Goal: Transaction & Acquisition: Purchase product/service

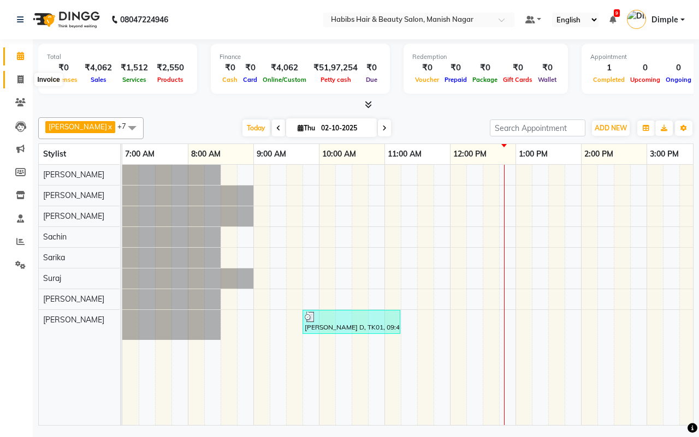
click at [22, 80] on icon at bounding box center [20, 79] width 6 height 8
select select "3804"
select select "service"
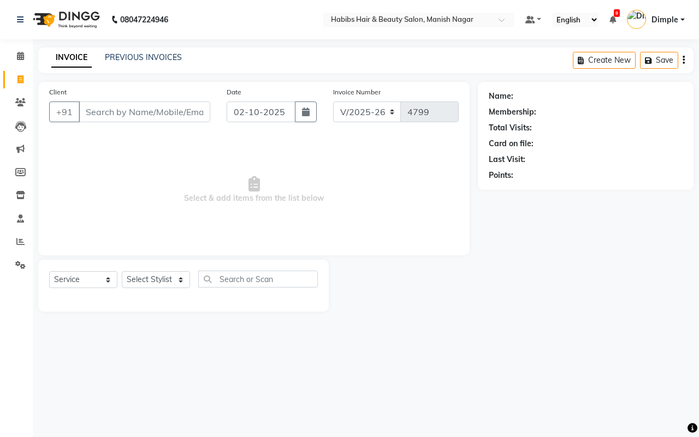
click at [104, 110] on input "Client" at bounding box center [145, 112] width 132 height 21
click at [85, 111] on input "Client" at bounding box center [145, 112] width 132 height 21
click at [93, 111] on input "Client" at bounding box center [145, 112] width 132 height 21
click at [85, 109] on input "Client" at bounding box center [145, 112] width 132 height 21
click at [86, 111] on input "Client" at bounding box center [145, 112] width 132 height 21
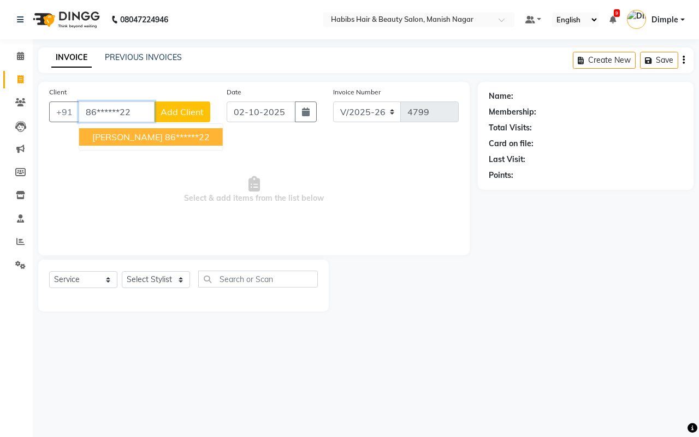
type input "86******22"
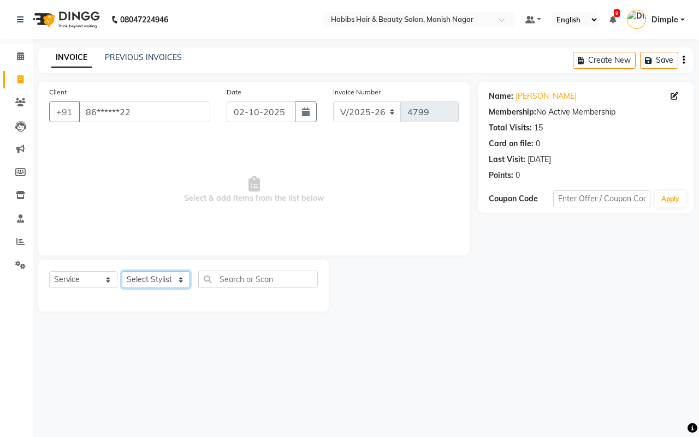
click at [145, 279] on select "Select Stylist Abhijeet Amol Apurva Dimple Harshal Mrunali Sachin Sarika Shanta…" at bounding box center [156, 279] width 68 height 17
select select "34633"
click at [122, 271] on select "Select Stylist Abhijeet Amol Apurva Dimple Harshal Mrunali Sachin Sarika Shanta…" at bounding box center [156, 279] width 68 height 17
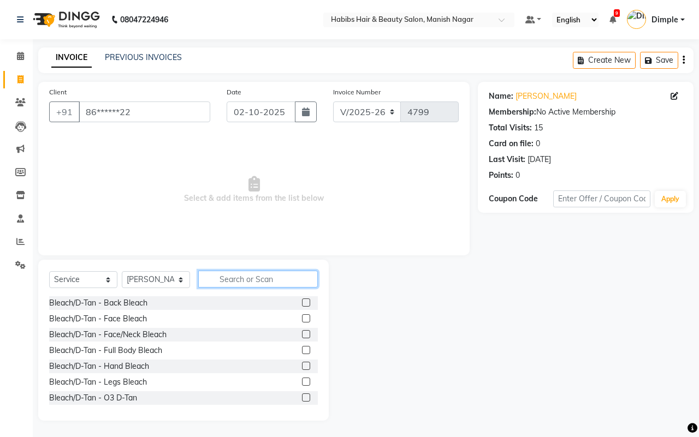
click at [241, 287] on input "text" at bounding box center [258, 279] width 120 height 17
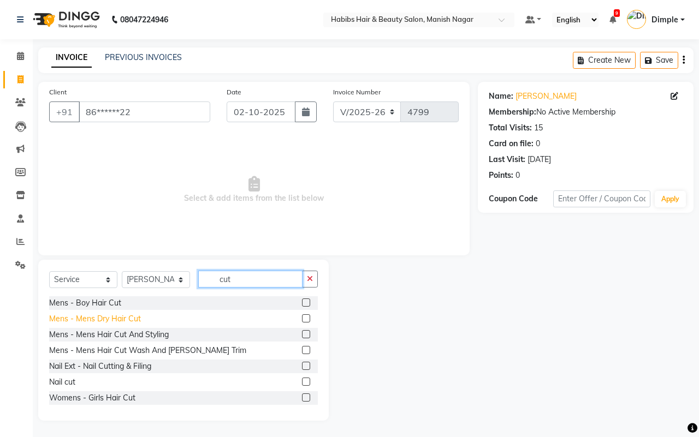
type input "cut"
click at [117, 318] on div "Mens - Mens Dry Hair Cut" at bounding box center [95, 318] width 92 height 11
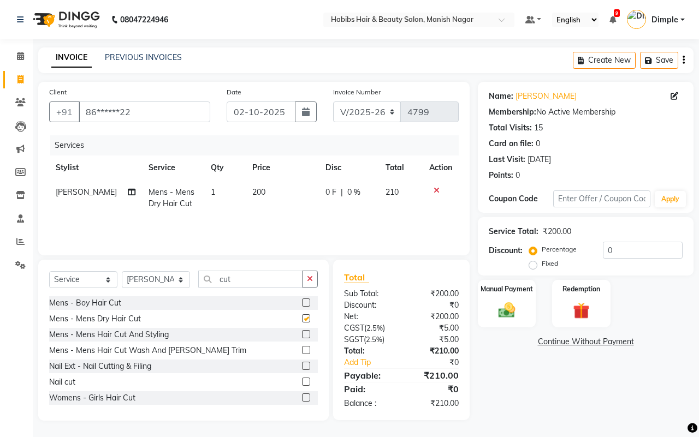
checkbox input "false"
click at [306, 282] on button "button" at bounding box center [310, 279] width 16 height 17
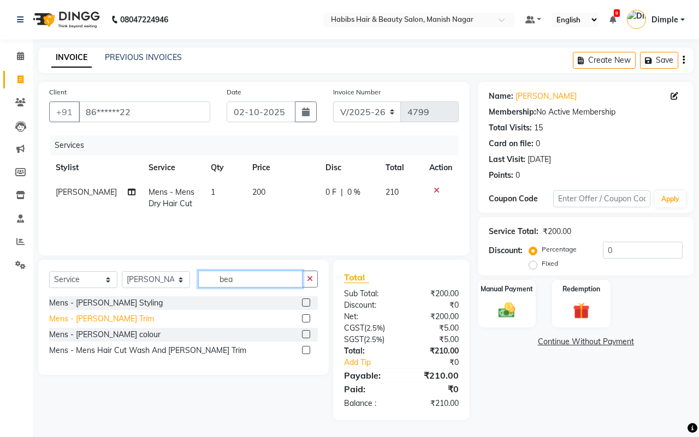
type input "bea"
click at [99, 320] on div "Mens - Beard Trim" at bounding box center [101, 318] width 105 height 11
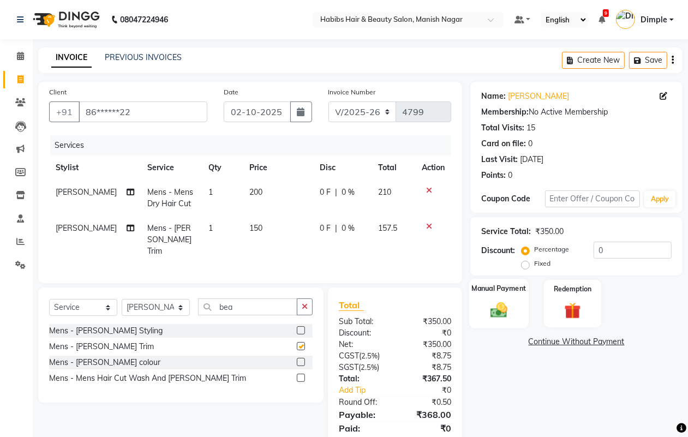
checkbox input "false"
click at [673, 61] on icon "button" at bounding box center [673, 60] width 2 height 1
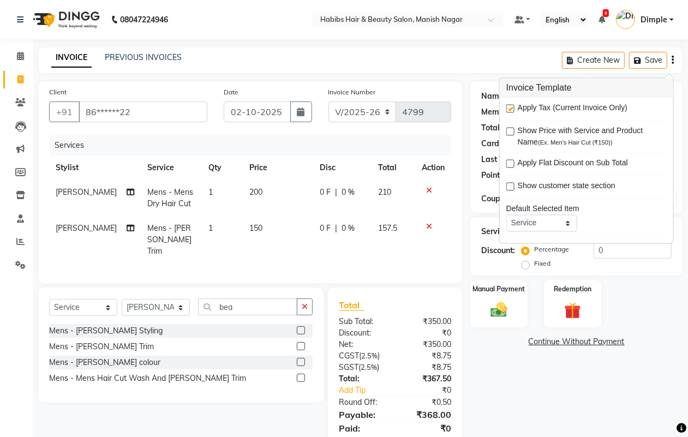
click at [509, 108] on label at bounding box center [511, 109] width 8 height 8
click at [509, 108] on input "checkbox" at bounding box center [510, 109] width 7 height 7
checkbox input "false"
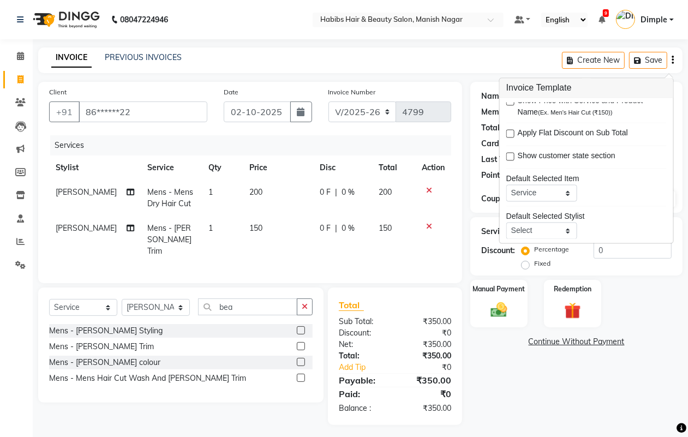
scroll to position [53, 0]
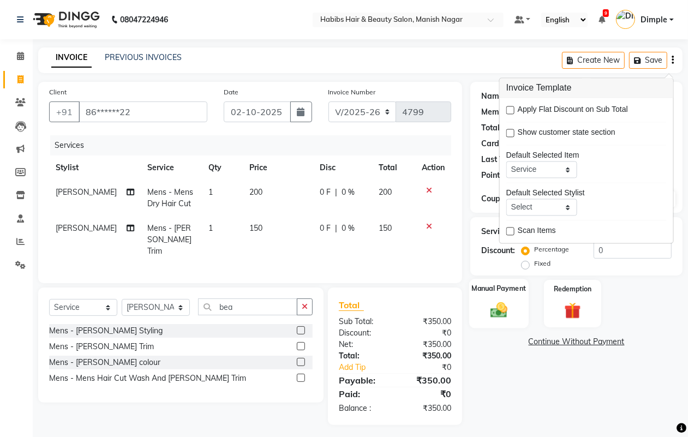
click at [497, 307] on img at bounding box center [498, 310] width 27 height 20
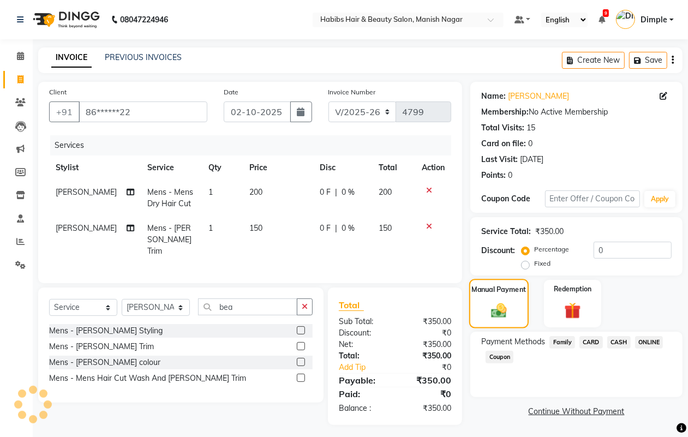
scroll to position [3, 0]
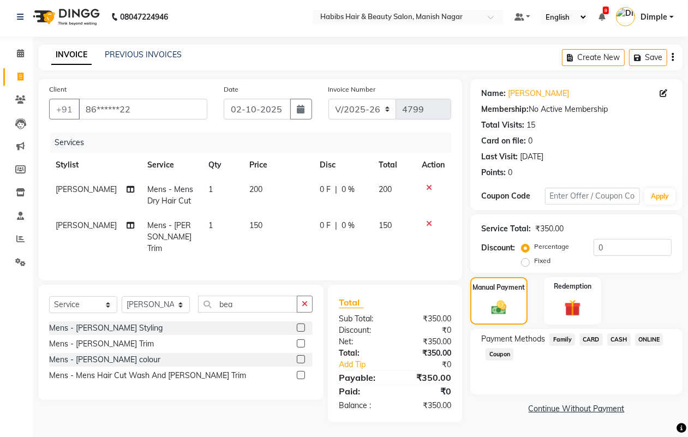
click at [621, 337] on span "CASH" at bounding box center [619, 340] width 23 height 13
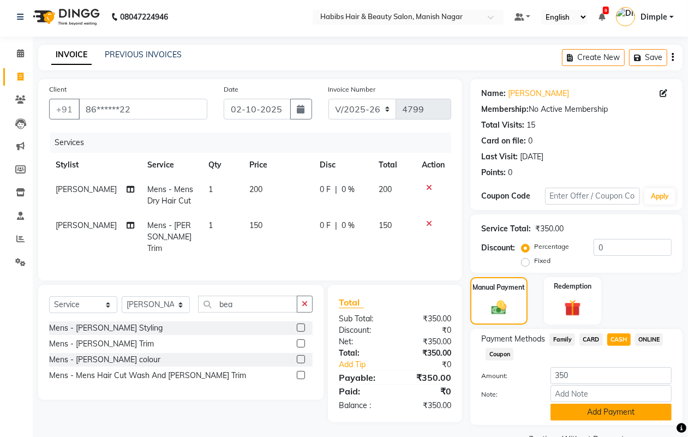
click at [582, 406] on button "Add Payment" at bounding box center [611, 412] width 121 height 17
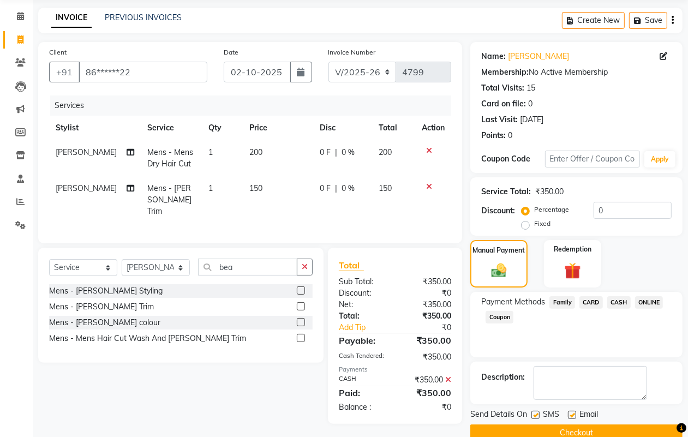
scroll to position [61, 0]
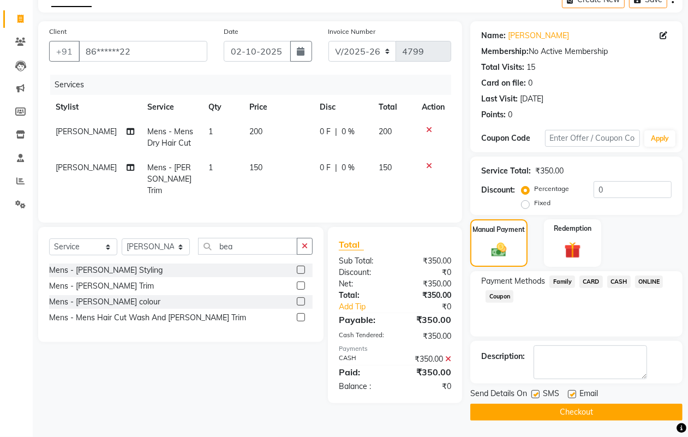
click at [582, 413] on button "Checkout" at bounding box center [577, 412] width 212 height 17
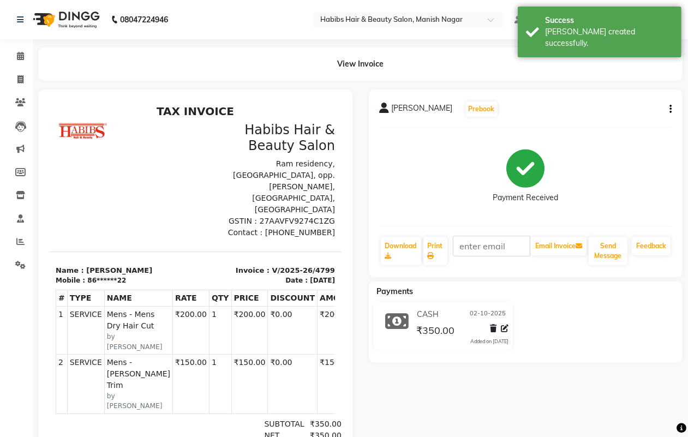
select select "3804"
select select "service"
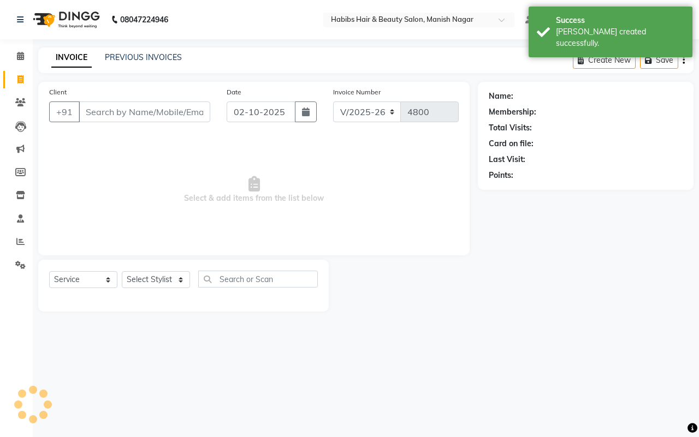
click at [88, 110] on input "Client" at bounding box center [145, 112] width 132 height 21
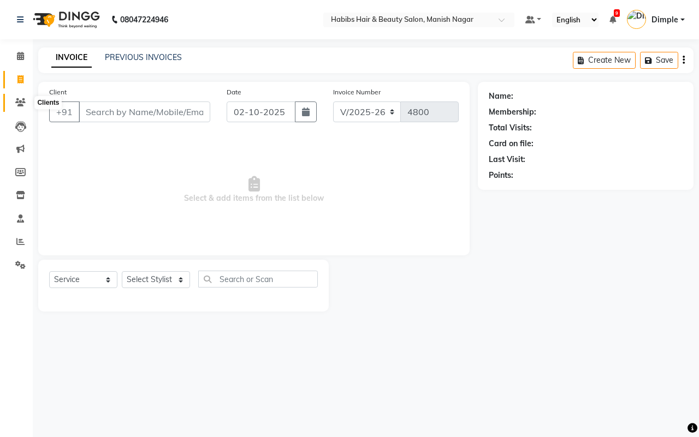
click at [22, 99] on icon at bounding box center [20, 102] width 10 height 8
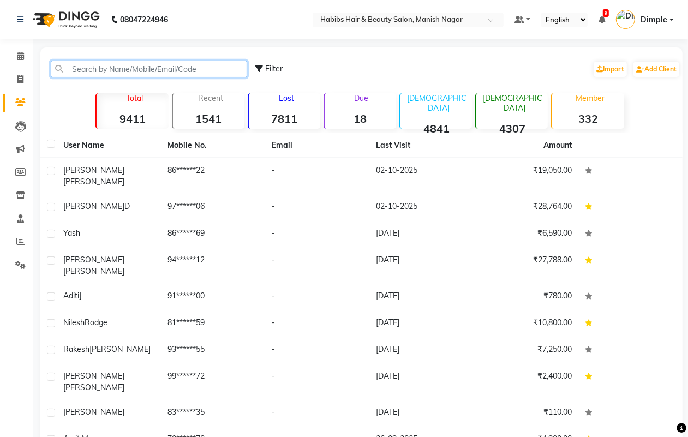
click at [124, 69] on input "text" at bounding box center [149, 69] width 197 height 17
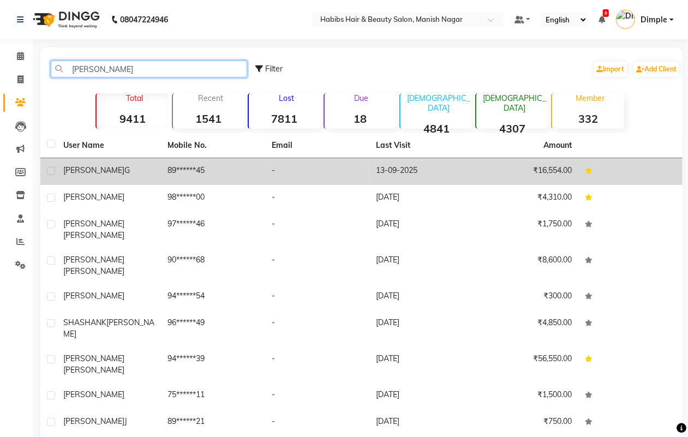
type input "shashank"
click at [139, 163] on td "shashank G" at bounding box center [109, 171] width 104 height 27
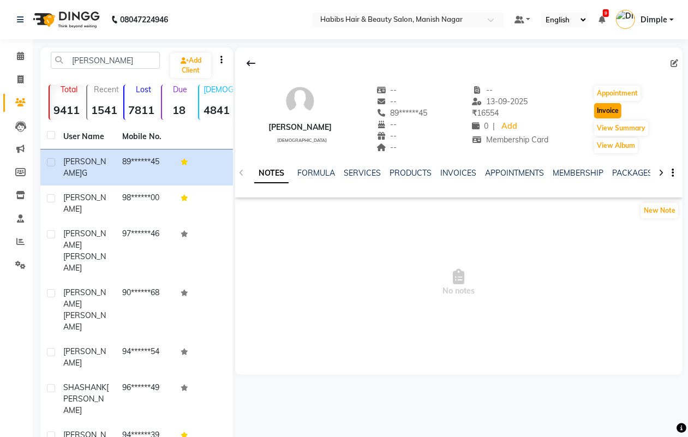
click at [605, 111] on button "Invoice" at bounding box center [607, 110] width 27 height 15
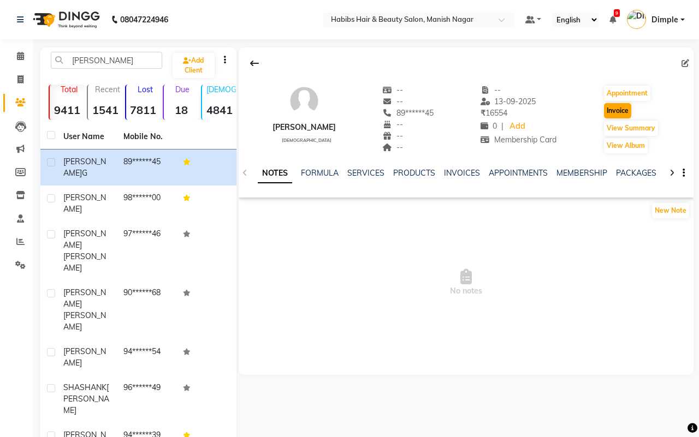
select select "3804"
select select "service"
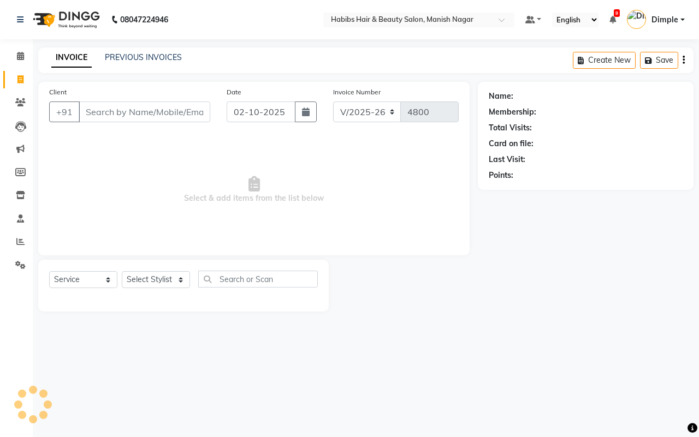
type input "89******45"
select select "1: Object"
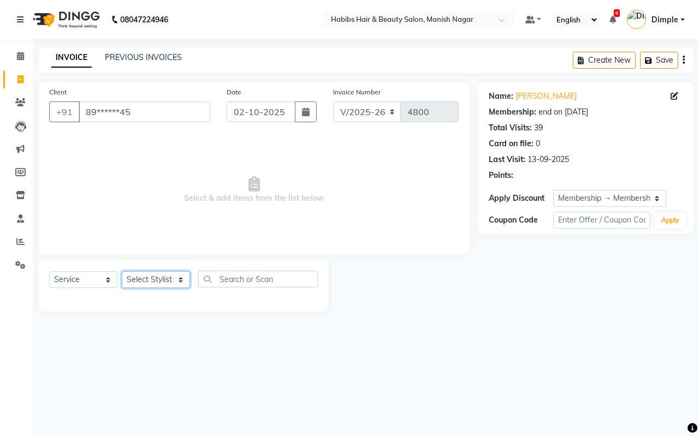
click at [152, 283] on select "Select Stylist Abhijeet Amol Apurva Dimple Harshal Mrunali Sachin Sarika Shanta…" at bounding box center [156, 279] width 68 height 17
select select "86647"
click at [122, 271] on select "Select Stylist Abhijeet Amol Apurva Dimple Harshal Mrunali Sachin Sarika Shanta…" at bounding box center [156, 279] width 68 height 17
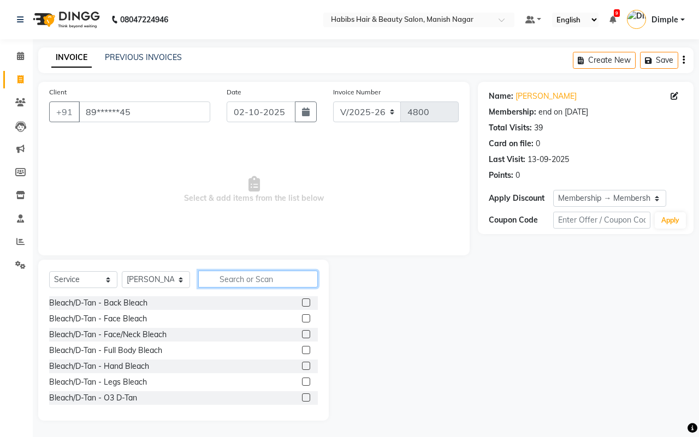
click at [233, 275] on input "text" at bounding box center [258, 279] width 120 height 17
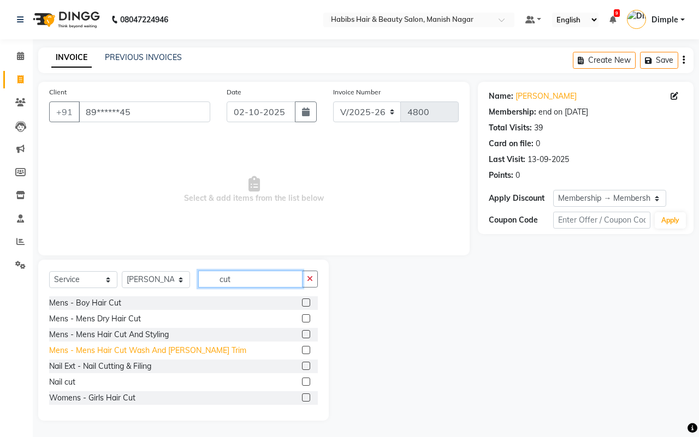
type input "cut"
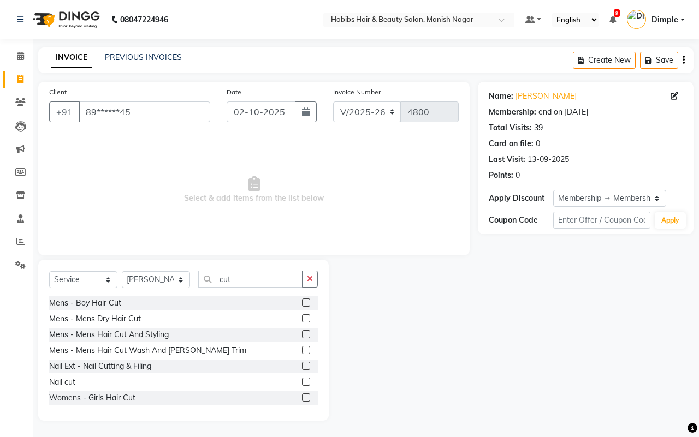
drag, startPoint x: 159, startPoint y: 351, endPoint x: 267, endPoint y: 253, distance: 146.5
click at [159, 350] on div "Mens - Mens Hair Cut Wash And Beard Trim" at bounding box center [147, 350] width 197 height 11
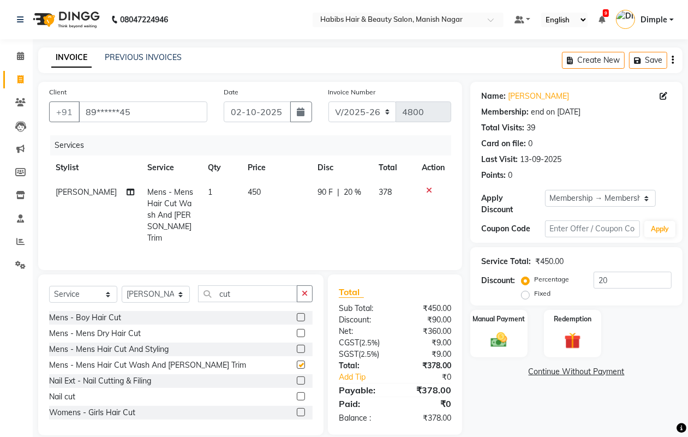
checkbox input "false"
click at [301, 205] on td "450" at bounding box center [276, 215] width 70 height 70
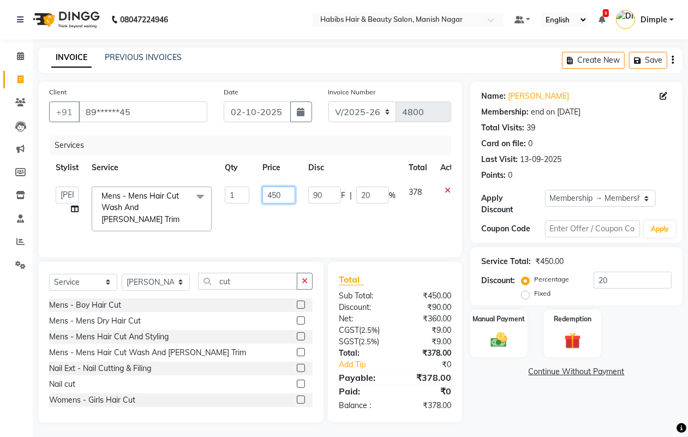
drag, startPoint x: 283, startPoint y: 191, endPoint x: 276, endPoint y: 192, distance: 7.1
click at [280, 191] on input "450" at bounding box center [279, 195] width 33 height 17
click at [276, 192] on input "450" at bounding box center [279, 195] width 33 height 17
type input "500"
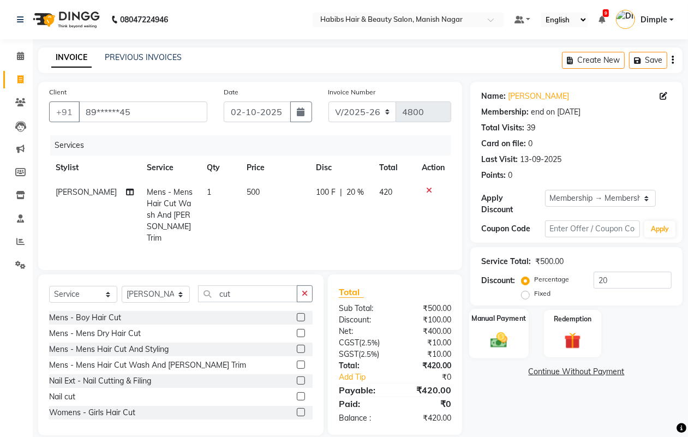
click at [520, 334] on div "Manual Payment" at bounding box center [498, 334] width 59 height 50
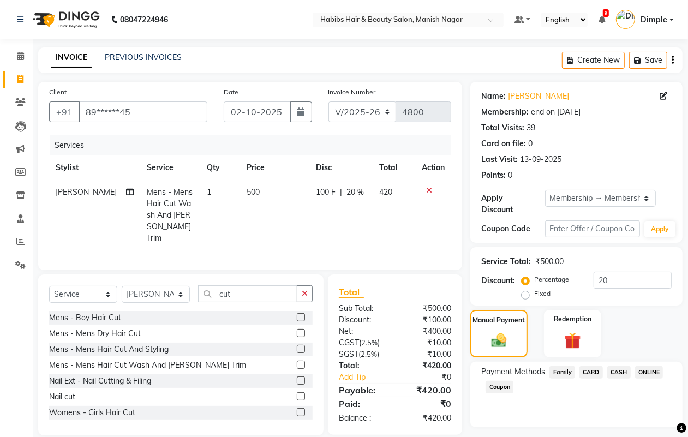
click at [656, 373] on span "ONLINE" at bounding box center [649, 372] width 28 height 13
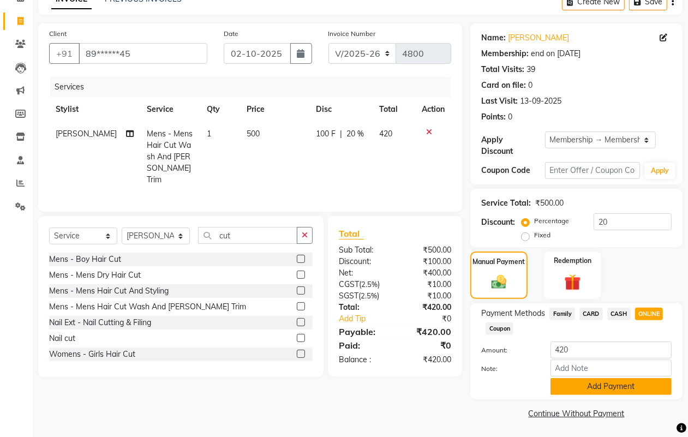
click at [594, 388] on button "Add Payment" at bounding box center [611, 386] width 121 height 17
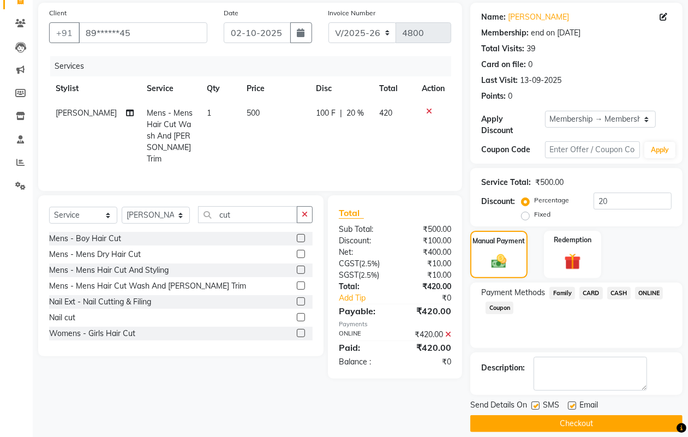
scroll to position [91, 0]
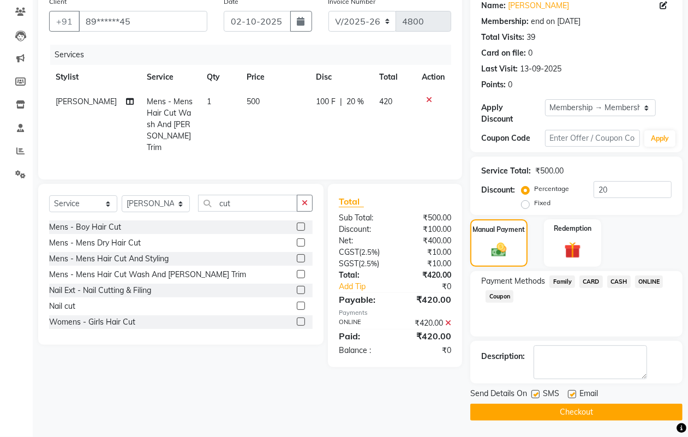
click at [586, 416] on button "Checkout" at bounding box center [577, 412] width 212 height 17
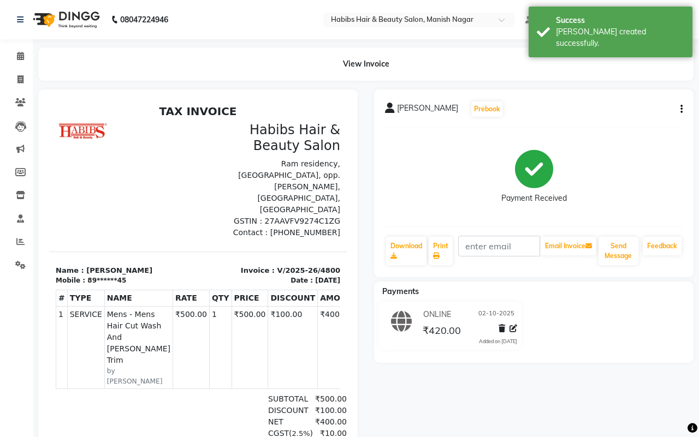
select select "3804"
select select "service"
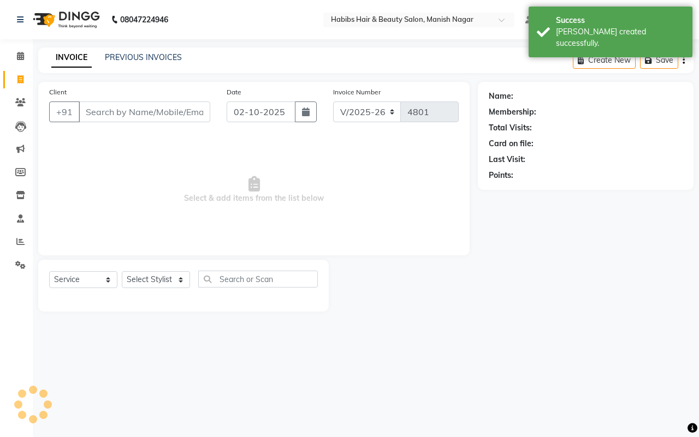
type input "89******45"
select select "1: Object"
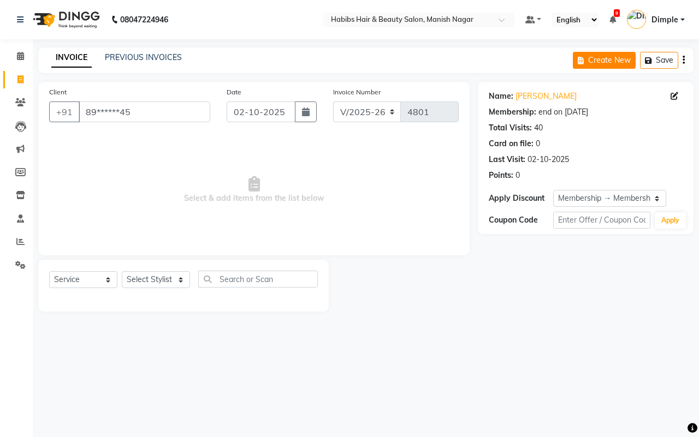
click at [588, 56] on button "Create New" at bounding box center [604, 60] width 63 height 17
select select "service"
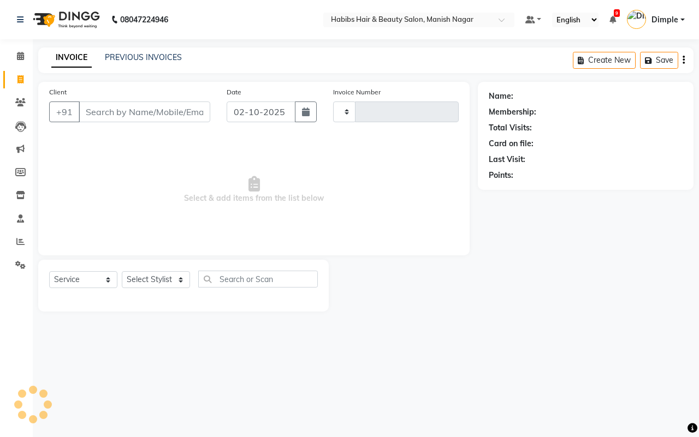
type input "4801"
select select "3804"
click at [113, 111] on input "Client" at bounding box center [145, 112] width 132 height 21
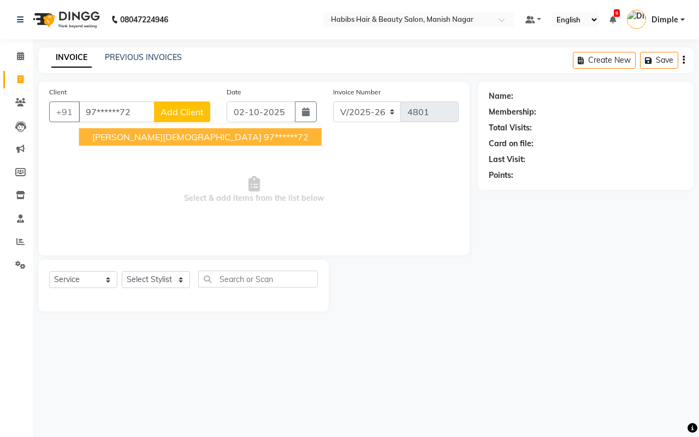
type input "97******72"
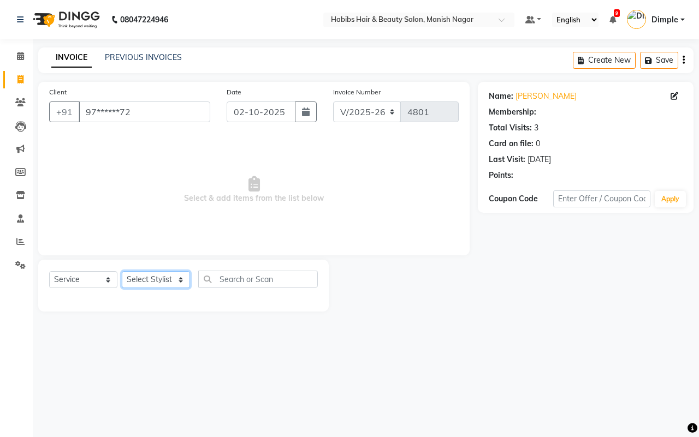
drag, startPoint x: 136, startPoint y: 284, endPoint x: 137, endPoint y: 278, distance: 6.0
click at [137, 284] on select "Select Stylist Abhijeet Amol Apurva Dimple Harshal Mrunali Sachin Sarika Shanta…" at bounding box center [156, 279] width 68 height 17
select select "18779"
click at [122, 271] on select "Select Stylist Abhijeet Amol Apurva Dimple Harshal Mrunali Sachin Sarika Shanta…" at bounding box center [156, 279] width 68 height 17
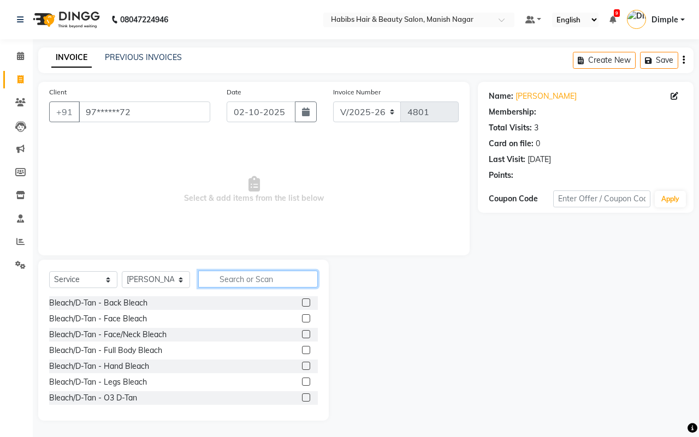
click at [255, 273] on input "text" at bounding box center [258, 279] width 120 height 17
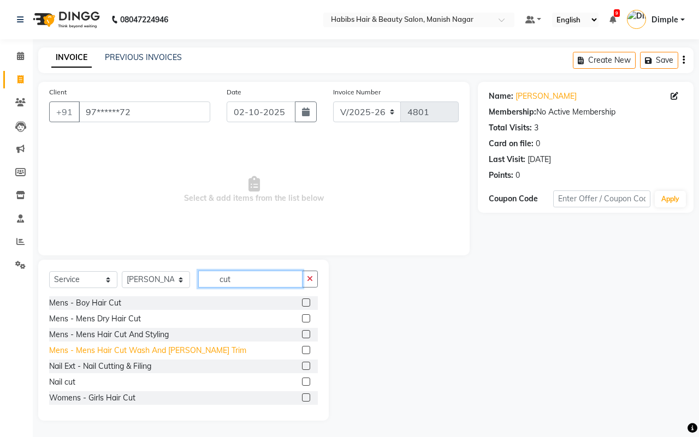
type input "cut"
click at [171, 349] on div "Mens - Mens Hair Cut Wash And Beard Trim" at bounding box center [147, 350] width 197 height 11
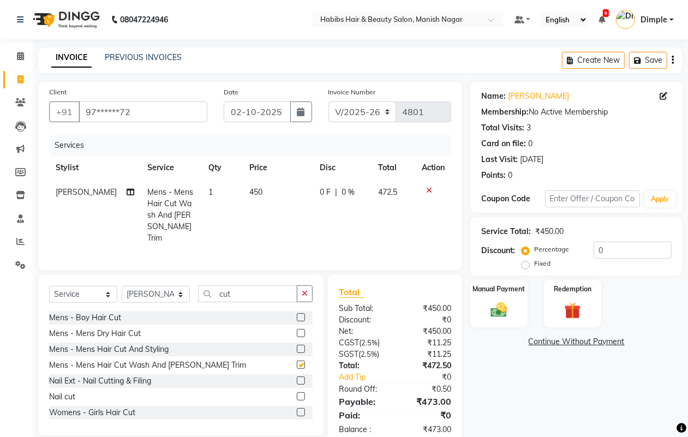
checkbox input "false"
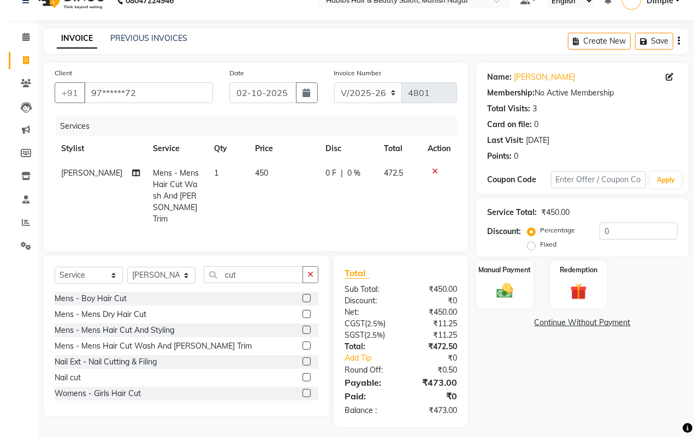
scroll to position [25, 0]
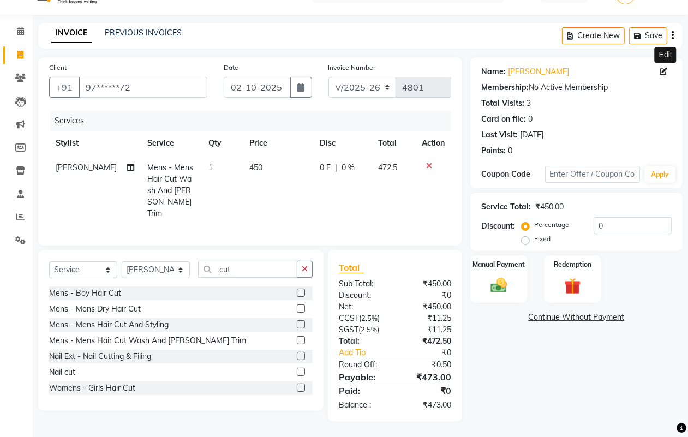
click at [662, 72] on icon at bounding box center [664, 72] width 8 height 8
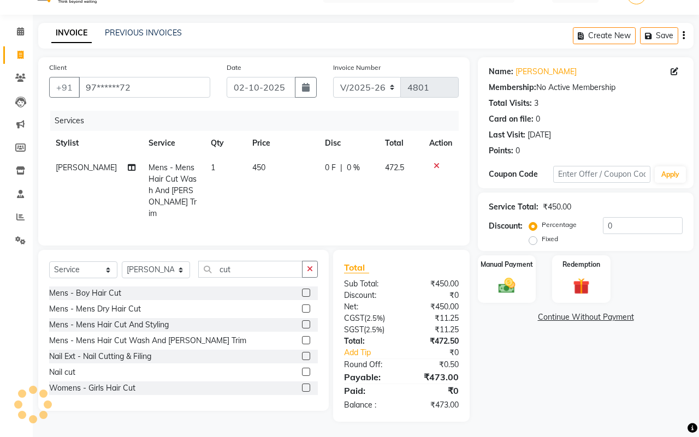
select select "22"
select select "male"
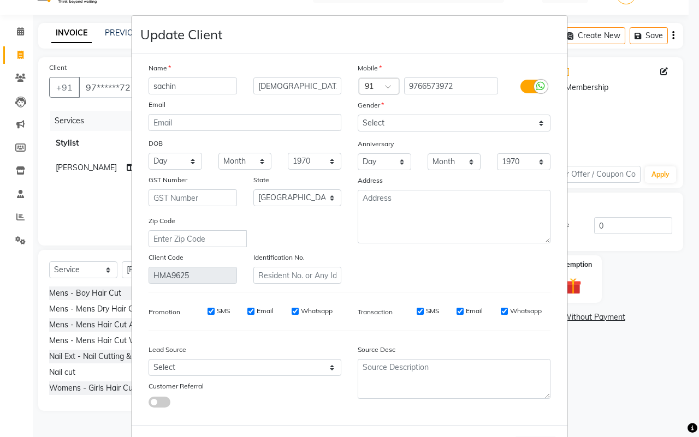
click at [681, 116] on ngb-modal-window "Update Client Name sachin jain Email DOB Day 01 02 03 04 05 06 07 08 09 10 11 1…" at bounding box center [349, 218] width 699 height 437
click at [632, 116] on ngb-modal-window "Update Client Name sachin jain Email DOB Day 01 02 03 04 05 06 07 08 09 10 11 1…" at bounding box center [349, 218] width 699 height 437
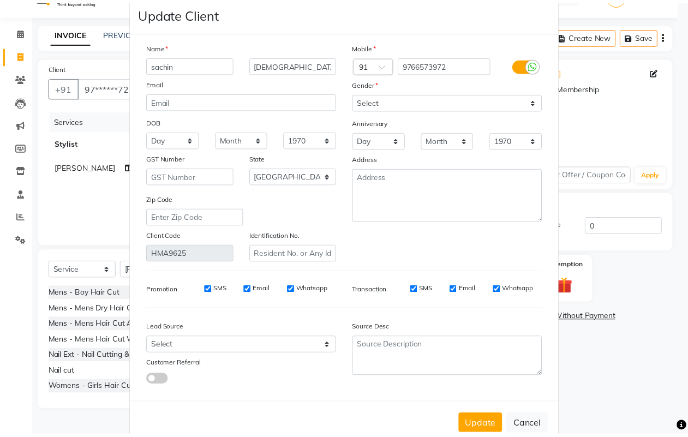
scroll to position [44, 0]
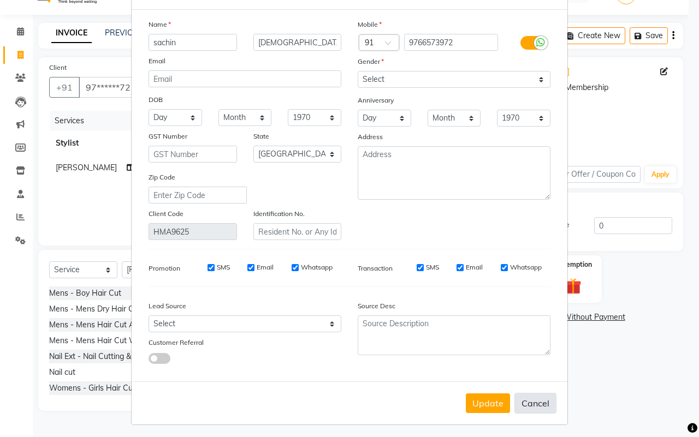
click at [533, 404] on button "Cancel" at bounding box center [535, 403] width 42 height 21
select select
select select "null"
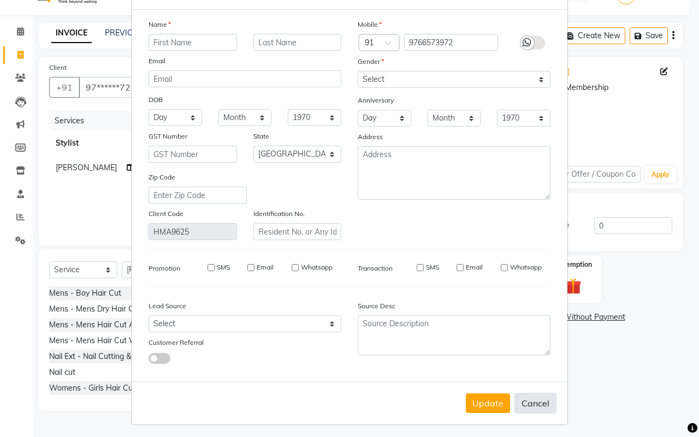
select select
checkbox input "false"
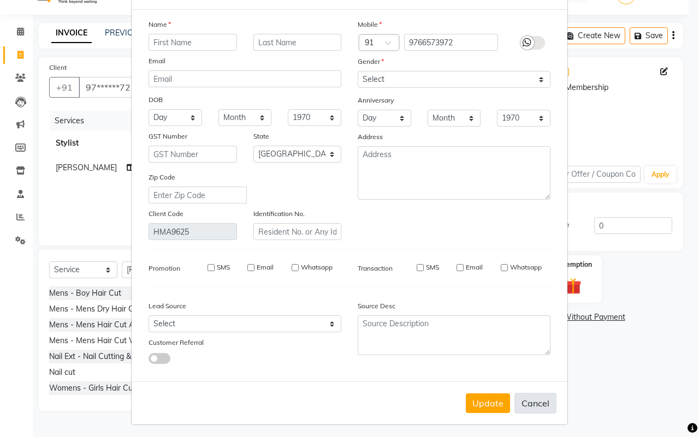
checkbox input "false"
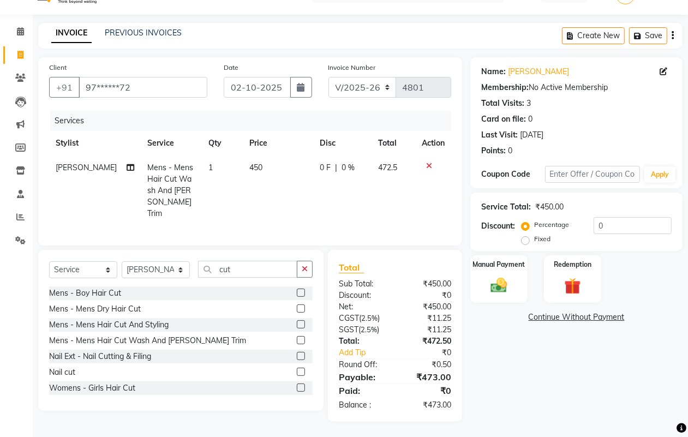
click at [672, 36] on icon "button" at bounding box center [673, 35] width 2 height 1
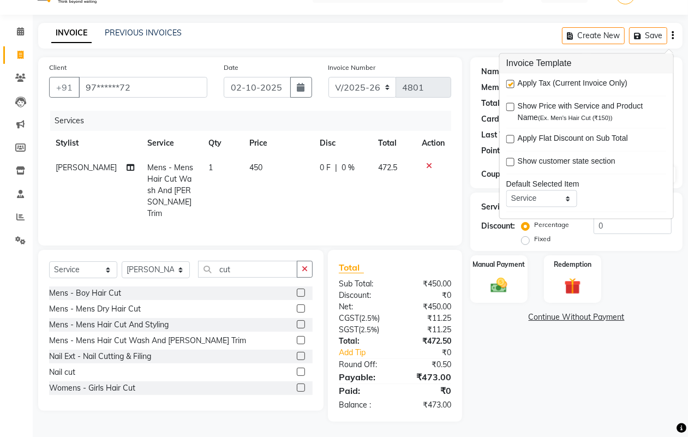
click at [511, 85] on label at bounding box center [511, 84] width 8 height 8
click at [511, 85] on input "checkbox" at bounding box center [510, 84] width 7 height 7
checkbox input "false"
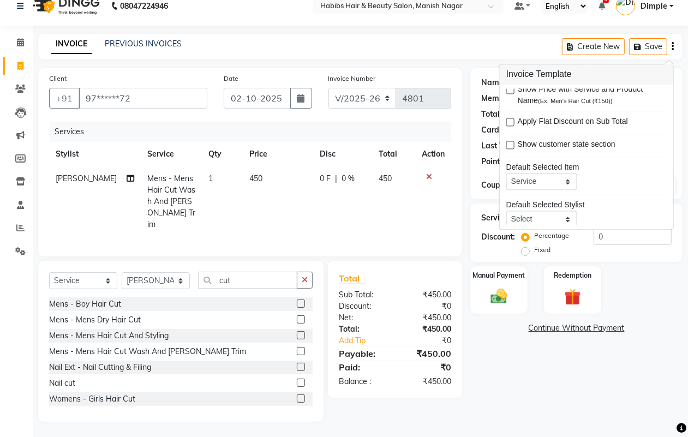
scroll to position [53, 0]
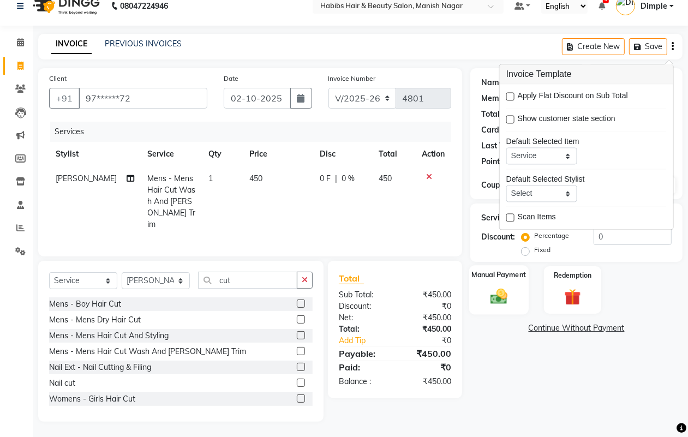
click at [497, 292] on img at bounding box center [498, 297] width 27 height 20
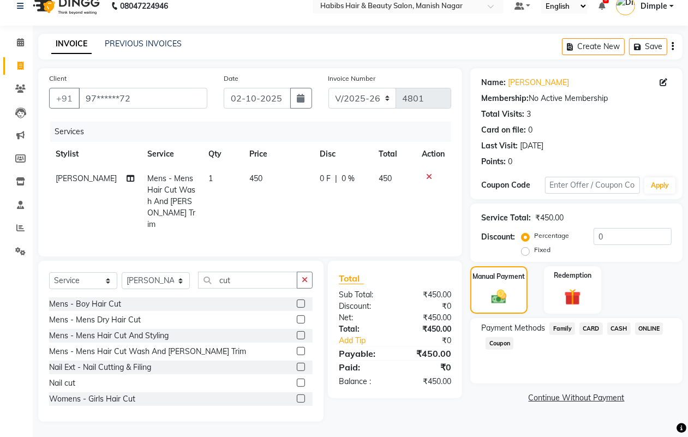
drag, startPoint x: 653, startPoint y: 326, endPoint x: 648, endPoint y: 353, distance: 27.2
click at [653, 328] on span "ONLINE" at bounding box center [649, 329] width 28 height 13
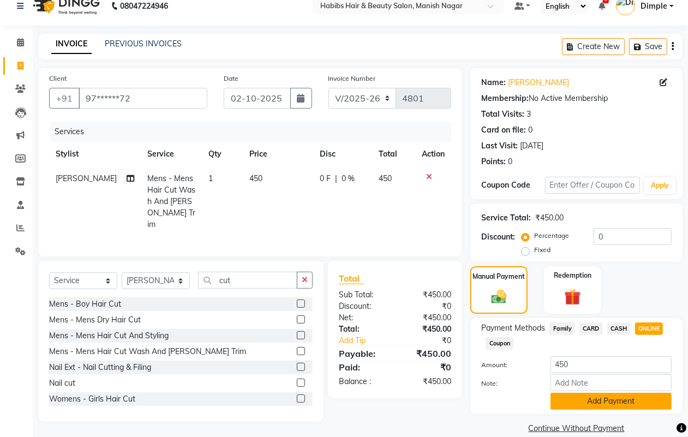
click at [620, 400] on button "Add Payment" at bounding box center [611, 401] width 121 height 17
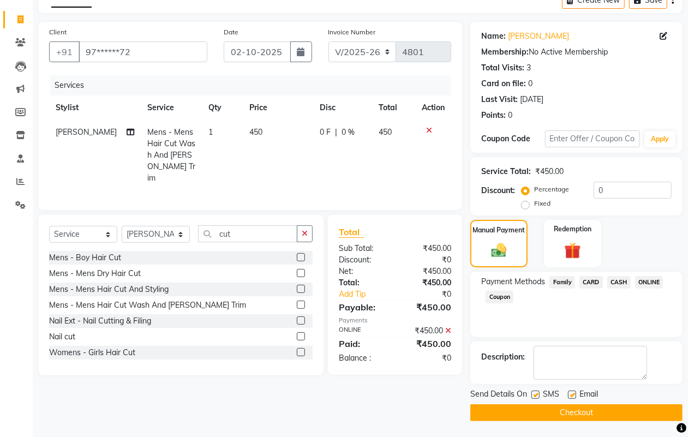
scroll to position [61, 0]
click at [615, 413] on button "Checkout" at bounding box center [577, 412] width 212 height 17
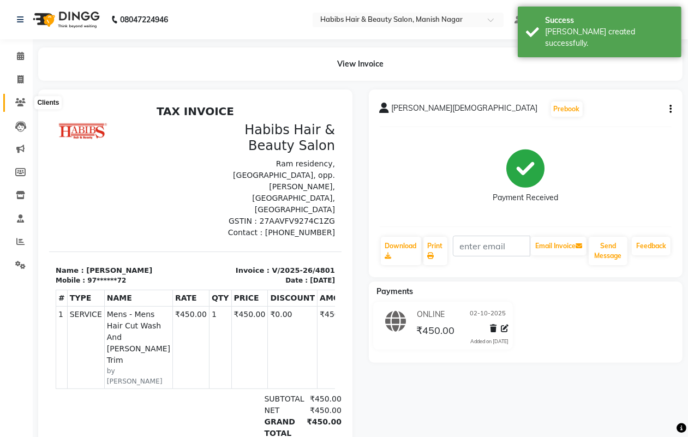
click at [17, 102] on icon at bounding box center [20, 102] width 10 height 8
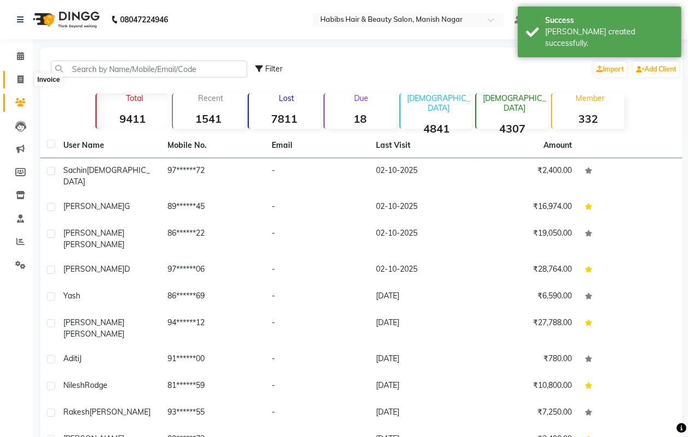
click at [17, 79] on icon at bounding box center [20, 79] width 6 height 8
select select "3804"
select select "service"
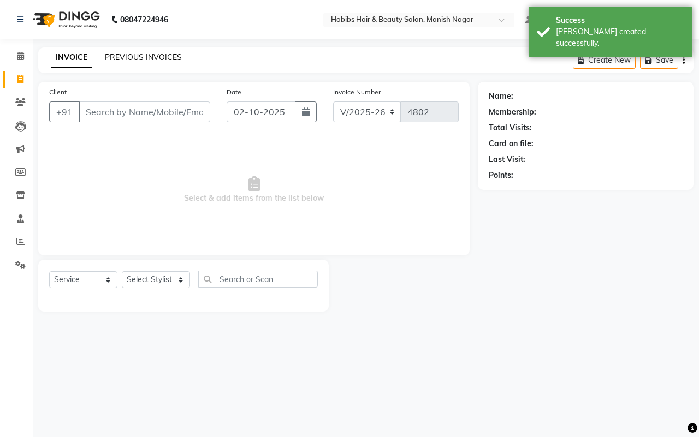
click at [162, 58] on link "PREVIOUS INVOICES" at bounding box center [143, 57] width 77 height 10
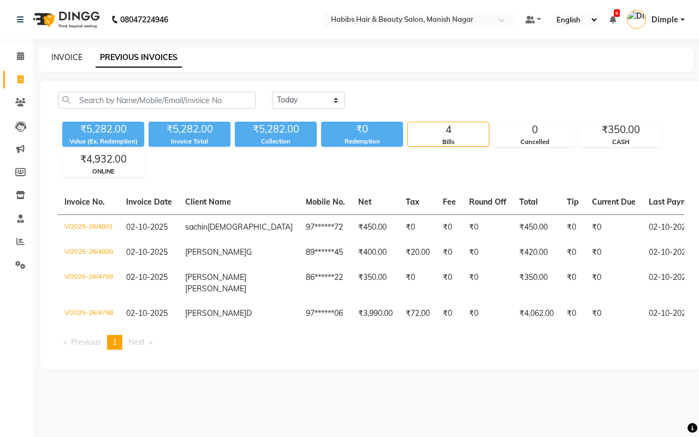
click at [73, 56] on link "INVOICE" at bounding box center [66, 57] width 31 height 10
select select "service"
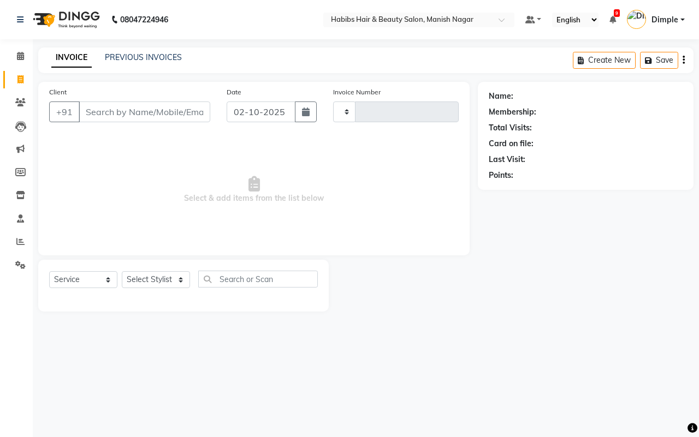
type input "4802"
select select "3804"
click at [86, 111] on input "Client" at bounding box center [145, 112] width 132 height 21
click at [85, 111] on input "Client" at bounding box center [145, 112] width 132 height 21
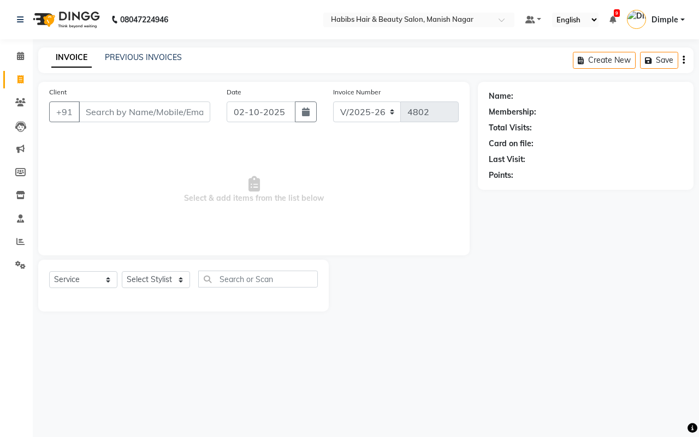
click at [85, 111] on input "Client" at bounding box center [145, 112] width 132 height 21
click at [84, 113] on input "Client" at bounding box center [145, 112] width 132 height 21
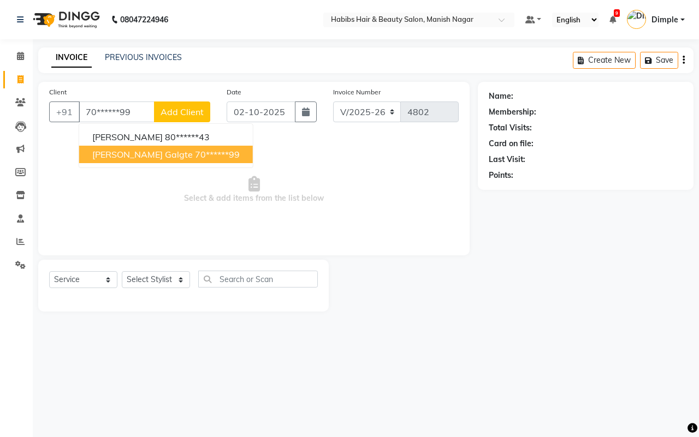
type input "70******99"
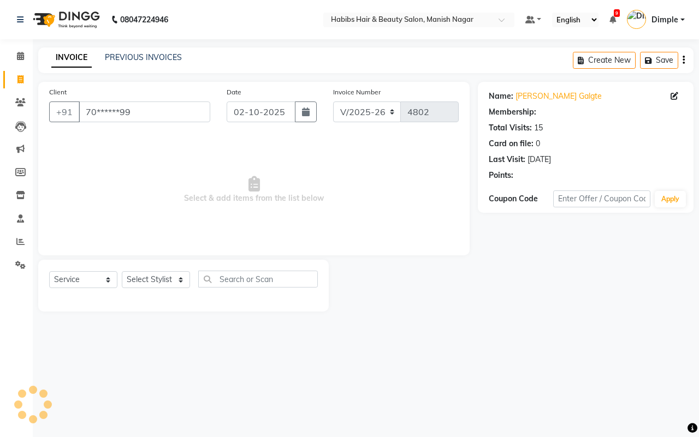
select select "1: Object"
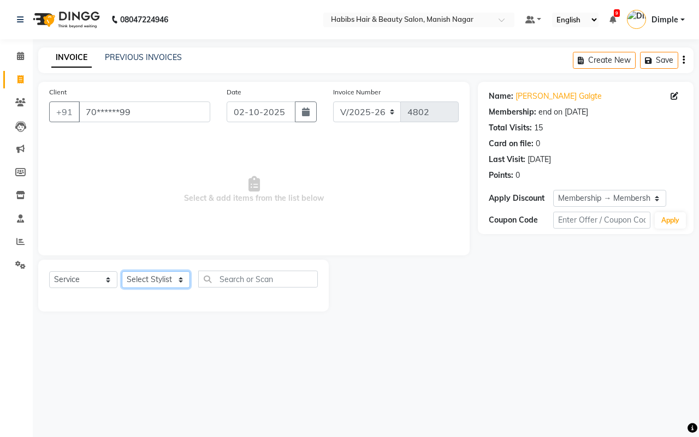
click at [134, 281] on select "Select Stylist Abhijeet Amol Apurva Dimple Harshal Mrunali Sachin Sarika Shanta…" at bounding box center [156, 279] width 68 height 17
select select "18781"
click at [122, 271] on select "Select Stylist Abhijeet Amol Apurva Dimple Harshal Mrunali Sachin Sarika Shanta…" at bounding box center [156, 279] width 68 height 17
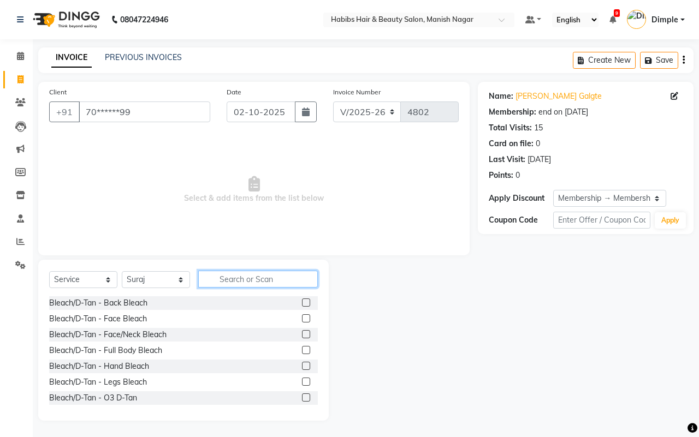
click at [249, 276] on input "text" at bounding box center [258, 279] width 120 height 17
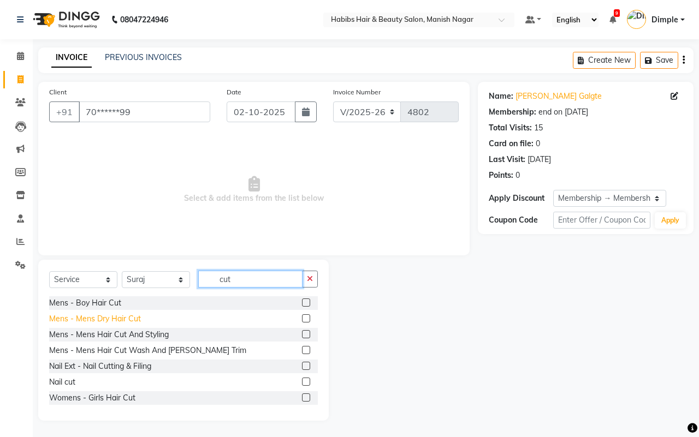
type input "cut"
click at [113, 315] on div "Mens - Mens Dry Hair Cut" at bounding box center [95, 318] width 92 height 11
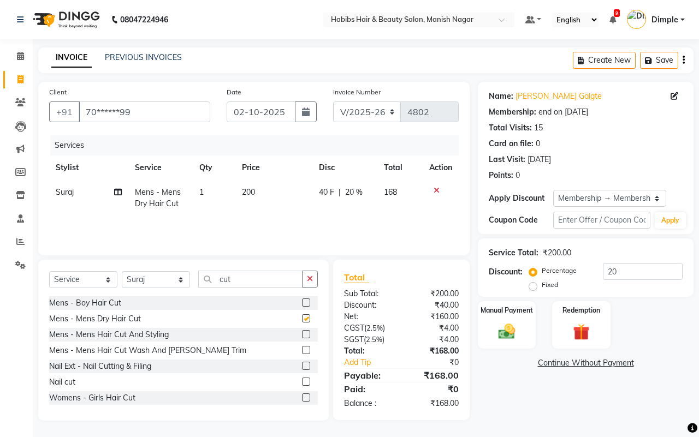
checkbox input "false"
click at [307, 279] on icon "button" at bounding box center [310, 279] width 6 height 8
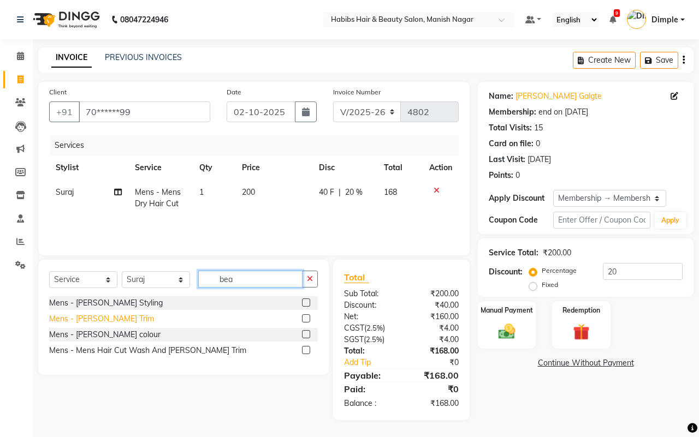
type input "bea"
drag, startPoint x: 107, startPoint y: 320, endPoint x: 180, endPoint y: 306, distance: 74.4
click at [107, 319] on div "Mens - Beard Trim" at bounding box center [101, 318] width 105 height 11
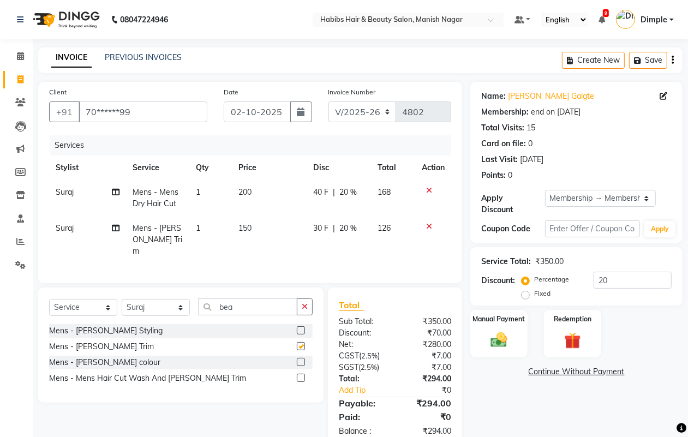
checkbox input "false"
click at [305, 306] on icon "button" at bounding box center [305, 307] width 6 height 8
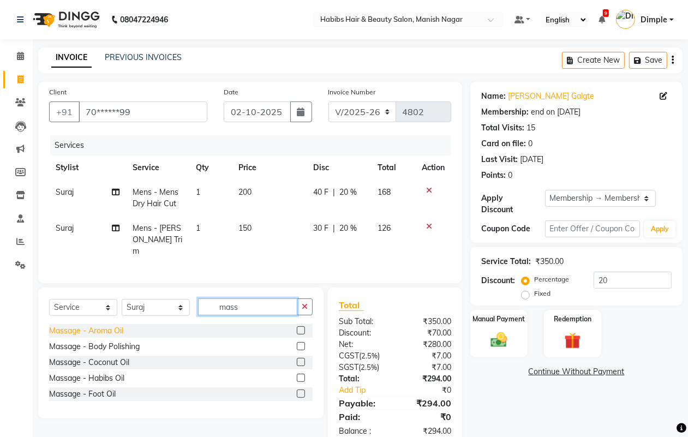
type input "mass"
click at [112, 329] on div "Massage - Aroma Oil" at bounding box center [86, 330] width 74 height 11
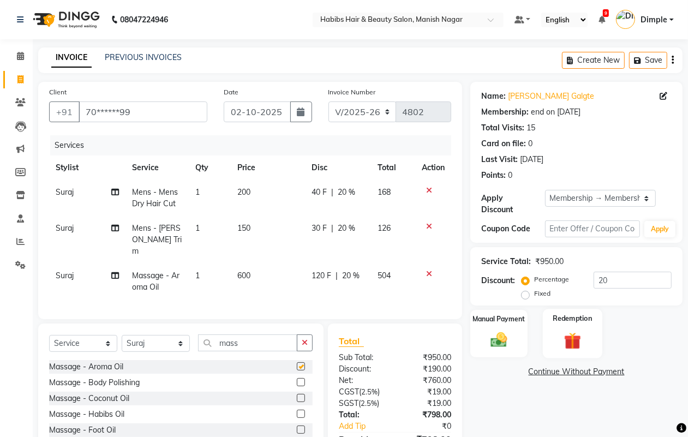
checkbox input "false"
click at [673, 61] on icon "button" at bounding box center [673, 60] width 2 height 1
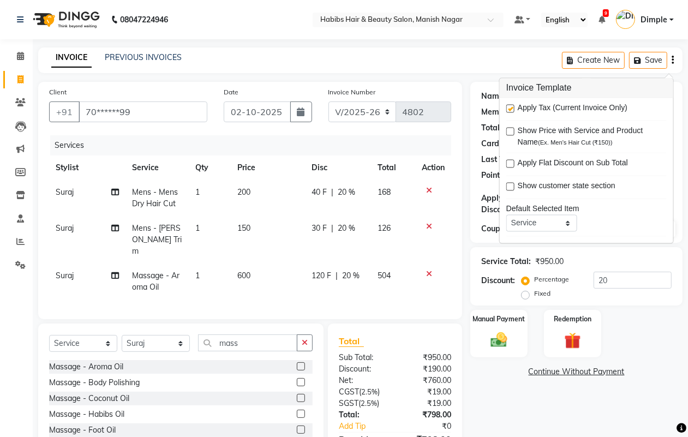
click at [508, 109] on label at bounding box center [511, 109] width 8 height 8
click at [508, 109] on input "checkbox" at bounding box center [510, 109] width 7 height 7
checkbox input "false"
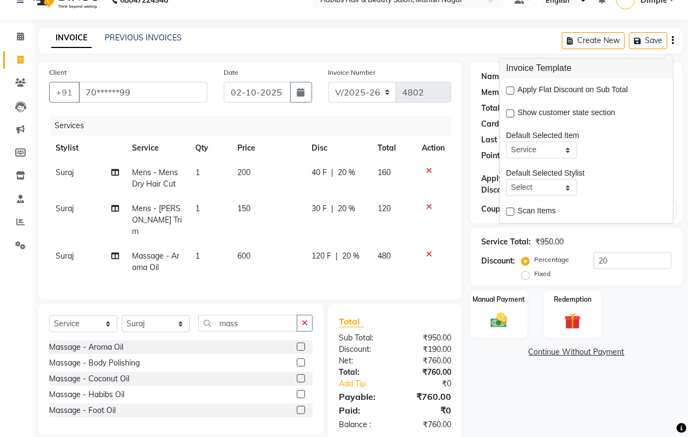
scroll to position [39, 0]
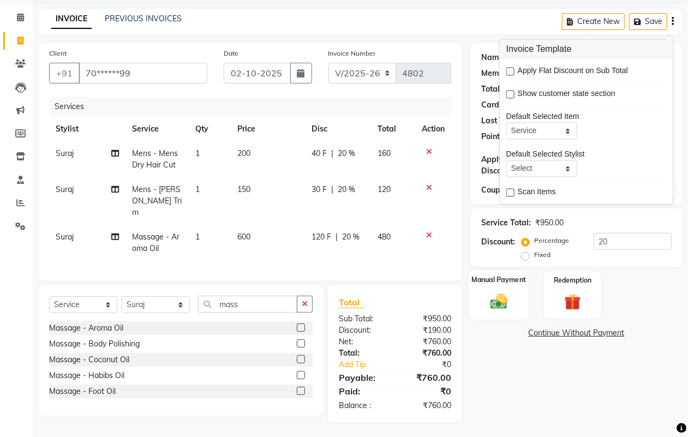
click at [498, 275] on label "Manual Payment" at bounding box center [499, 280] width 55 height 10
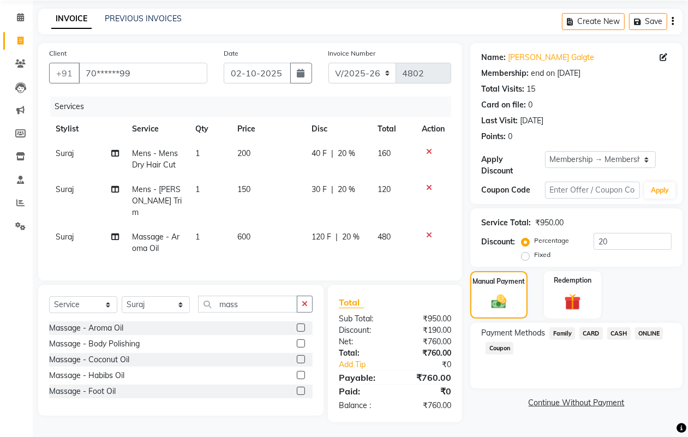
click at [651, 330] on span "ONLINE" at bounding box center [649, 334] width 28 height 13
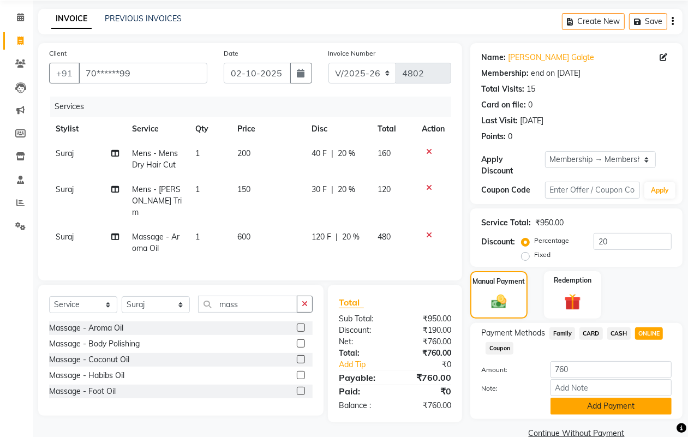
click at [617, 403] on button "Add Payment" at bounding box center [611, 406] width 121 height 17
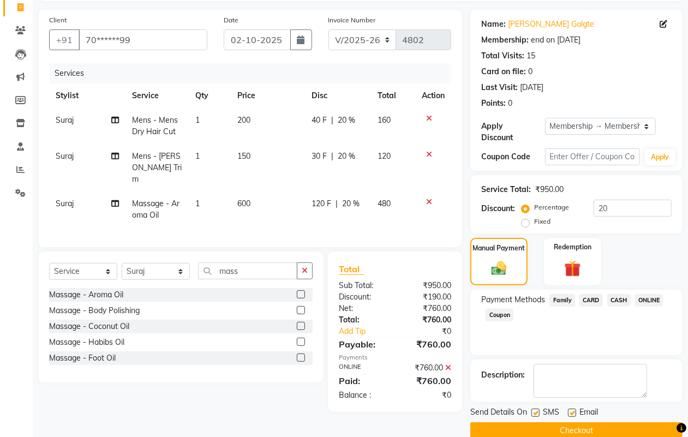
scroll to position [91, 0]
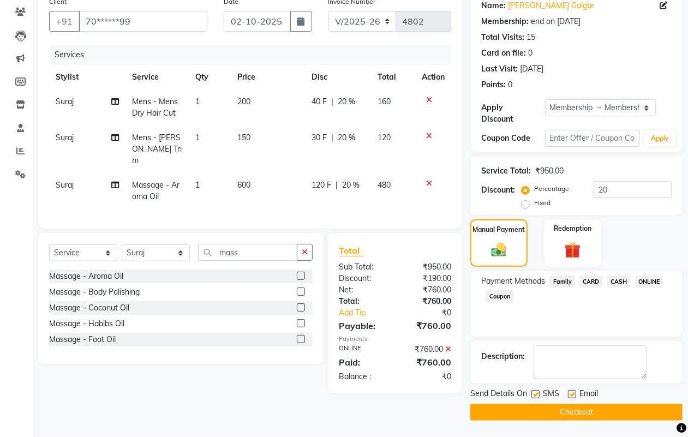
click at [569, 410] on button "Checkout" at bounding box center [577, 412] width 212 height 17
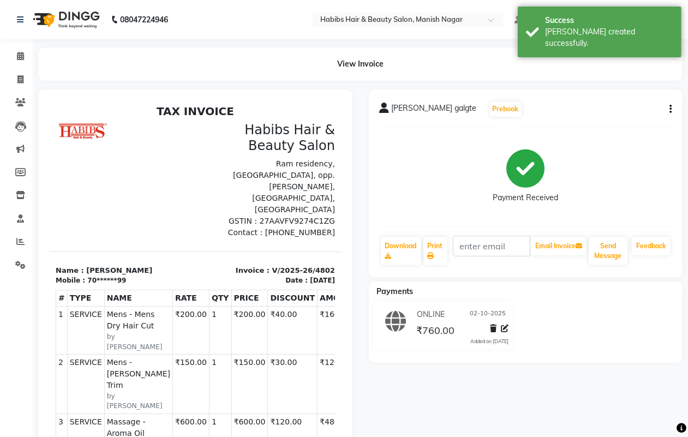
select select "service"
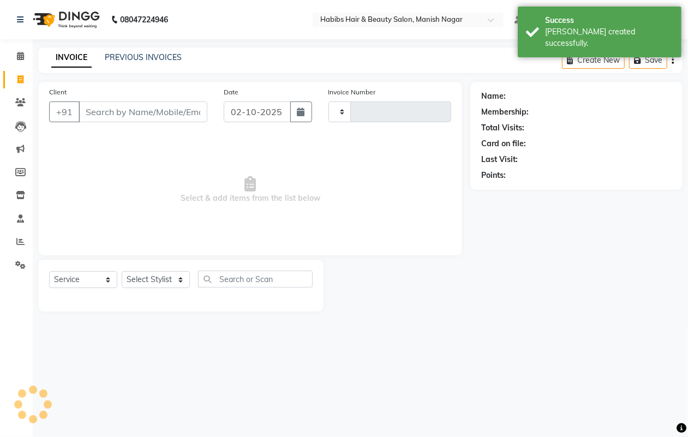
type input "4803"
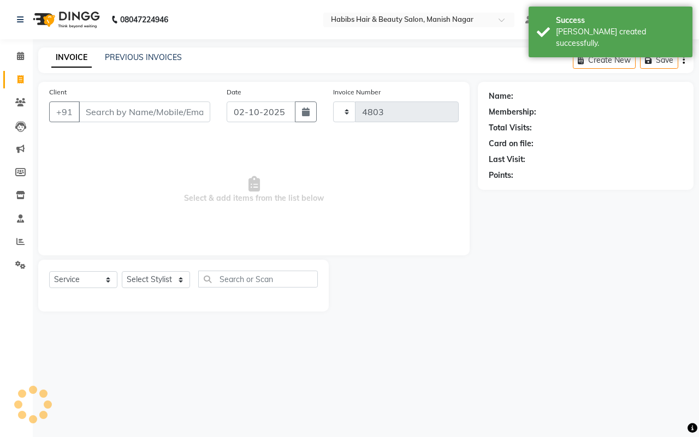
select select "3804"
click at [100, 112] on input "Client" at bounding box center [145, 112] width 132 height 21
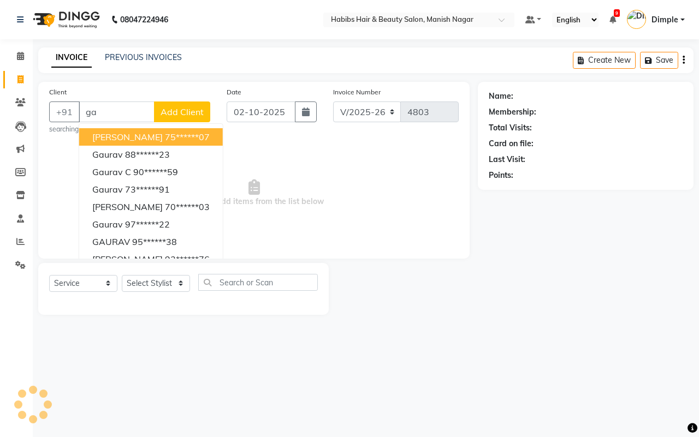
type input "g"
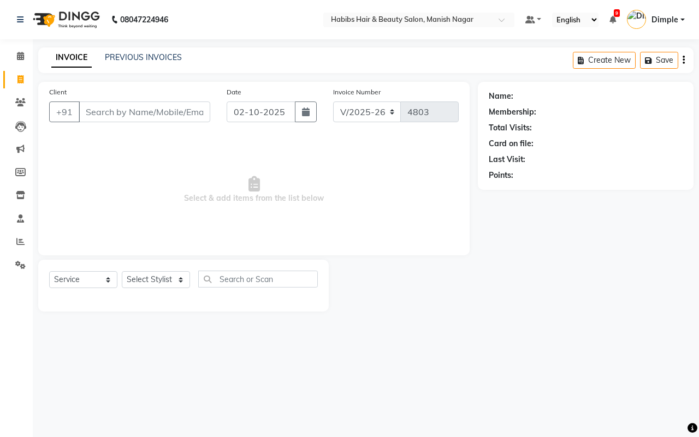
click at [164, 113] on input "Client" at bounding box center [145, 112] width 132 height 21
click at [88, 112] on input "Client" at bounding box center [145, 112] width 132 height 21
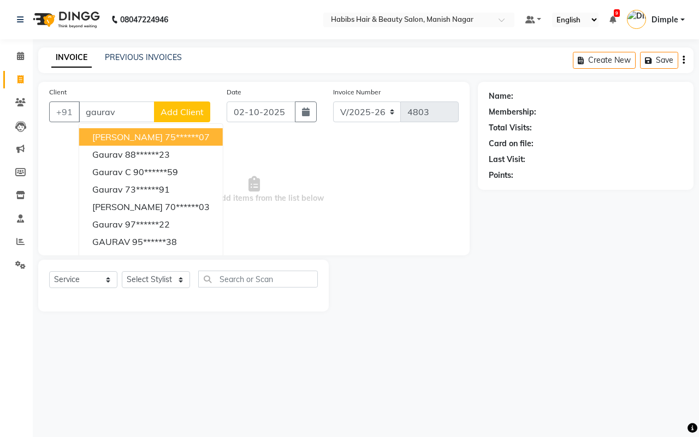
type input "gaurav"
click at [180, 113] on span "Add Client" at bounding box center [181, 111] width 43 height 11
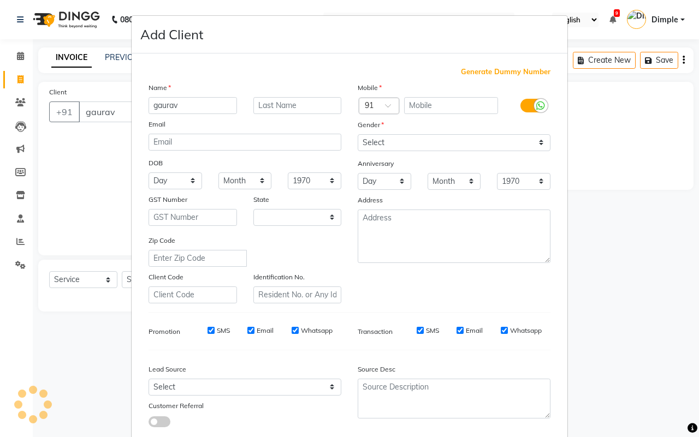
select select "22"
click at [283, 104] on input "text" at bounding box center [297, 105] width 88 height 17
type input "r"
click at [434, 104] on input "text" at bounding box center [451, 105] width 94 height 17
click at [462, 71] on span "Generate Dummy Number" at bounding box center [506, 72] width 90 height 11
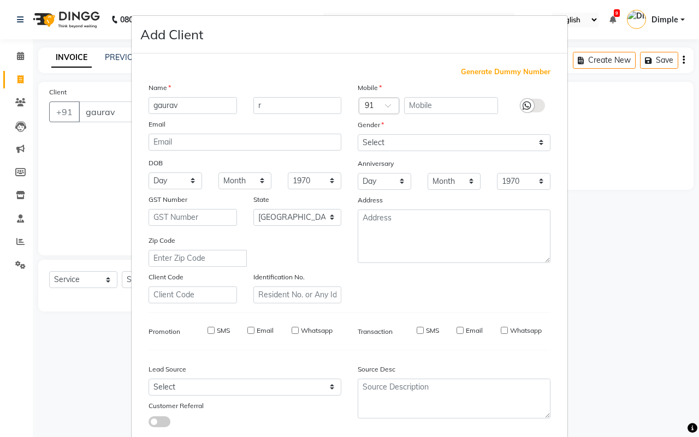
type input "1153700000169"
checkbox input "false"
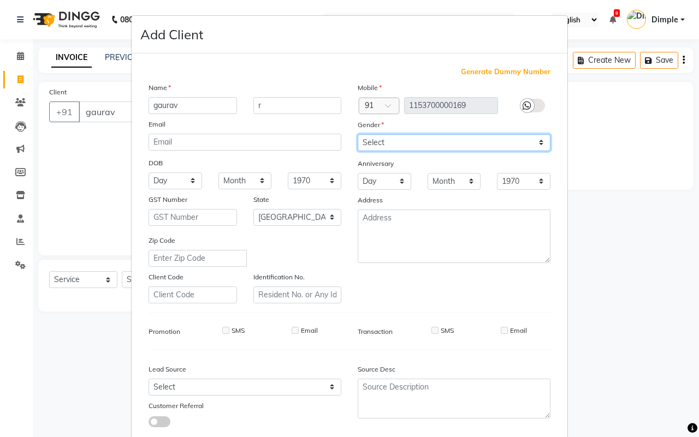
click at [377, 145] on select "Select Male Female Other Prefer Not To Say" at bounding box center [454, 142] width 193 height 17
select select "male"
click at [358, 134] on select "Select Male Female Other Prefer Not To Say" at bounding box center [454, 142] width 193 height 17
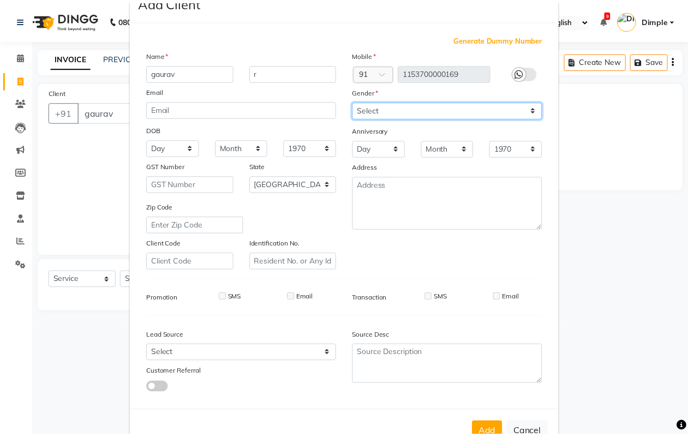
scroll to position [63, 0]
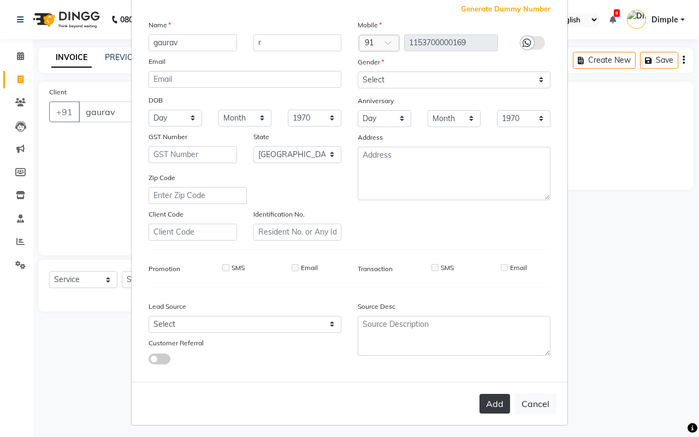
click at [494, 400] on button "Add" at bounding box center [494, 404] width 31 height 20
type input "11*********69"
select select
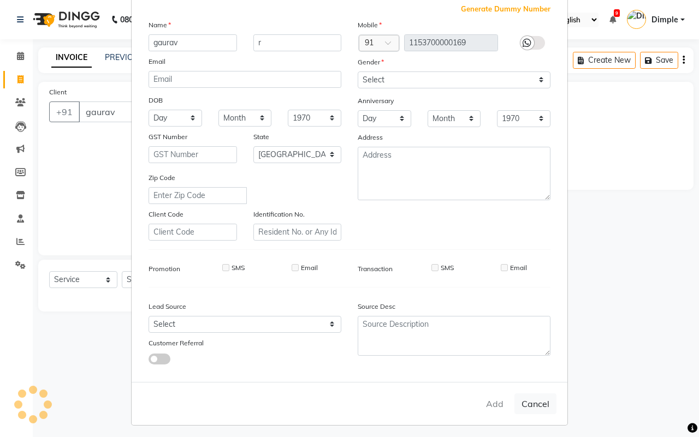
select select "null"
select select
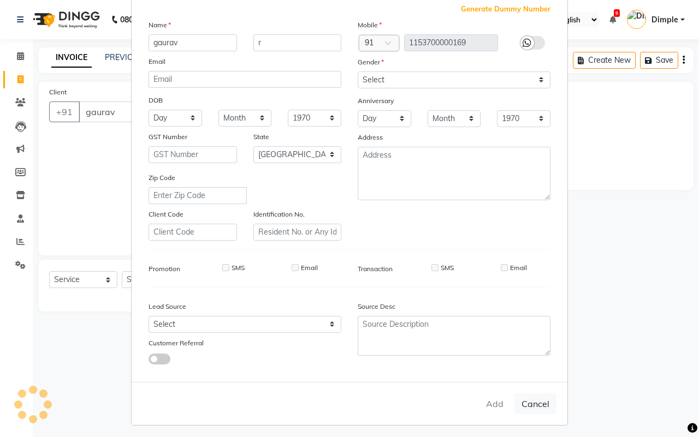
checkbox input "false"
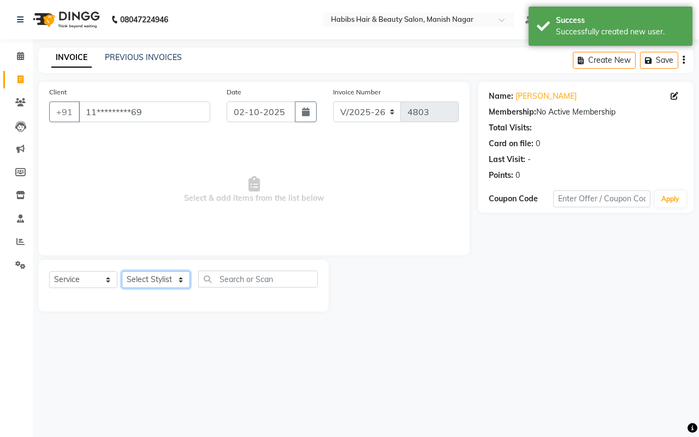
click at [154, 279] on select "Select Stylist Abhijeet Amol Apurva Dimple Harshal Mrunali Sachin Sarika Shanta…" at bounding box center [156, 279] width 68 height 17
select select "18779"
click at [122, 271] on select "Select Stylist Abhijeet Amol Apurva Dimple Harshal Mrunali Sachin Sarika Shanta…" at bounding box center [156, 279] width 68 height 17
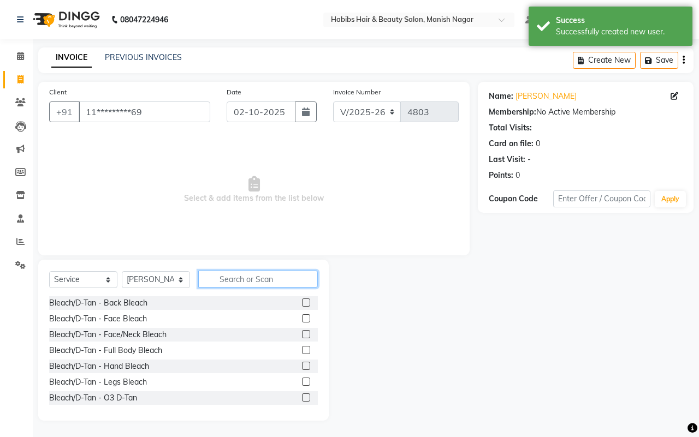
click at [252, 281] on input "text" at bounding box center [258, 279] width 120 height 17
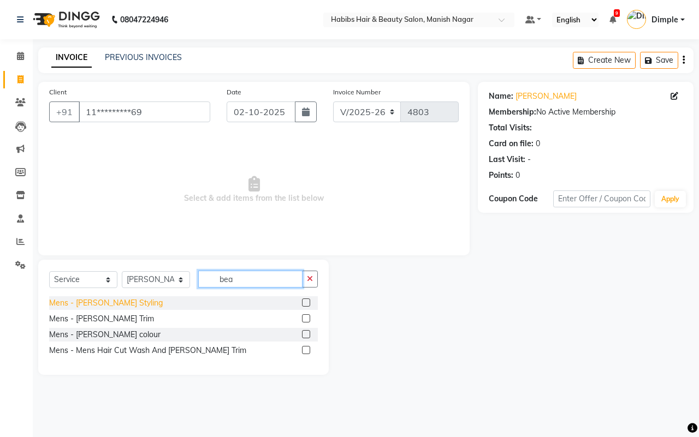
type input "bea"
click at [107, 301] on div "Mens - Beard Styling" at bounding box center [106, 302] width 114 height 11
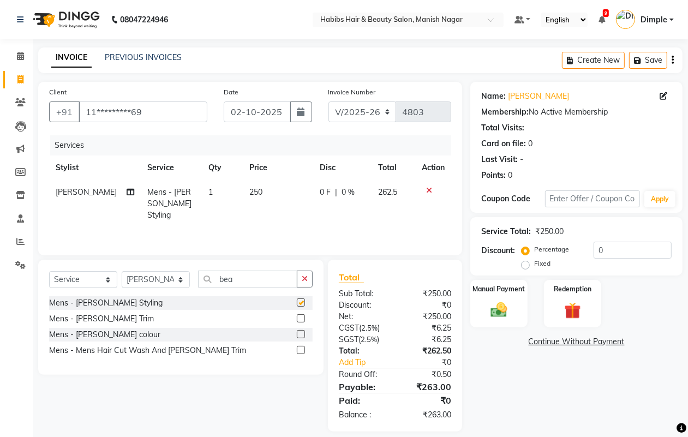
checkbox input "false"
click at [265, 200] on td "250" at bounding box center [278, 203] width 70 height 47
select select "18779"
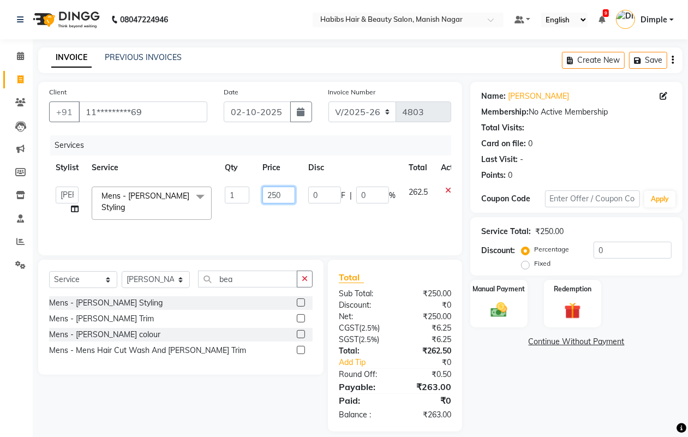
click at [276, 198] on input "250" at bounding box center [279, 195] width 33 height 17
type input "200"
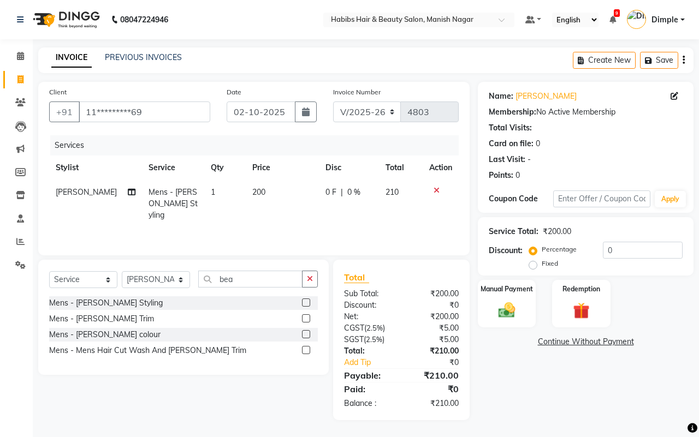
click at [674, 61] on div "Create New Save" at bounding box center [633, 60] width 121 height 26
click at [682, 60] on icon "button" at bounding box center [683, 60] width 2 height 1
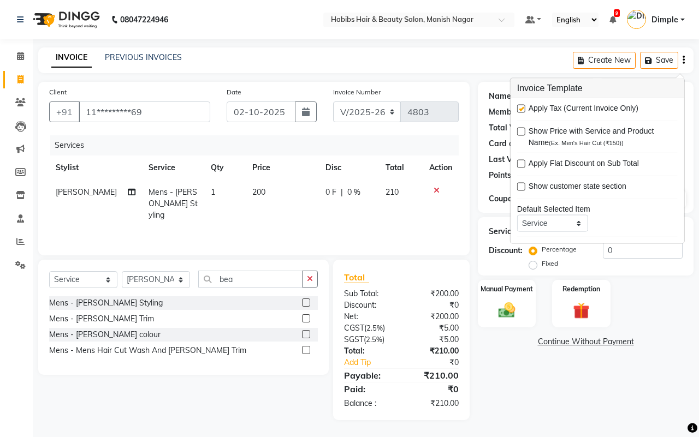
click at [520, 108] on label at bounding box center [521, 109] width 8 height 8
click at [520, 108] on input "checkbox" at bounding box center [520, 109] width 7 height 7
checkbox input "false"
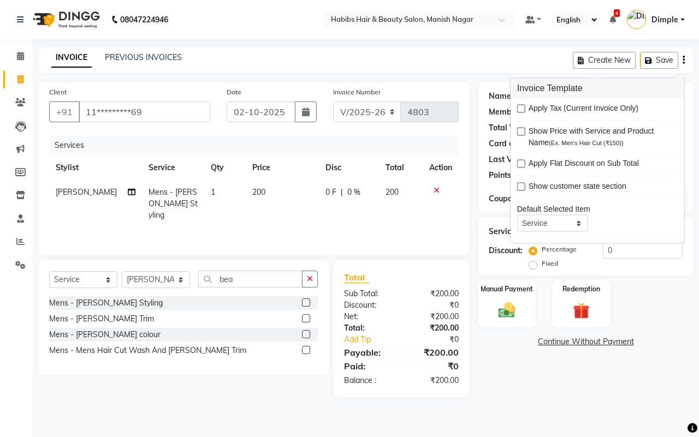
click at [522, 382] on div "Name: Gaurav R Membership: No Active Membership Total Visits: Card on file: 0 L…" at bounding box center [590, 239] width 224 height 315
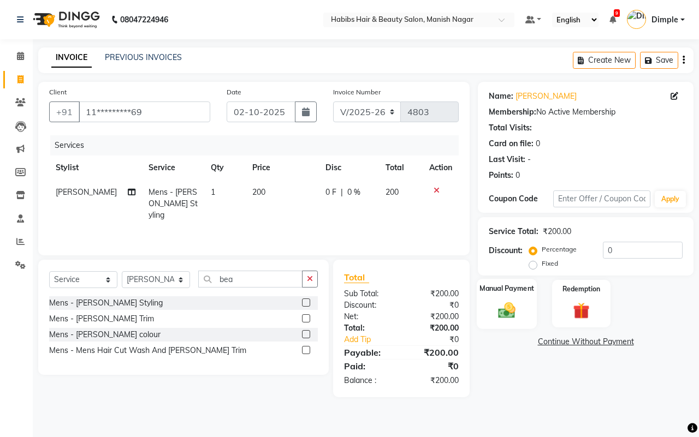
click at [511, 302] on img at bounding box center [506, 310] width 28 height 20
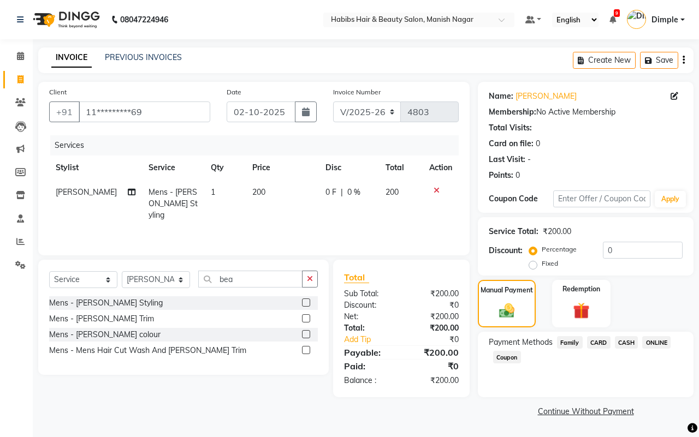
click at [627, 342] on span "CASH" at bounding box center [626, 342] width 23 height 13
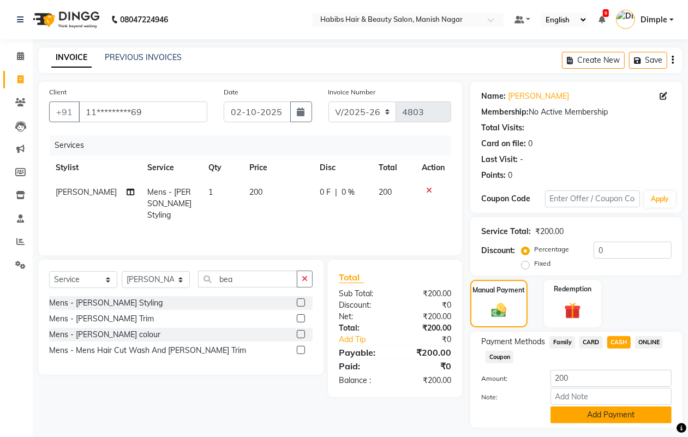
click at [588, 415] on button "Add Payment" at bounding box center [611, 415] width 121 height 17
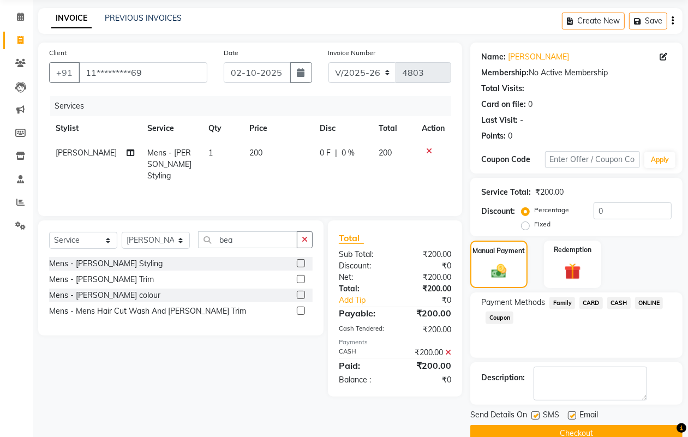
scroll to position [61, 0]
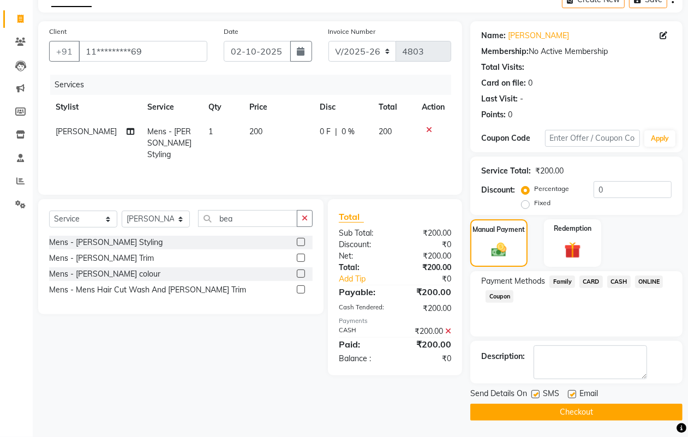
click at [588, 410] on button "Checkout" at bounding box center [577, 412] width 212 height 17
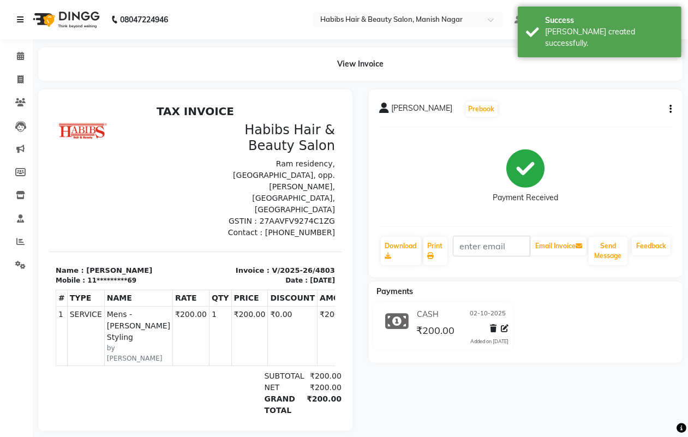
select select "service"
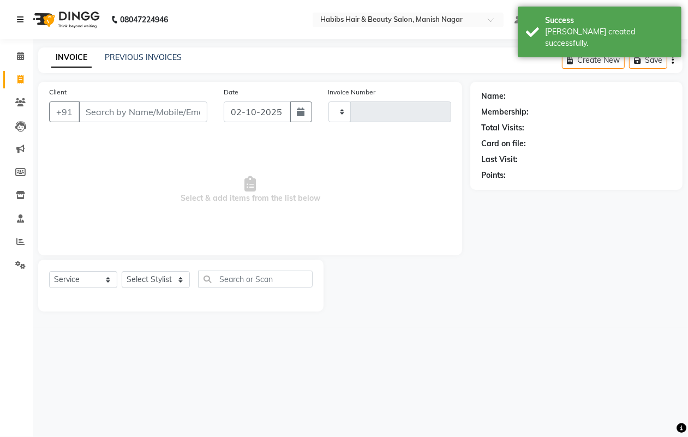
type input "4804"
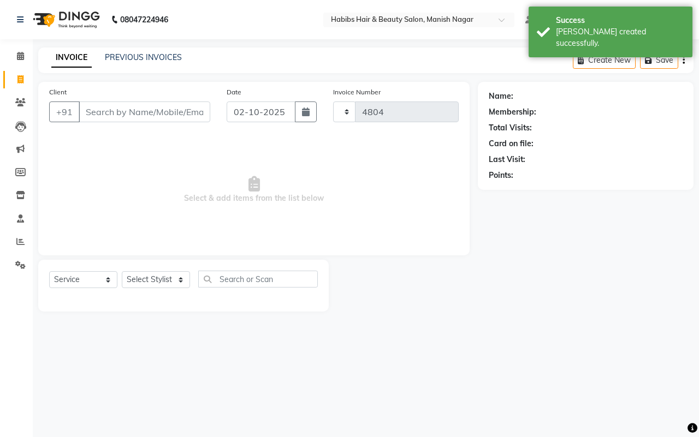
select select "3804"
click at [99, 112] on input "Client" at bounding box center [145, 112] width 132 height 21
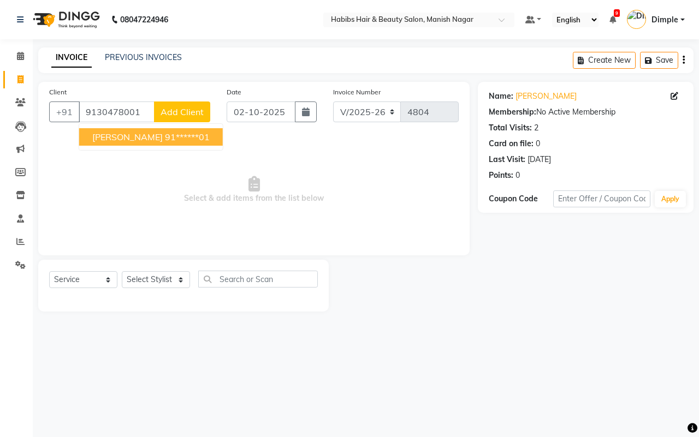
click at [156, 139] on span "vibhav rathkanthiwar" at bounding box center [127, 137] width 70 height 11
type input "91******01"
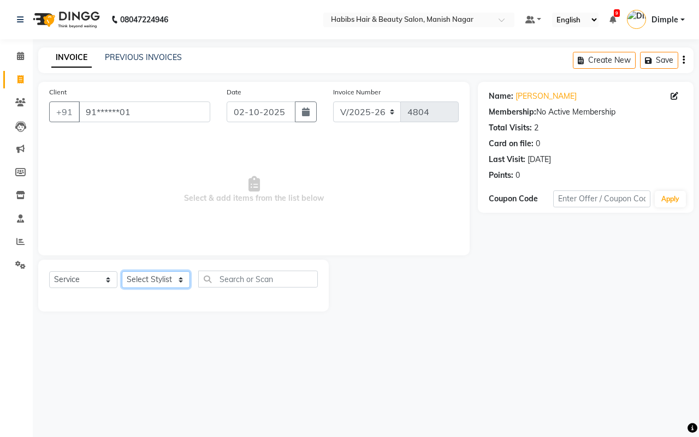
click at [161, 282] on select "Select Stylist Abhijeet Amol Apurva Dimple Harshal Mrunali Sachin Sarika Shanta…" at bounding box center [156, 279] width 68 height 17
select select "86647"
click at [122, 271] on select "Select Stylist Abhijeet Amol Apurva Dimple Harshal Mrunali Sachin Sarika Shanta…" at bounding box center [156, 279] width 68 height 17
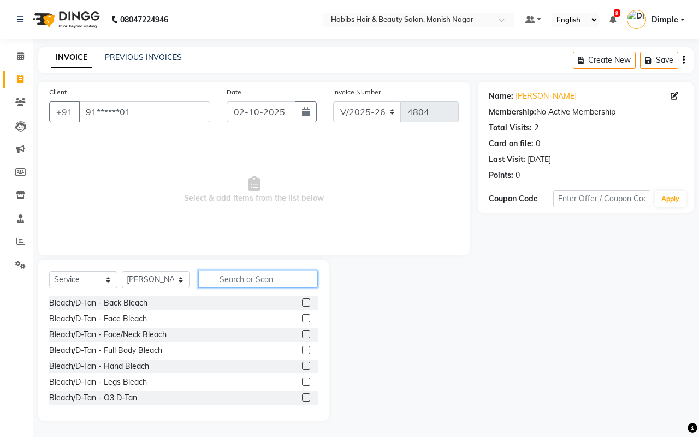
drag, startPoint x: 234, startPoint y: 281, endPoint x: 212, endPoint y: 273, distance: 23.3
click at [233, 284] on input "text" at bounding box center [258, 279] width 120 height 17
click at [129, 398] on div "Bleach/D-Tan - O3 D-Tan" at bounding box center [93, 397] width 88 height 11
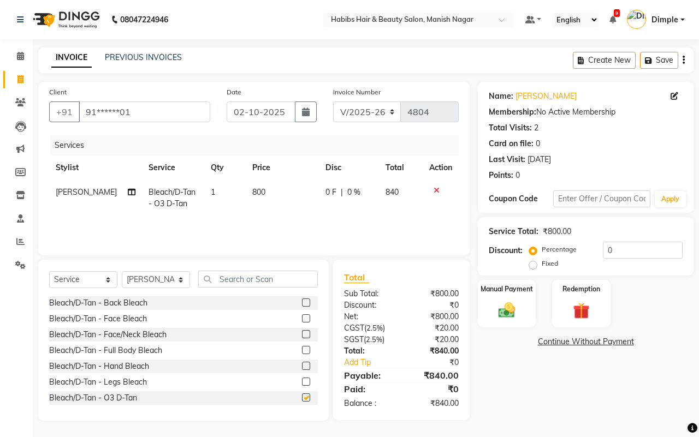
checkbox input "false"
click at [246, 200] on td "800" at bounding box center [282, 198] width 73 height 36
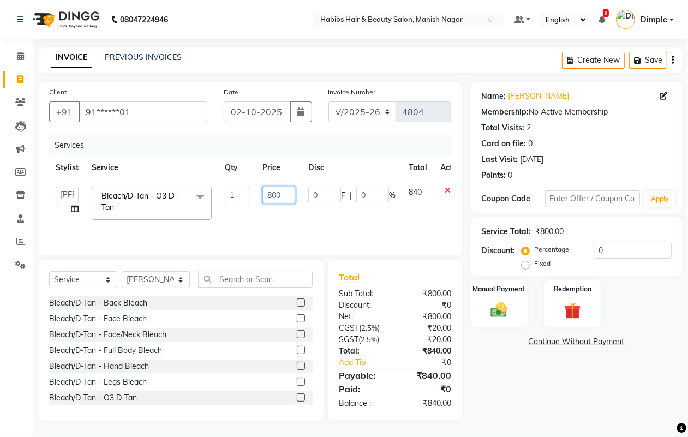
click at [264, 197] on input "800" at bounding box center [279, 195] width 33 height 17
type input "1000"
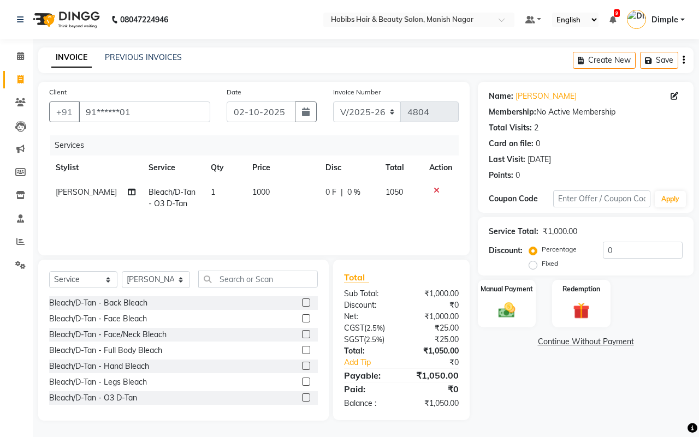
click at [517, 374] on div "Name: Vibhav Rathkanthiwar Membership: No Active Membership Total Visits: 2 Car…" at bounding box center [590, 251] width 224 height 339
click at [511, 290] on label "Manual Payment" at bounding box center [506, 288] width 55 height 10
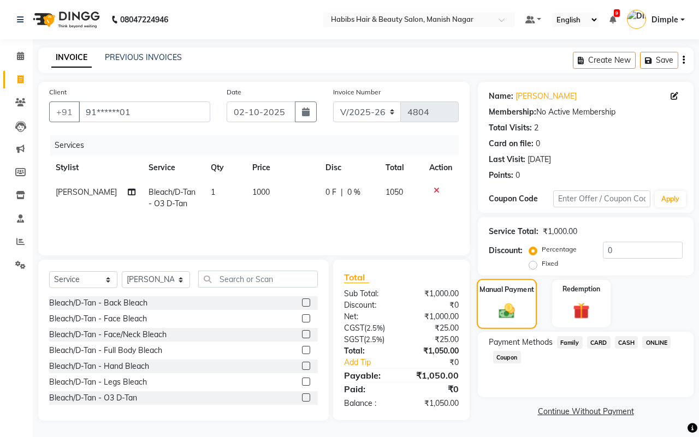
drag, startPoint x: 521, startPoint y: 308, endPoint x: 579, endPoint y: 334, distance: 62.6
click at [521, 309] on div "Manual Payment" at bounding box center [507, 304] width 61 height 50
click at [656, 344] on span "ONLINE" at bounding box center [656, 342] width 28 height 13
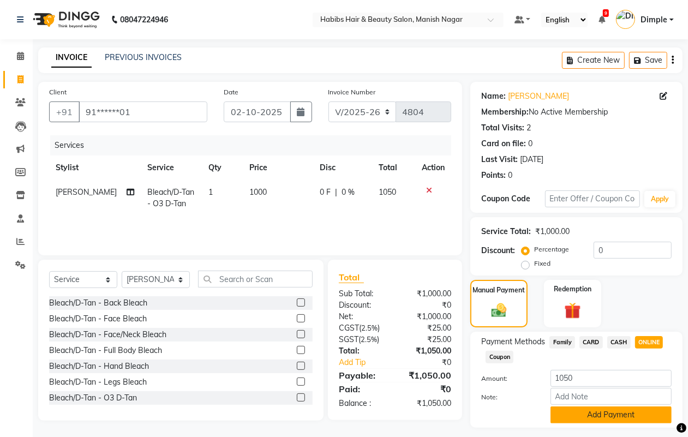
click at [609, 410] on button "Add Payment" at bounding box center [611, 415] width 121 height 17
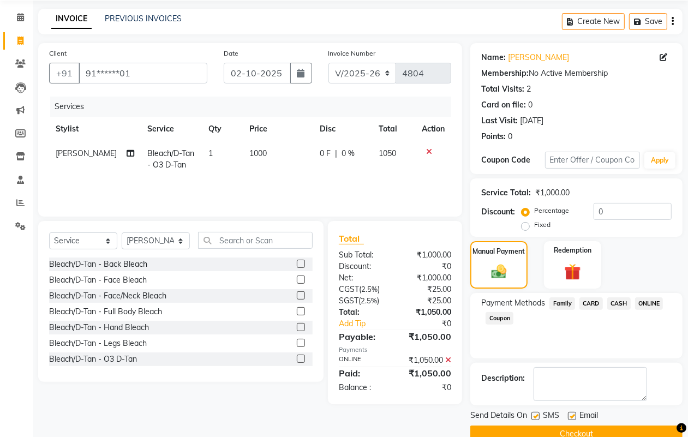
scroll to position [61, 0]
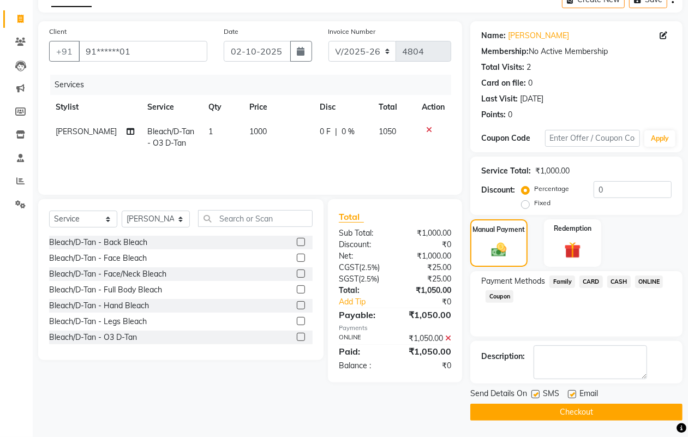
click at [609, 410] on button "Checkout" at bounding box center [577, 412] width 212 height 17
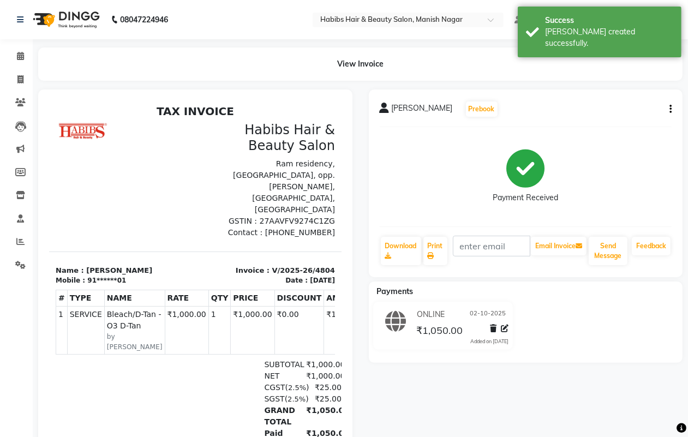
select select "service"
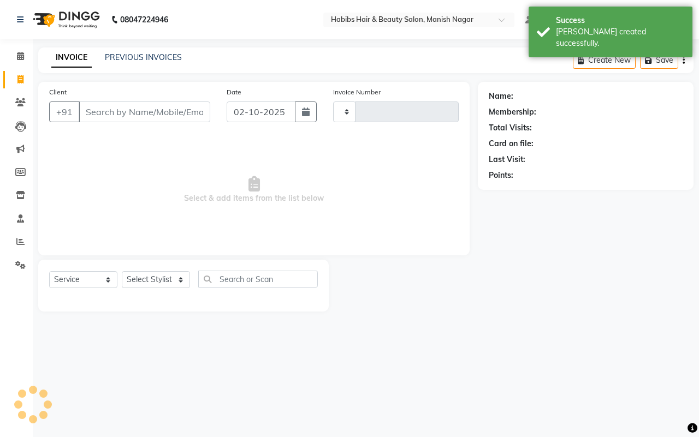
type input "4805"
select select "3804"
click at [102, 112] on input "Client" at bounding box center [145, 112] width 132 height 21
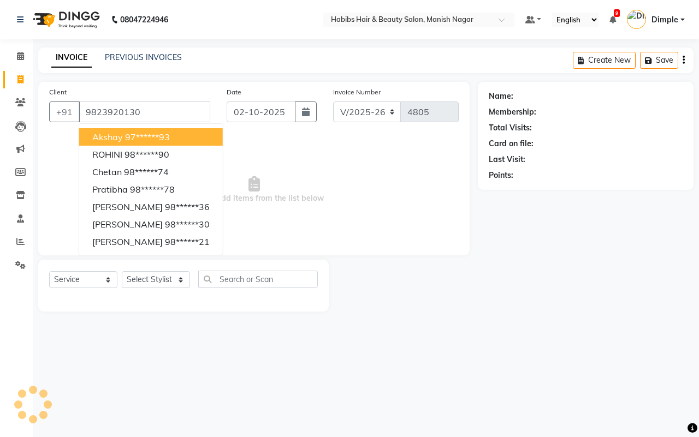
type input "9823920130"
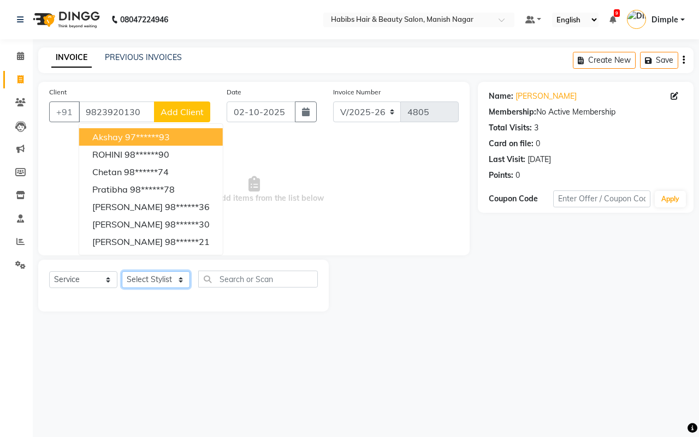
click at [153, 287] on select "Select Stylist Abhijeet Amol Apurva Dimple Harshal Mrunali Sachin Sarika Shanta…" at bounding box center [156, 279] width 68 height 17
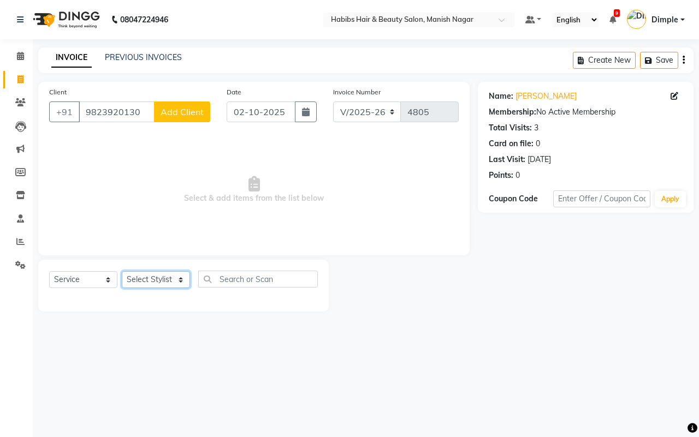
select select "18781"
click at [122, 271] on select "Select Stylist Abhijeet Amol Apurva Dimple Harshal Mrunali Sachin Sarika Shanta…" at bounding box center [156, 279] width 68 height 17
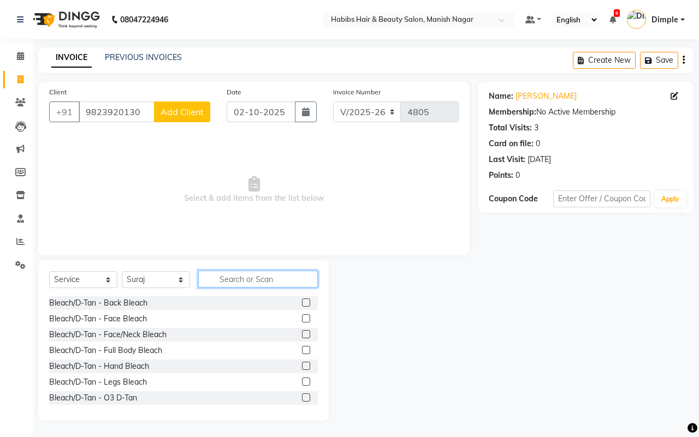
click at [253, 277] on input "text" at bounding box center [258, 279] width 120 height 17
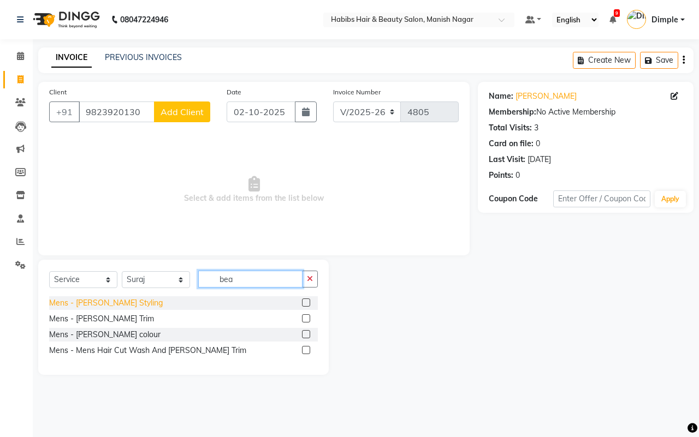
type input "bea"
click at [112, 307] on div "Mens - Beard Styling" at bounding box center [106, 302] width 114 height 11
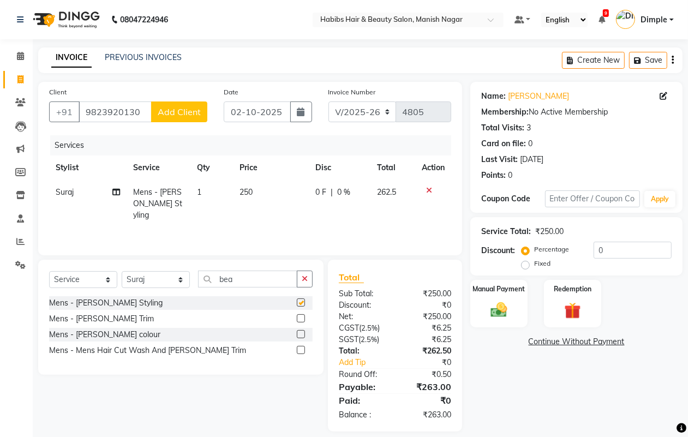
checkbox input "false"
click at [264, 194] on td "250" at bounding box center [271, 203] width 76 height 47
select select "18781"
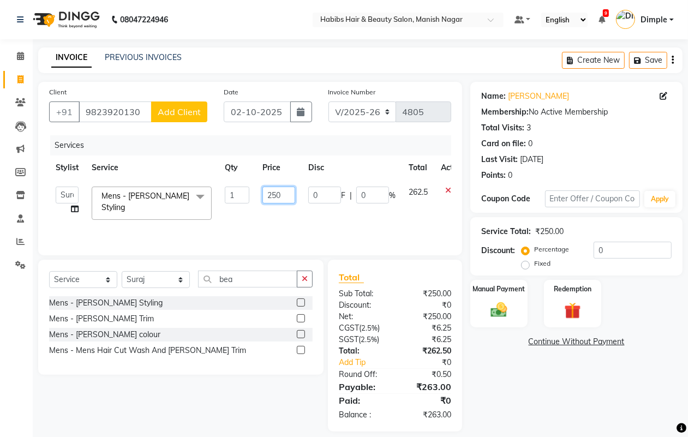
click at [265, 194] on input "250" at bounding box center [279, 195] width 33 height 17
type input "200"
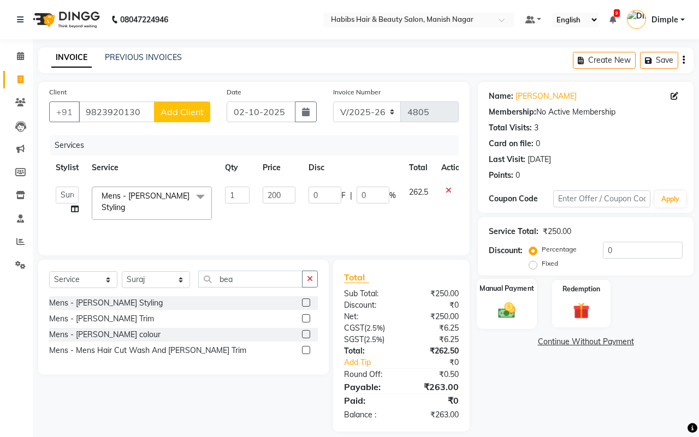
click at [499, 299] on div "Manual Payment" at bounding box center [507, 304] width 61 height 50
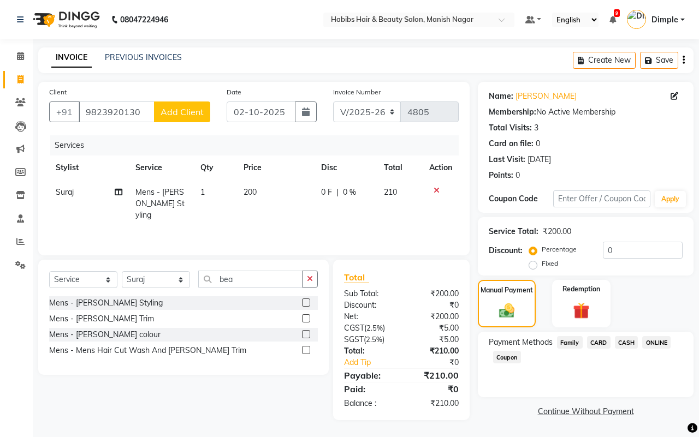
click at [682, 60] on icon "button" at bounding box center [683, 60] width 2 height 1
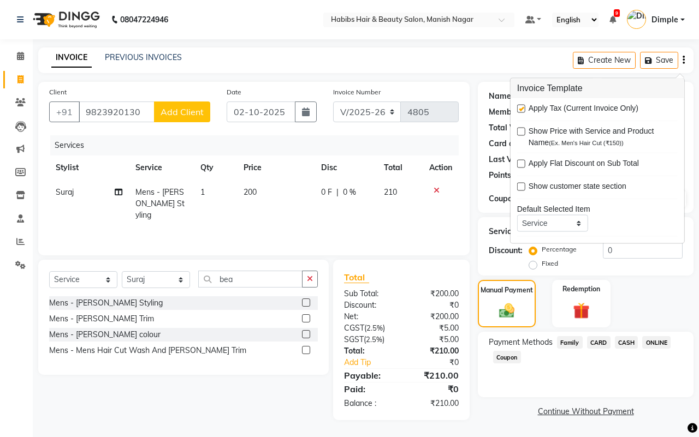
click at [522, 109] on label at bounding box center [521, 109] width 8 height 8
click at [522, 109] on input "checkbox" at bounding box center [520, 109] width 7 height 7
checkbox input "false"
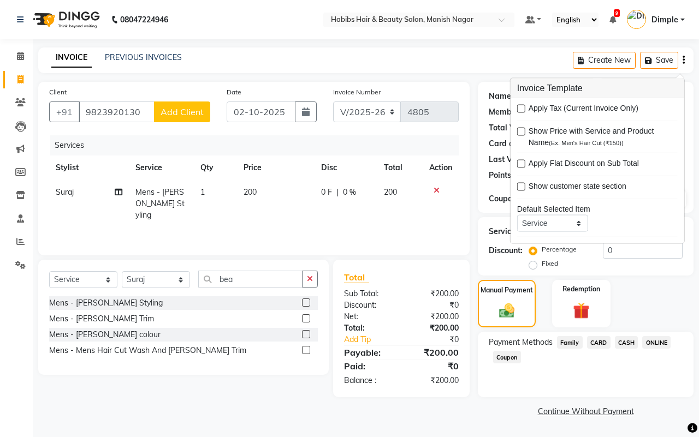
click at [628, 342] on span "CASH" at bounding box center [626, 342] width 23 height 13
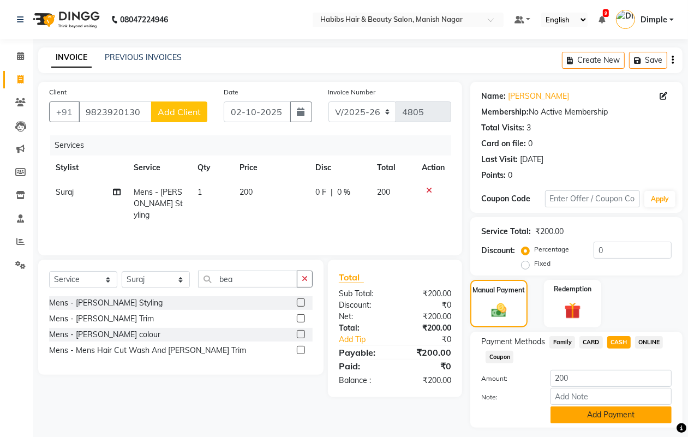
click at [596, 413] on button "Add Payment" at bounding box center [611, 415] width 121 height 17
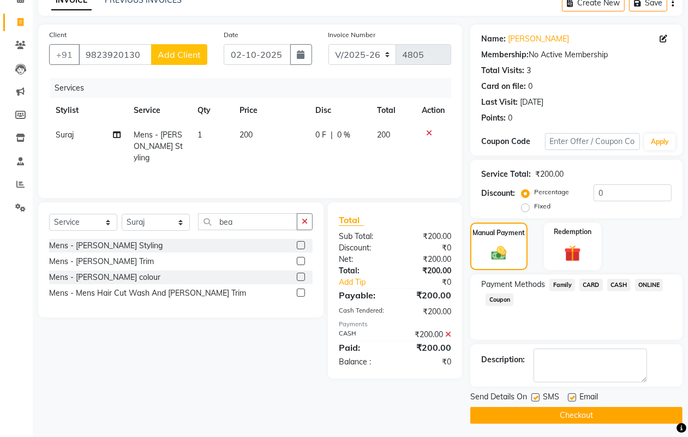
scroll to position [61, 0]
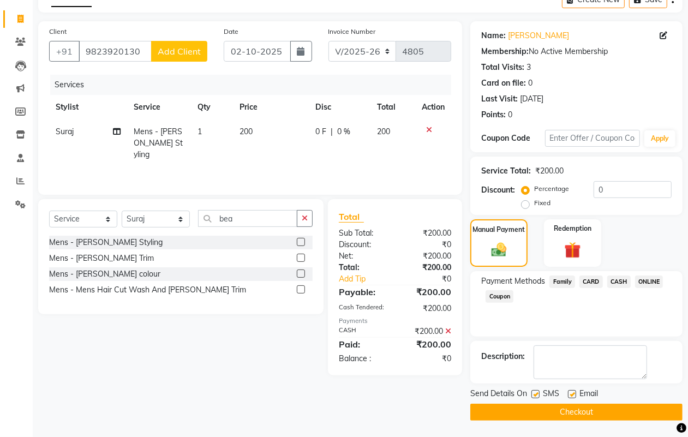
click at [597, 418] on button "Checkout" at bounding box center [577, 412] width 212 height 17
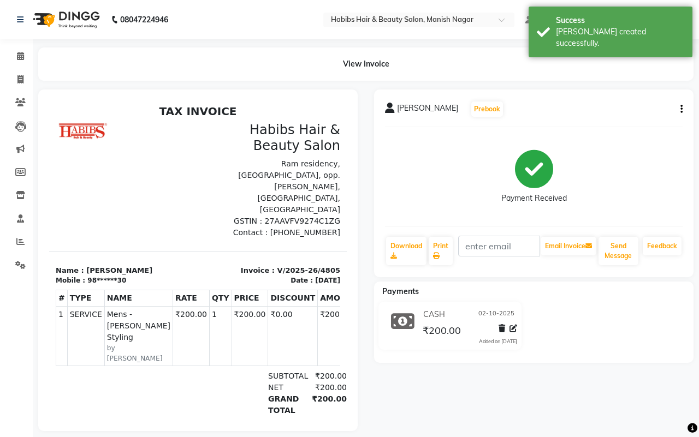
select select "3804"
select select "service"
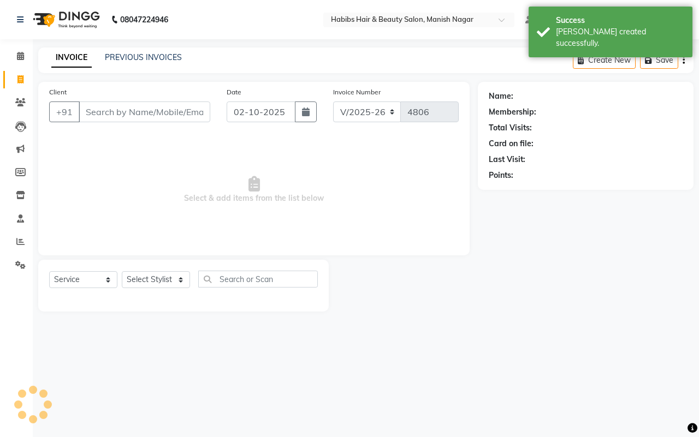
click at [87, 110] on input "Client" at bounding box center [145, 112] width 132 height 21
click at [88, 110] on input "Client" at bounding box center [145, 112] width 132 height 21
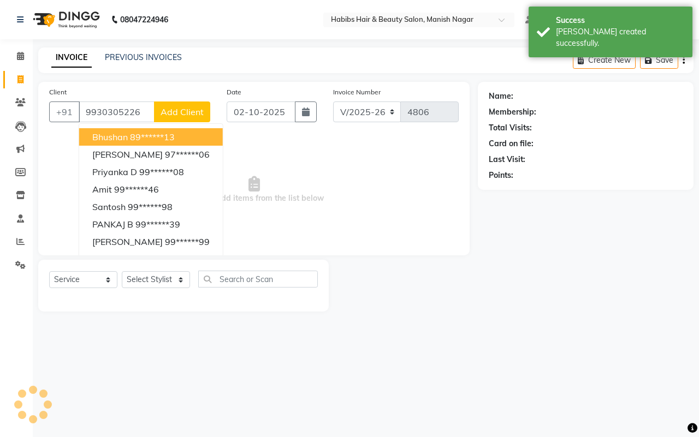
type input "9930305226"
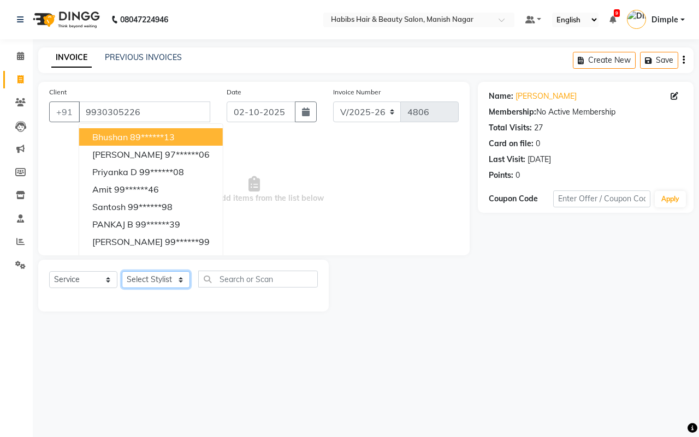
click at [154, 282] on select "Select Stylist Abhijeet Amol Apurva Dimple Harshal Mrunali Sachin Sarika Shanta…" at bounding box center [156, 279] width 68 height 17
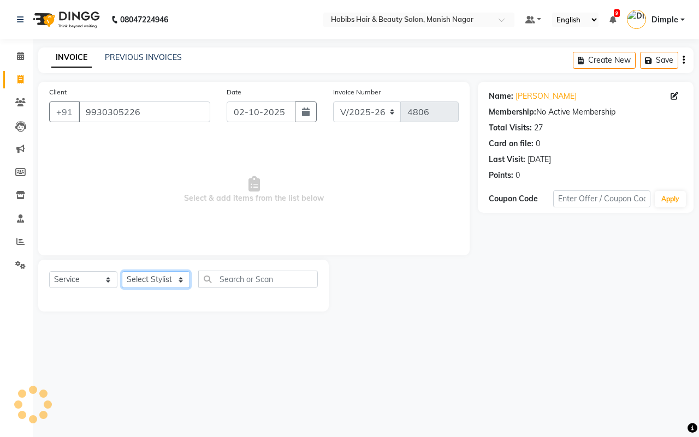
select select "18779"
click at [122, 271] on select "Select Stylist Abhijeet Amol Apurva Dimple Harshal Mrunali Sachin Sarika Shanta…" at bounding box center [156, 279] width 68 height 17
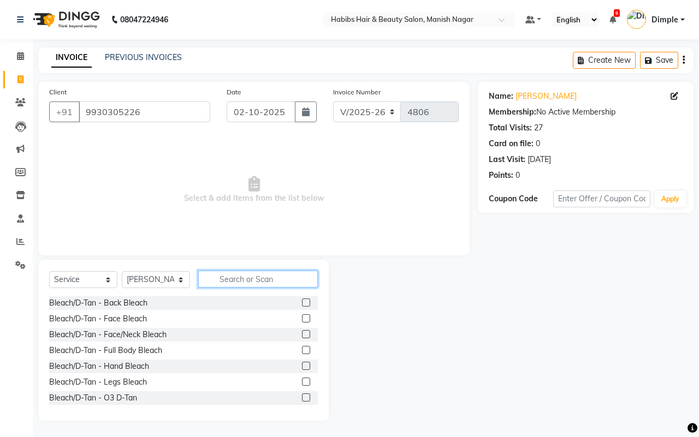
click at [242, 282] on input "text" at bounding box center [258, 279] width 120 height 17
click at [242, 276] on input "text" at bounding box center [258, 279] width 120 height 17
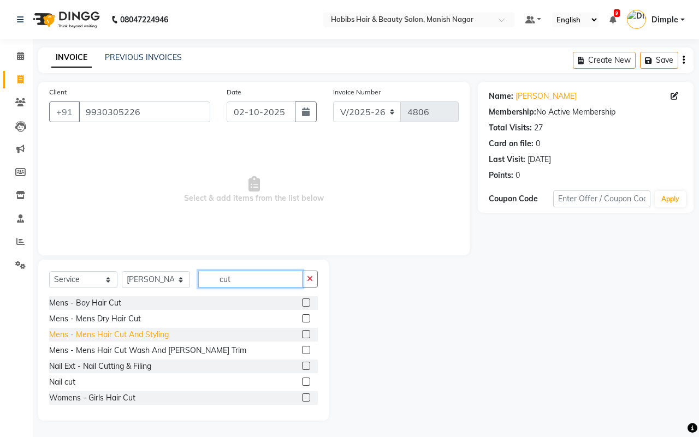
type input "cut"
click at [162, 350] on div "Mens - Mens Hair Cut Wash And Beard Trim" at bounding box center [147, 350] width 197 height 11
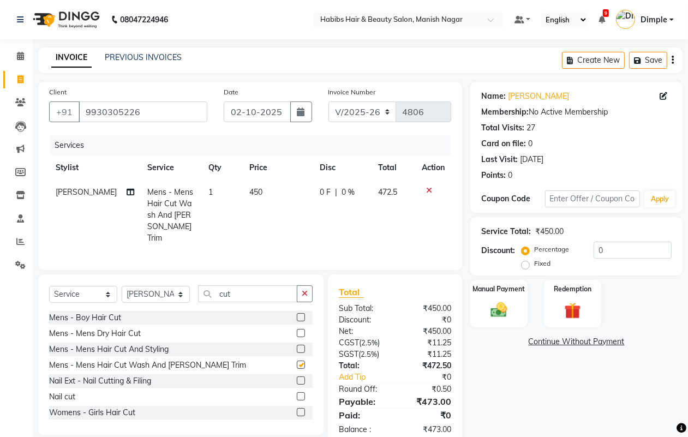
checkbox input "false"
click at [280, 198] on td "450" at bounding box center [278, 215] width 70 height 70
select select "18779"
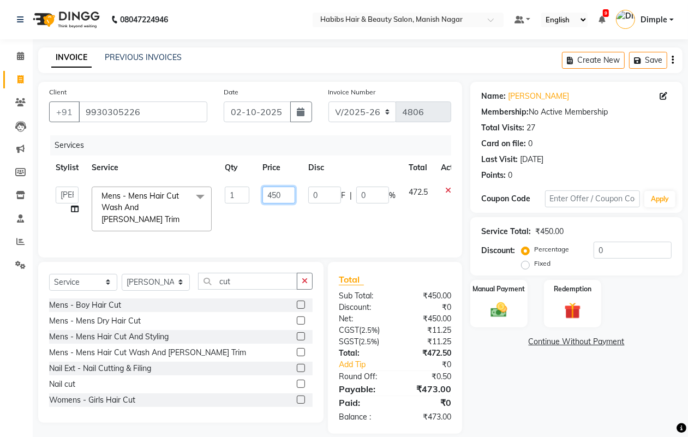
click at [276, 195] on input "450" at bounding box center [279, 195] width 33 height 17
type input "500"
click at [519, 341] on link "Continue Without Payment" at bounding box center [577, 341] width 208 height 11
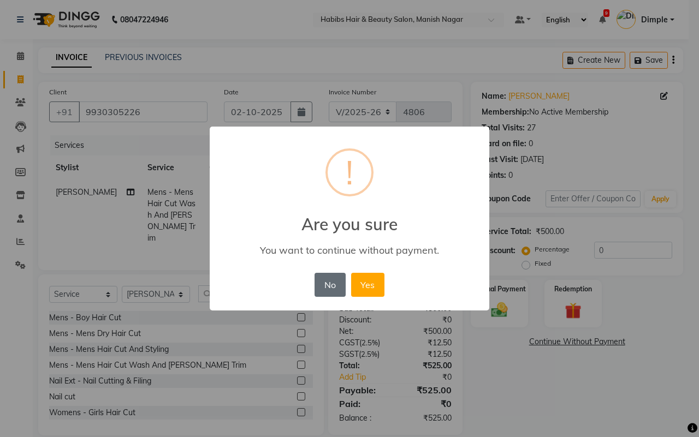
click at [331, 284] on button "No" at bounding box center [329, 285] width 31 height 24
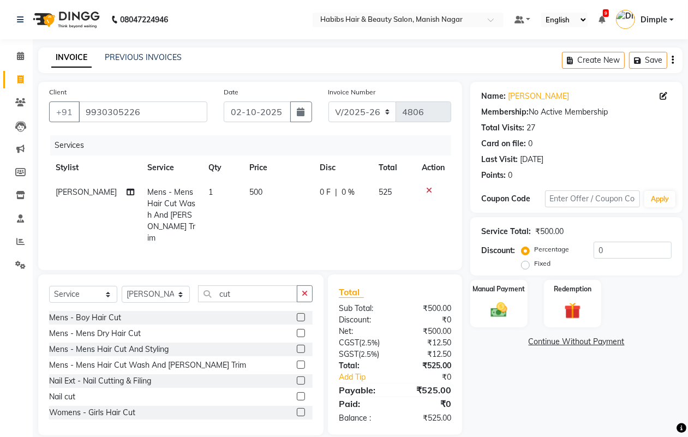
click at [672, 60] on icon "button" at bounding box center [673, 60] width 2 height 1
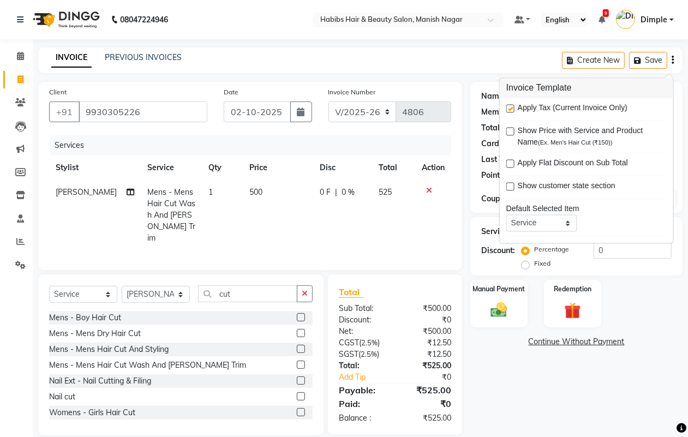
click at [509, 110] on label at bounding box center [511, 109] width 8 height 8
click at [509, 110] on input "checkbox" at bounding box center [510, 109] width 7 height 7
checkbox input "false"
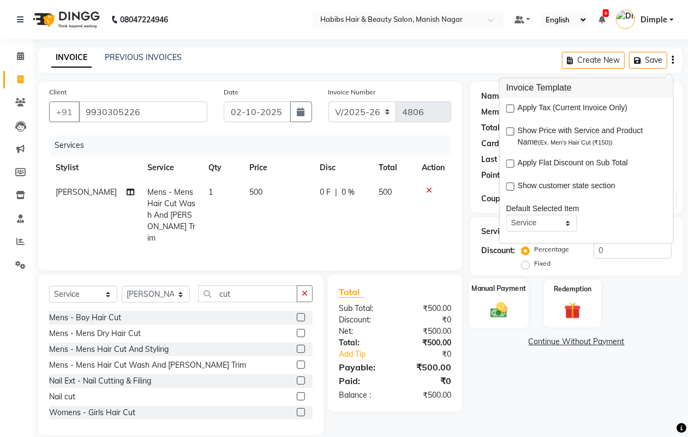
click at [499, 306] on img at bounding box center [498, 310] width 27 height 20
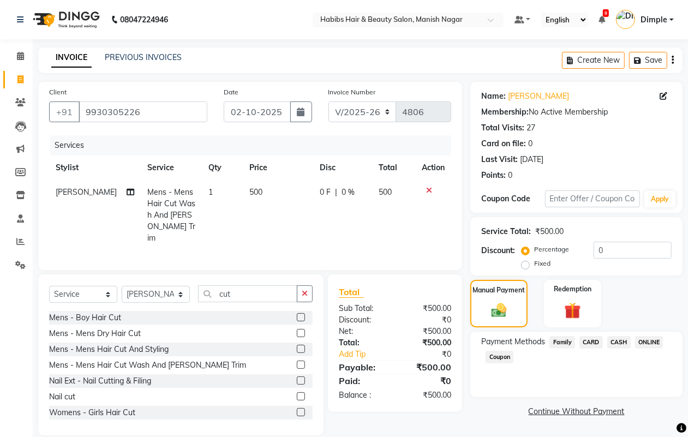
click at [658, 340] on span "ONLINE" at bounding box center [649, 342] width 28 height 13
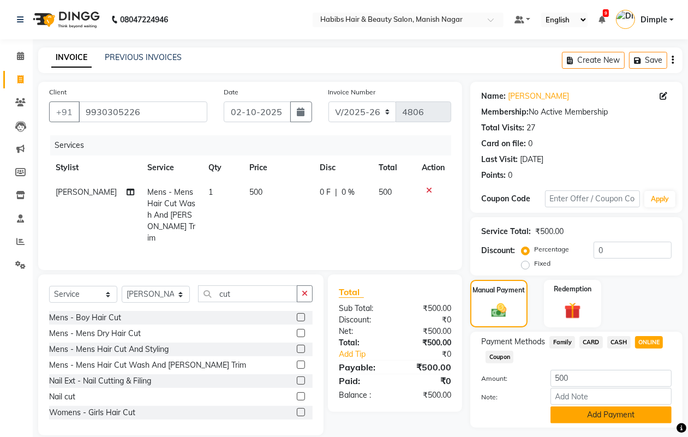
click at [622, 410] on button "Add Payment" at bounding box center [611, 415] width 121 height 17
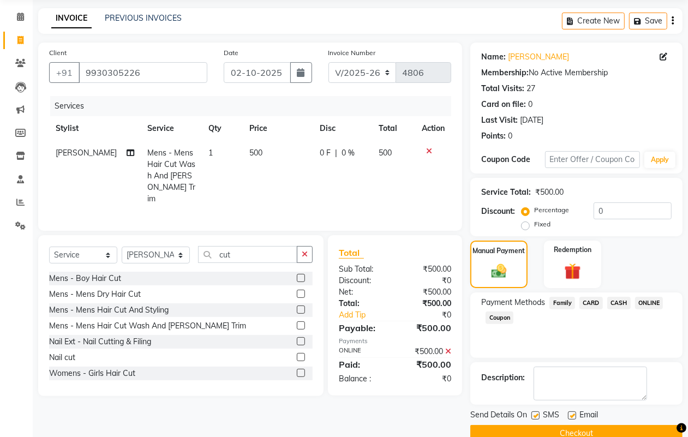
scroll to position [61, 0]
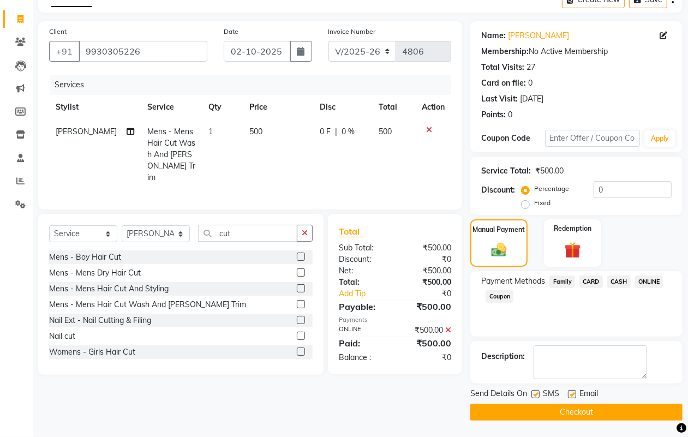
click at [621, 410] on button "Checkout" at bounding box center [577, 412] width 212 height 17
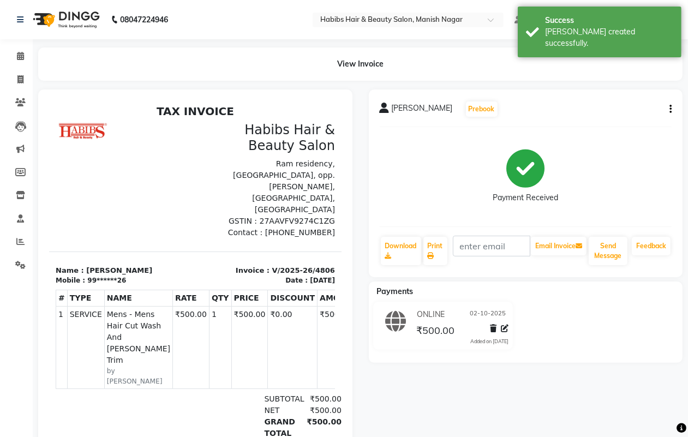
select select "3804"
select select "service"
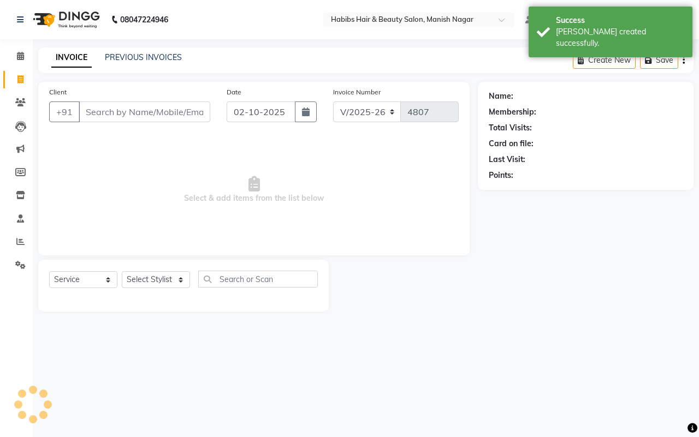
click at [91, 108] on input "Client" at bounding box center [145, 112] width 132 height 21
click at [91, 111] on input "Client" at bounding box center [145, 112] width 132 height 21
click at [91, 112] on input "Client" at bounding box center [145, 112] width 132 height 21
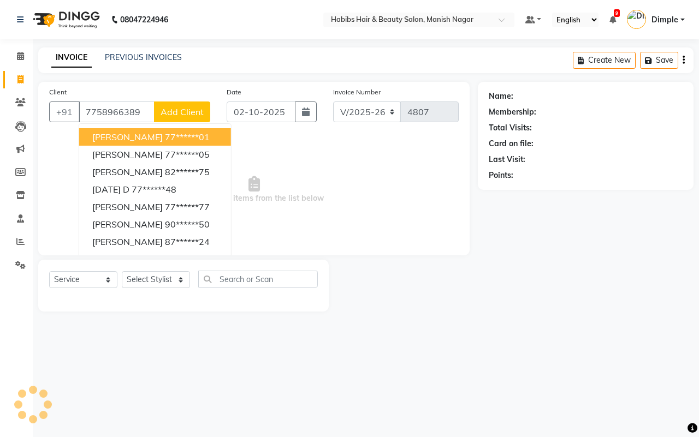
type input "7758966389"
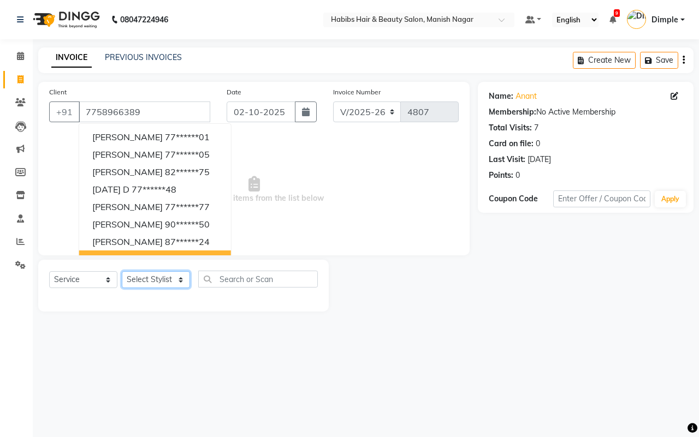
click at [157, 276] on select "Select Stylist Abhijeet Amol Apurva Dimple Harshal Mrunali Sachin Sarika Shanta…" at bounding box center [156, 279] width 68 height 17
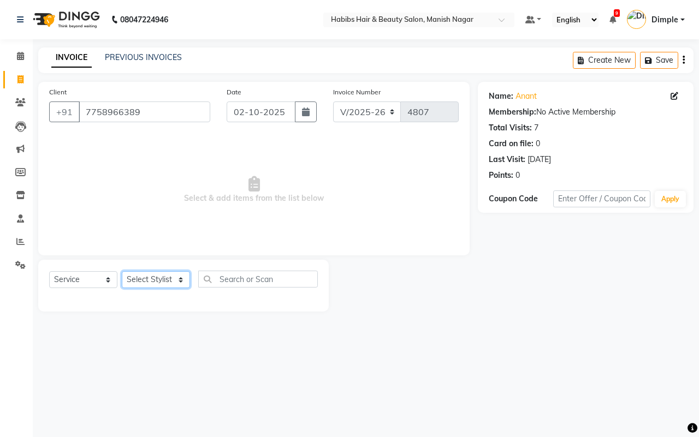
select select "18779"
click at [122, 271] on select "Select Stylist Abhijeet Amol Apurva Dimple Harshal Mrunali Sachin Sarika Shanta…" at bounding box center [156, 279] width 68 height 17
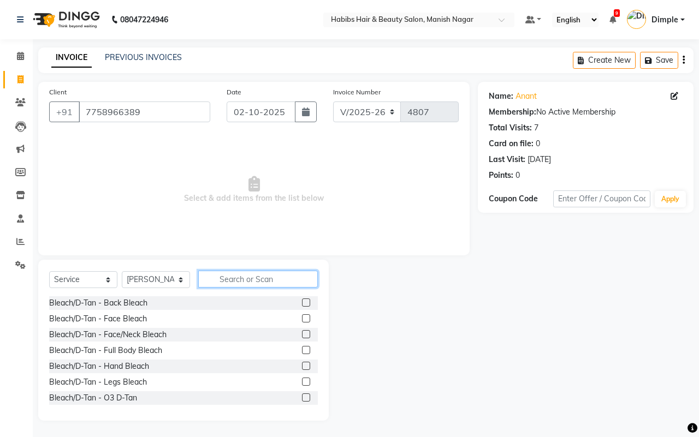
click at [227, 278] on input "text" at bounding box center [258, 279] width 120 height 17
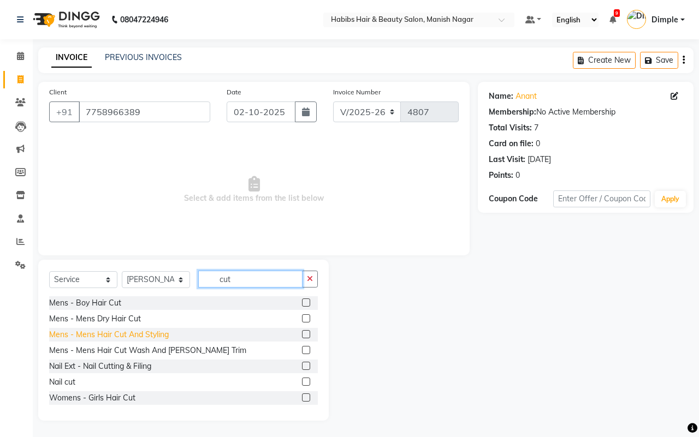
type input "cut"
click at [123, 334] on div "Mens - Mens Hair Cut And Styling" at bounding box center [109, 334] width 120 height 11
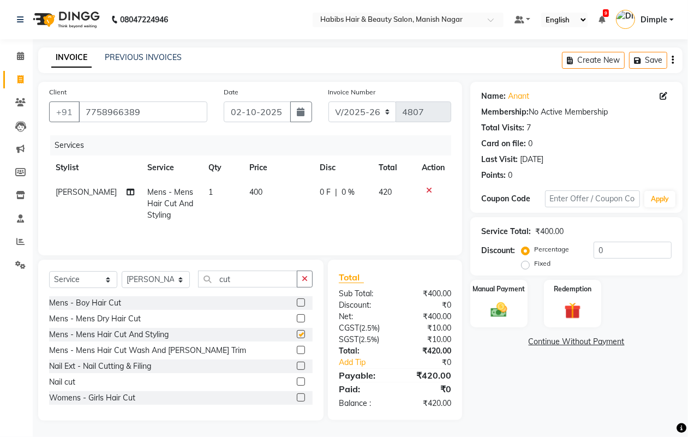
checkbox input "false"
click at [255, 197] on td "400" at bounding box center [278, 203] width 71 height 47
select select "18779"
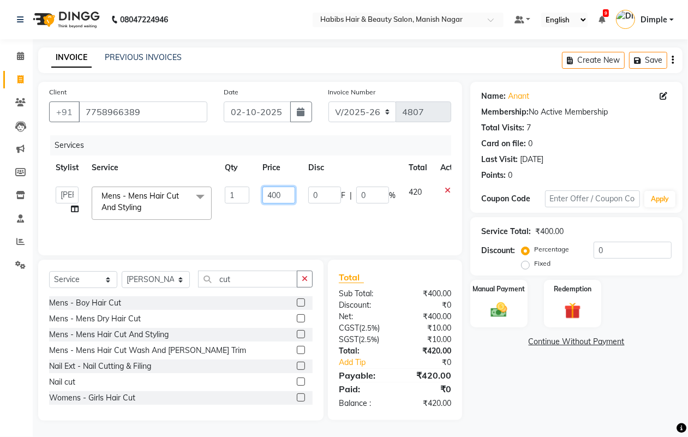
click at [263, 192] on input "400" at bounding box center [279, 195] width 33 height 17
type input "300"
click at [512, 309] on img at bounding box center [498, 310] width 27 height 20
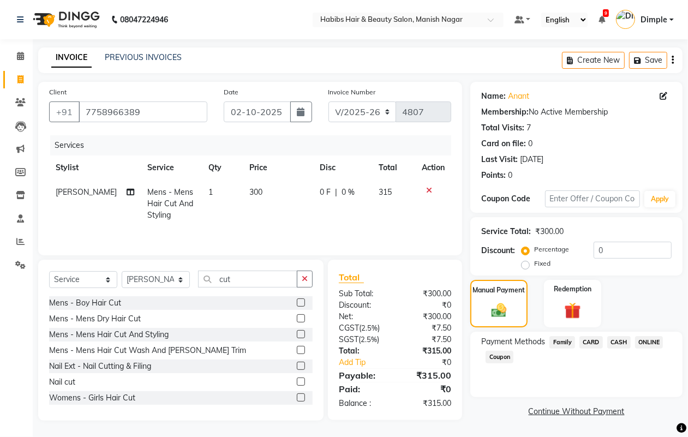
click at [672, 61] on button "button" at bounding box center [673, 60] width 2 height 26
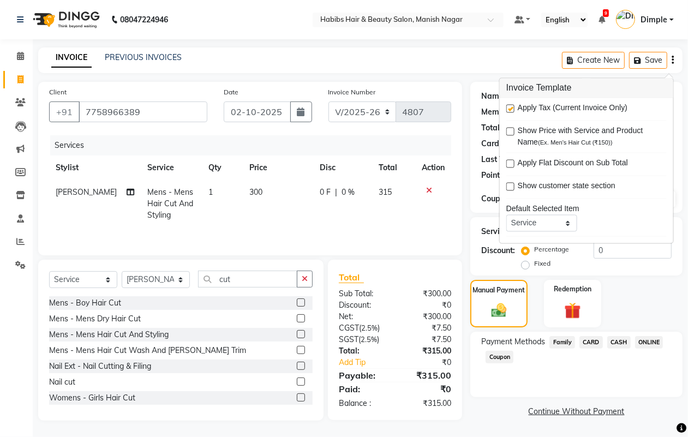
click at [511, 109] on label at bounding box center [511, 109] width 8 height 8
click at [511, 109] on input "checkbox" at bounding box center [510, 109] width 7 height 7
checkbox input "false"
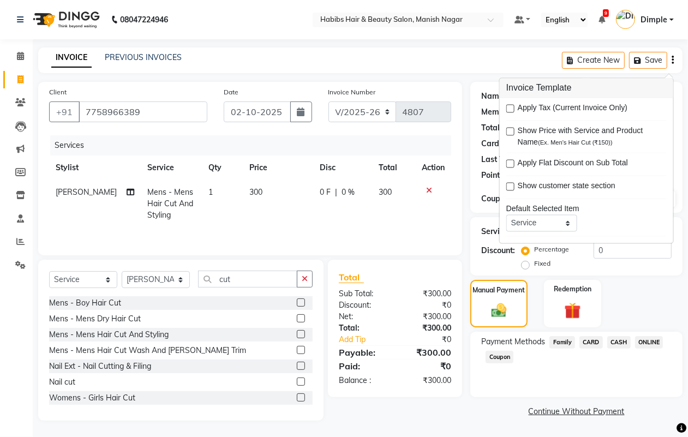
click at [618, 338] on span "CASH" at bounding box center [619, 342] width 23 height 13
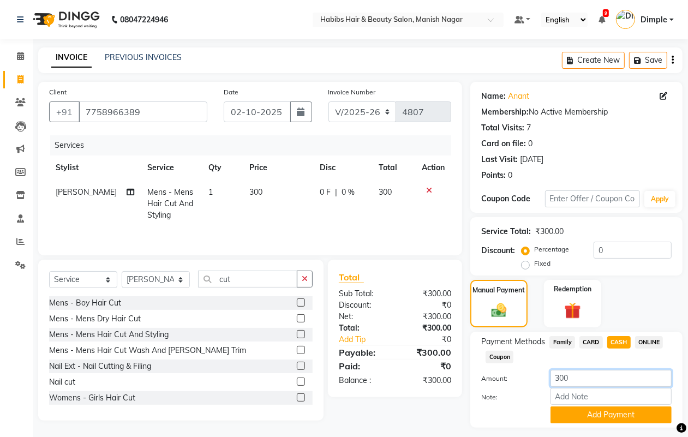
click at [554, 371] on input "300" at bounding box center [611, 378] width 121 height 17
type input "100"
drag, startPoint x: 590, startPoint y: 411, endPoint x: 597, endPoint y: 400, distance: 13.2
click at [590, 410] on button "Add Payment" at bounding box center [611, 415] width 121 height 17
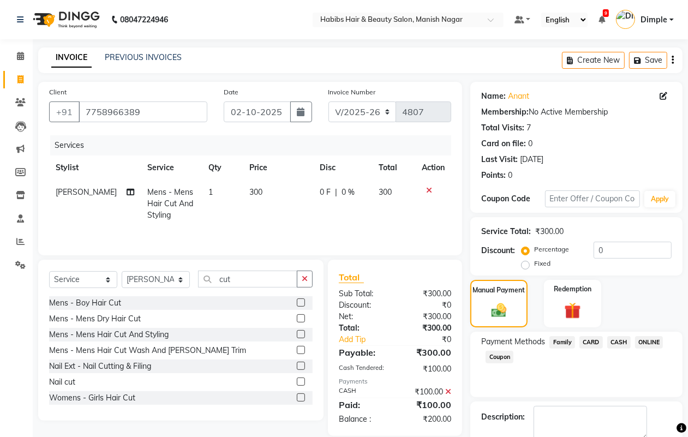
click at [648, 341] on span "ONLINE" at bounding box center [649, 342] width 28 height 13
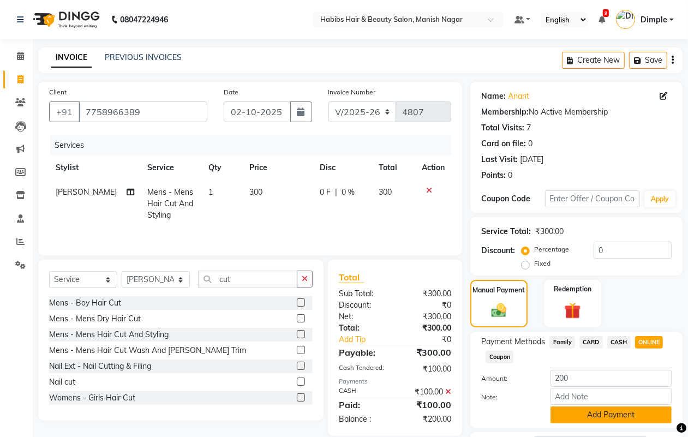
click at [568, 415] on button "Add Payment" at bounding box center [611, 415] width 121 height 17
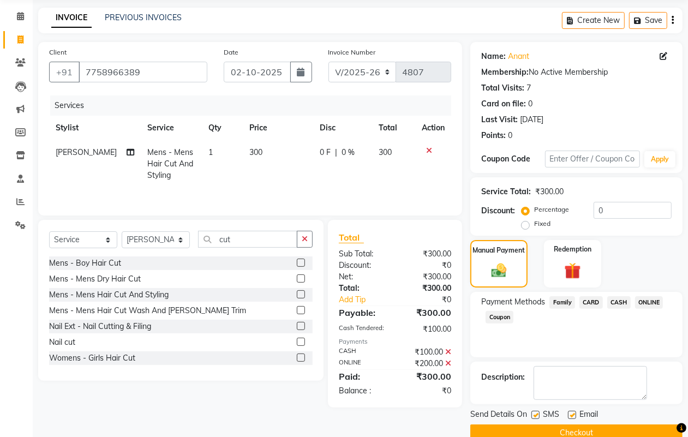
scroll to position [61, 0]
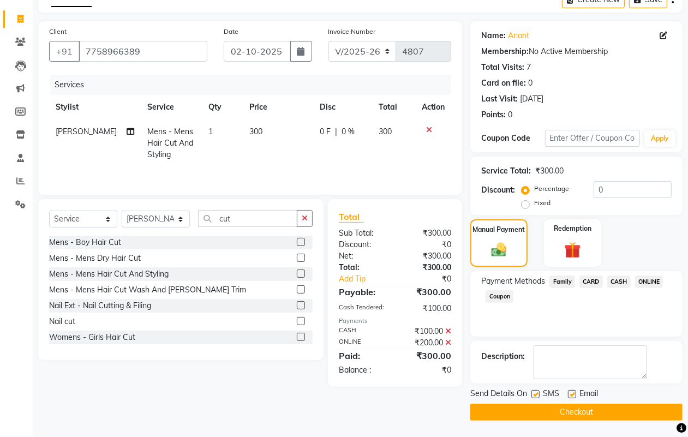
click at [568, 407] on button "Checkout" at bounding box center [577, 412] width 212 height 17
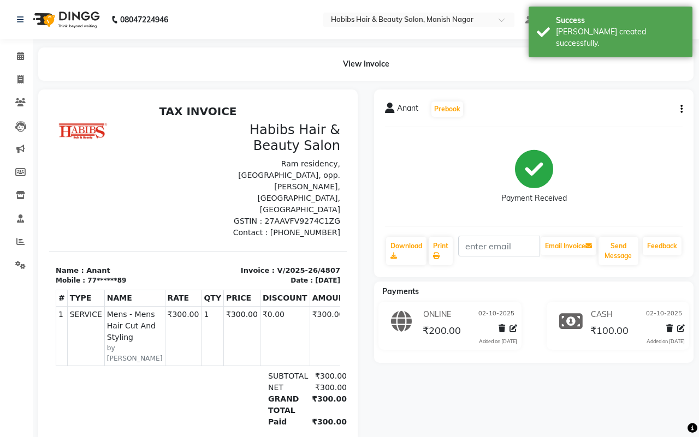
select select "3804"
select select "service"
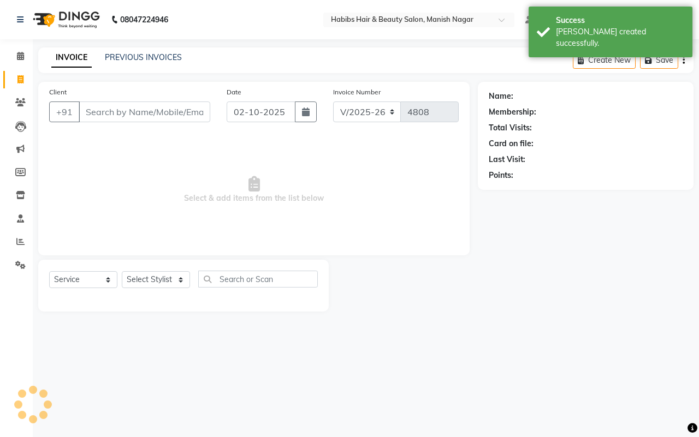
click at [113, 114] on input "Client" at bounding box center [145, 112] width 132 height 21
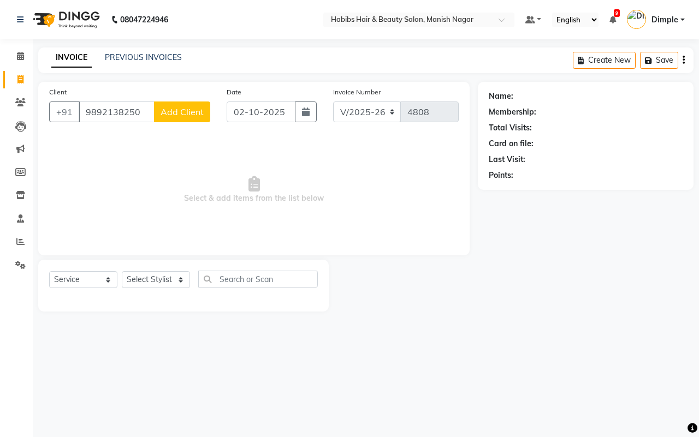
type input "9892138250"
click at [184, 106] on span "Add Client" at bounding box center [181, 111] width 43 height 11
select select "22"
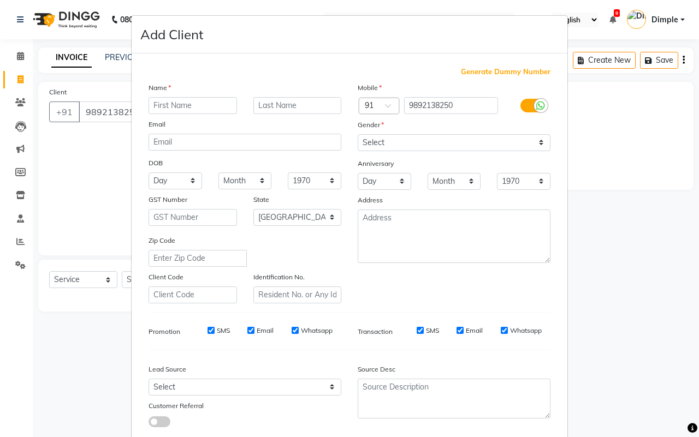
click at [181, 104] on input "text" at bounding box center [192, 105] width 88 height 17
type input "kishor"
type input "S"
type input "D"
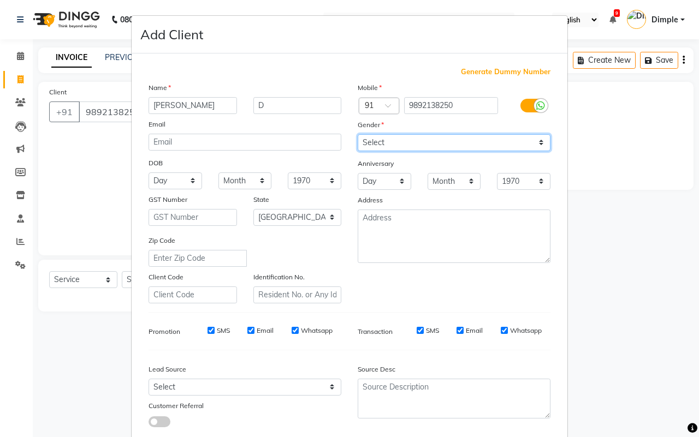
click at [390, 142] on select "Select Male Female Other Prefer Not To Say" at bounding box center [454, 142] width 193 height 17
select select "male"
click at [358, 134] on select "Select Male Female Other Prefer Not To Say" at bounding box center [454, 142] width 193 height 17
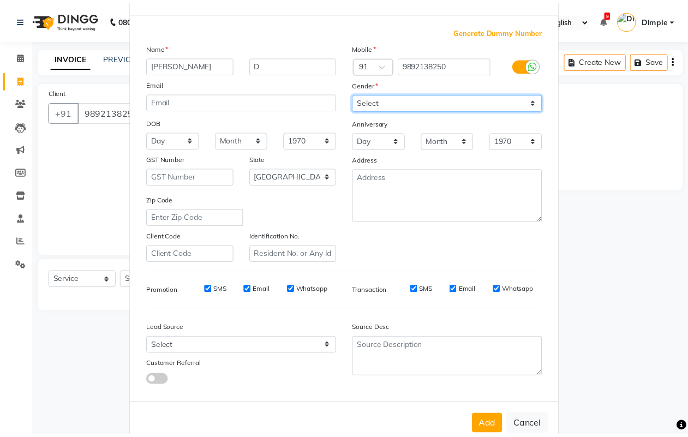
scroll to position [63, 0]
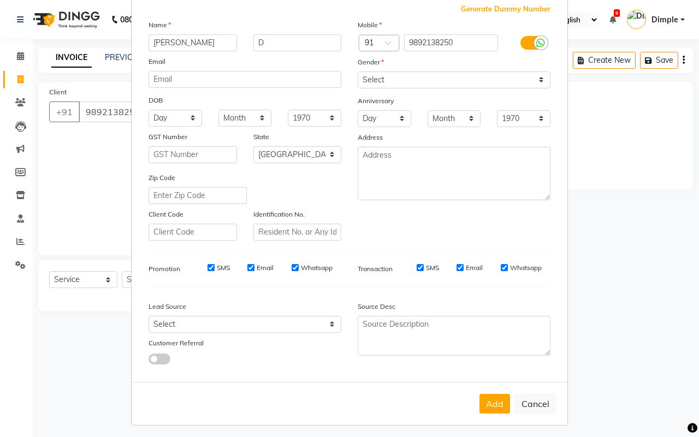
click at [491, 399] on button "Add" at bounding box center [494, 404] width 31 height 20
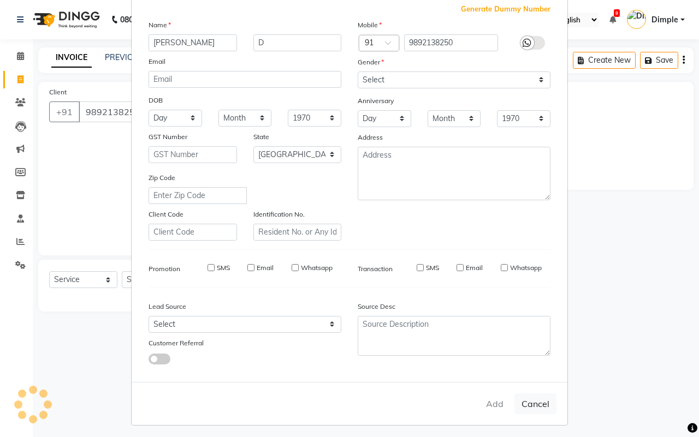
type input "98******50"
select select
select select "null"
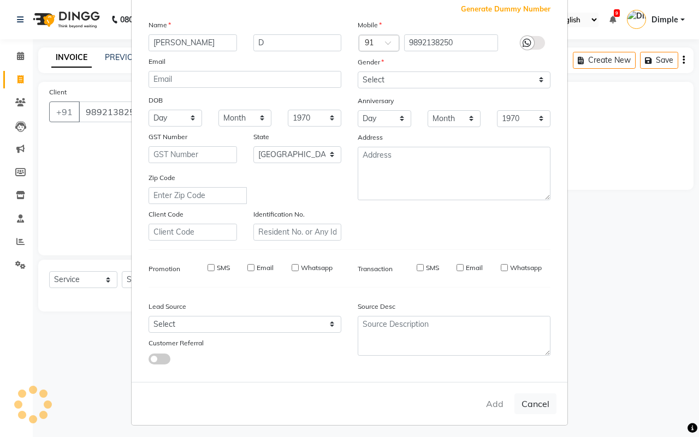
select select
checkbox input "false"
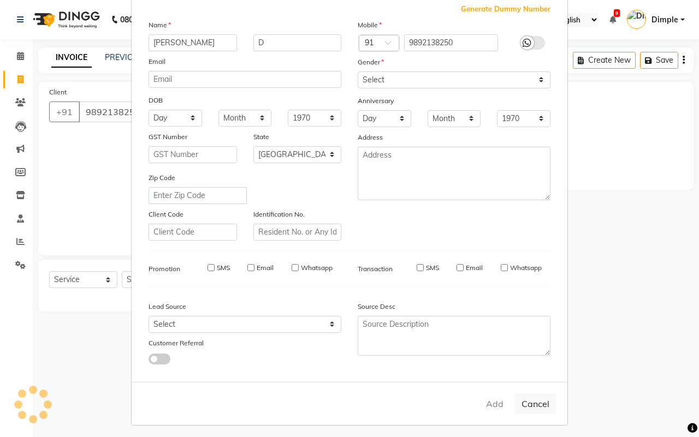
checkbox input "false"
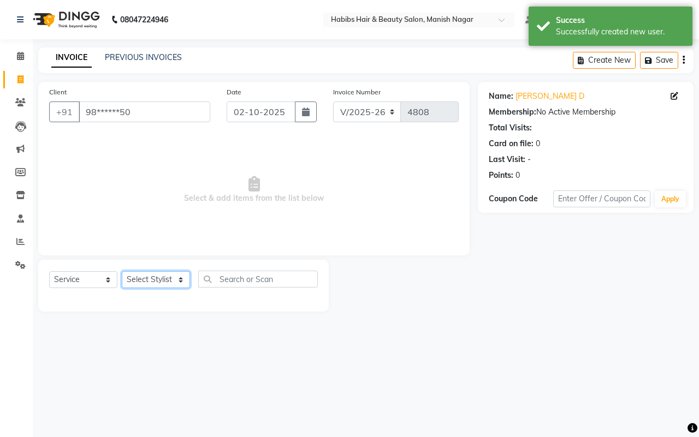
click at [159, 279] on select "Select Stylist Abhijeet Amol Apurva Dimple Harshal Mrunali Sachin Sarika Shanta…" at bounding box center [156, 279] width 68 height 17
select select "34633"
click at [122, 271] on select "Select Stylist Abhijeet Amol Apurva Dimple Harshal Mrunali Sachin Sarika Shanta…" at bounding box center [156, 279] width 68 height 17
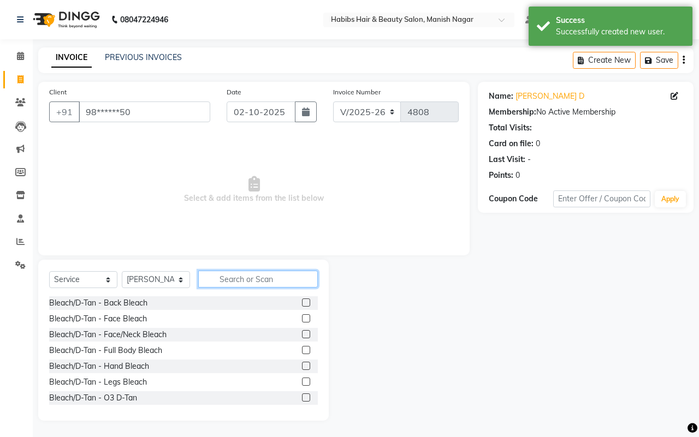
click at [218, 275] on input "text" at bounding box center [258, 279] width 120 height 17
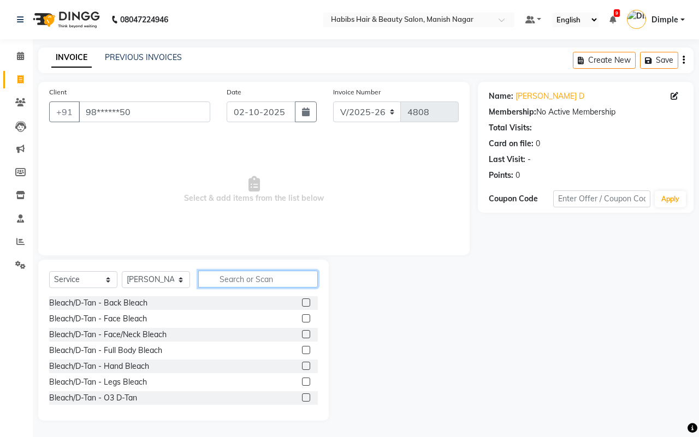
click at [222, 280] on input "text" at bounding box center [258, 279] width 120 height 17
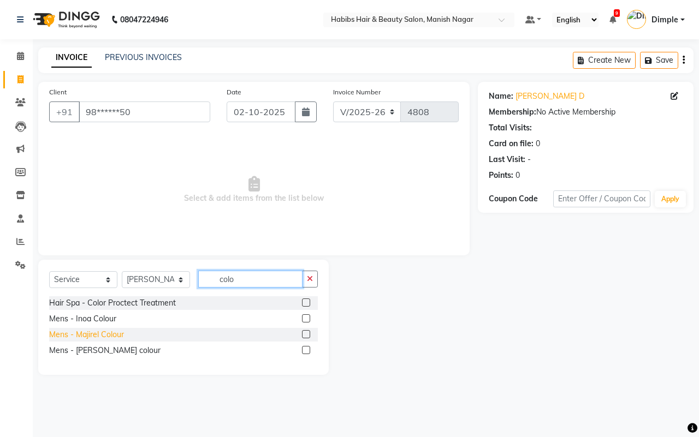
type input "colo"
click at [108, 336] on div "Mens - Majirel Colour" at bounding box center [86, 334] width 75 height 11
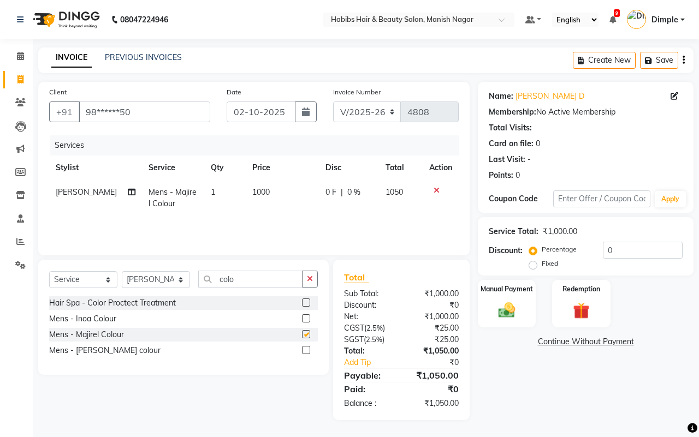
checkbox input "false"
click at [312, 276] on icon "button" at bounding box center [310, 279] width 6 height 8
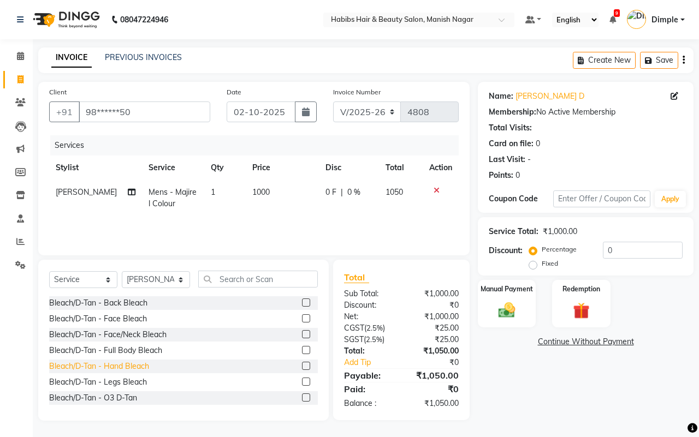
click at [121, 395] on div "Bleach/D-Tan - O3 D-Tan" at bounding box center [93, 397] width 88 height 11
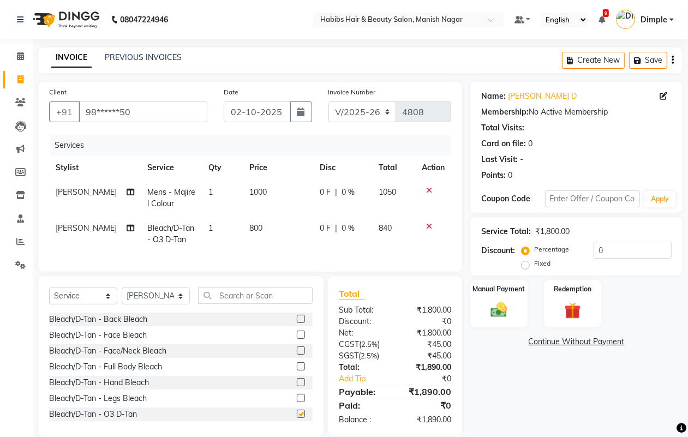
checkbox input "false"
click at [263, 217] on td "800" at bounding box center [278, 234] width 71 height 36
select select "34633"
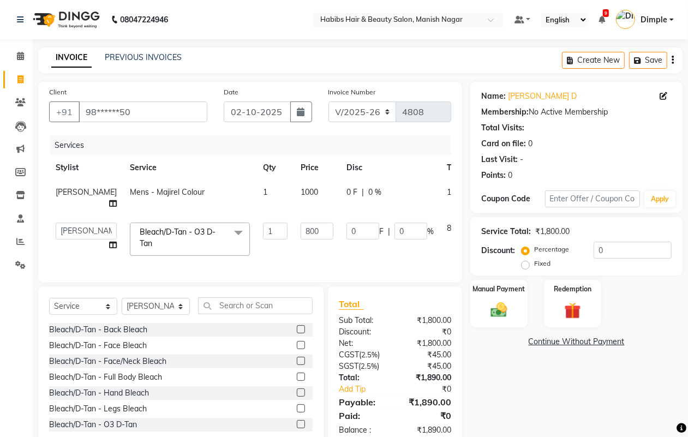
click at [301, 192] on span "1000" at bounding box center [309, 192] width 17 height 10
select select "34633"
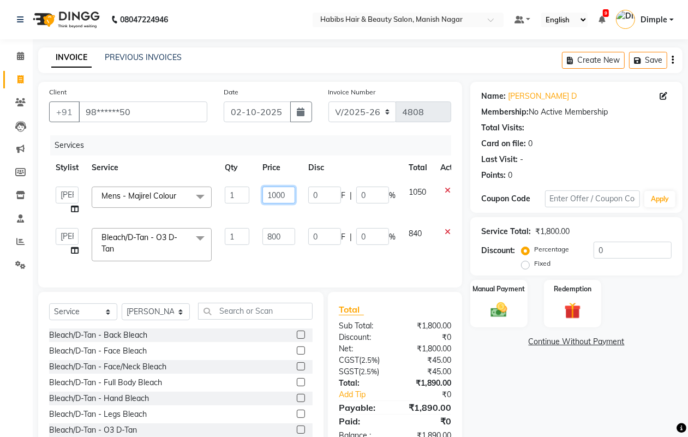
click at [273, 192] on input "1000" at bounding box center [279, 195] width 33 height 17
type input "1200"
click at [264, 253] on td "800" at bounding box center [279, 245] width 46 height 46
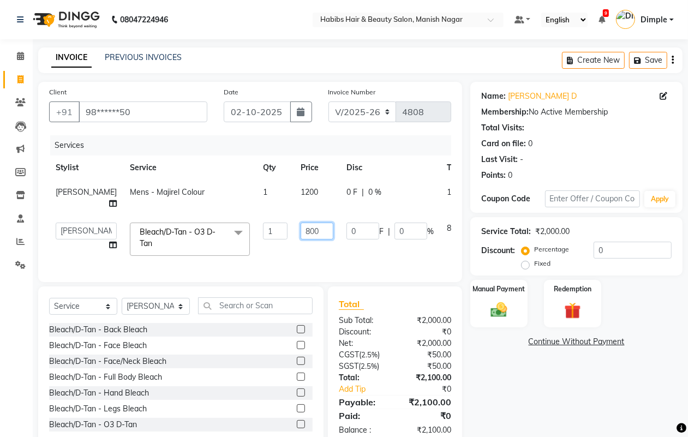
click at [301, 225] on input "800" at bounding box center [317, 231] width 33 height 17
type input "1000"
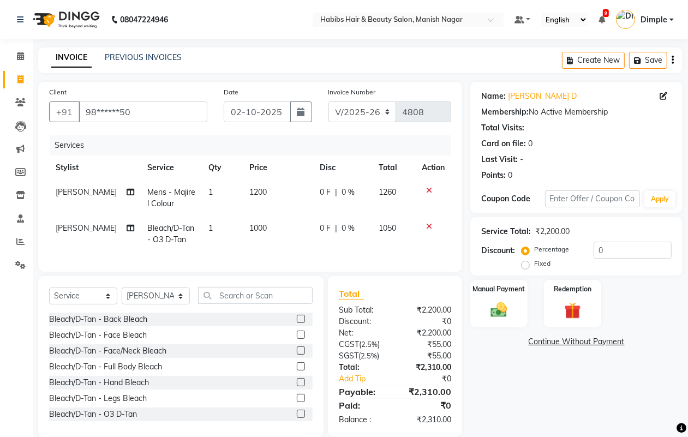
click at [557, 375] on div "Name: Kishor D Membership: No Active Membership Total Visits: Card on file: 0 L…" at bounding box center [581, 259] width 221 height 355
click at [594, 250] on input "0" at bounding box center [633, 250] width 78 height 17
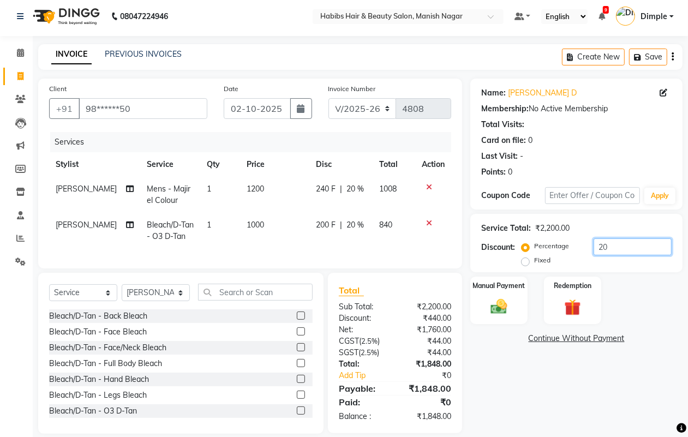
scroll to position [26, 0]
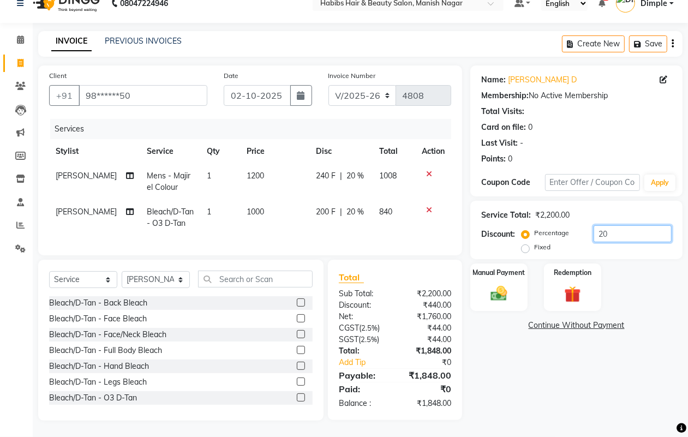
type input "20"
click at [62, 281] on select "Select Service Product Membership Package Voucher Prepaid Gift Card" at bounding box center [83, 279] width 68 height 17
click at [64, 280] on select "Select Service Product Membership Package Voucher Prepaid Gift Card" at bounding box center [83, 279] width 68 height 17
click at [49, 272] on select "Select Service Product Membership Package Voucher Prepaid Gift Card" at bounding box center [83, 279] width 68 height 17
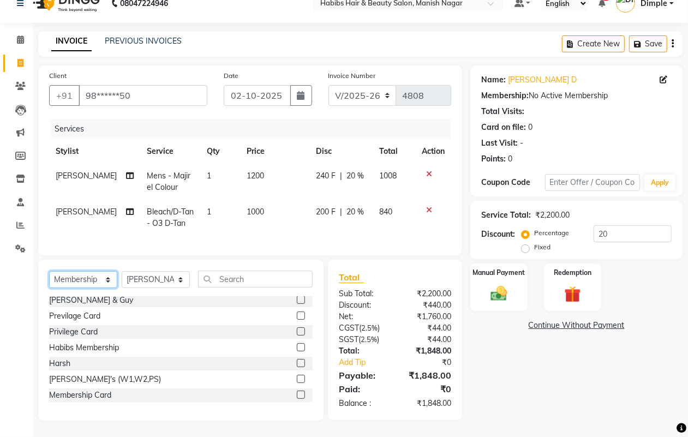
scroll to position [96, 0]
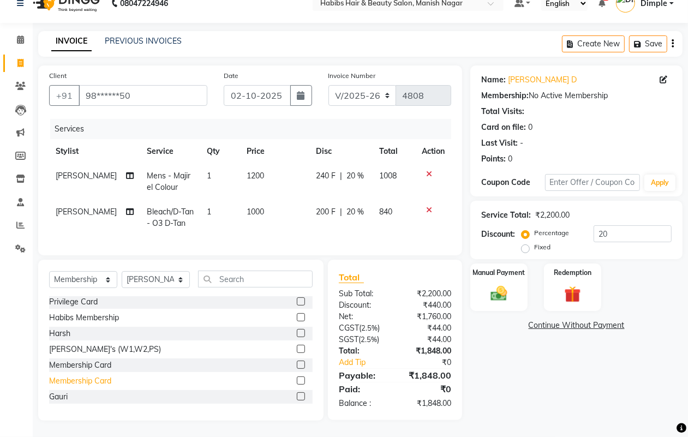
click at [100, 381] on div "Membership Card" at bounding box center [80, 381] width 62 height 11
select select "select"
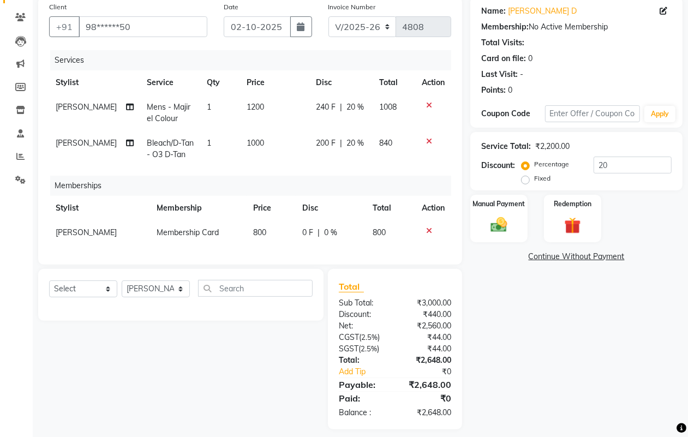
scroll to position [104, 0]
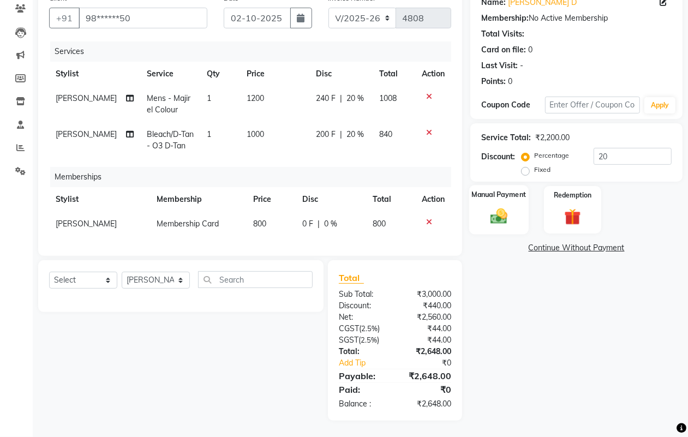
click at [497, 212] on img at bounding box center [498, 216] width 27 height 20
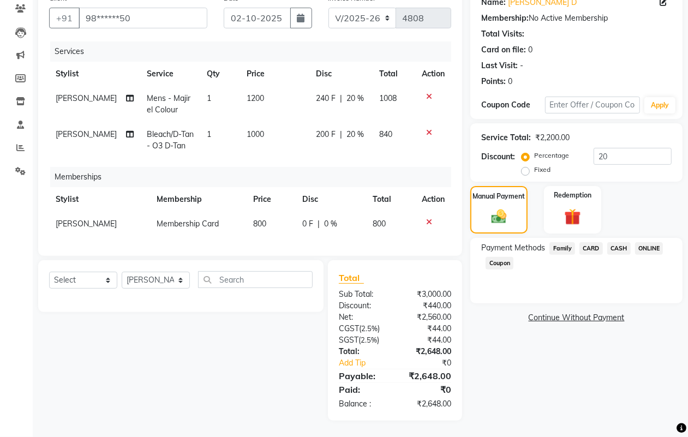
click at [647, 242] on span "ONLINE" at bounding box center [649, 248] width 28 height 13
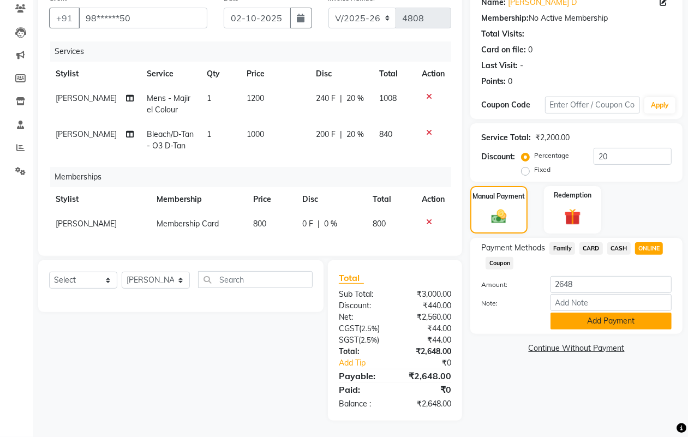
click at [598, 313] on button "Add Payment" at bounding box center [611, 321] width 121 height 17
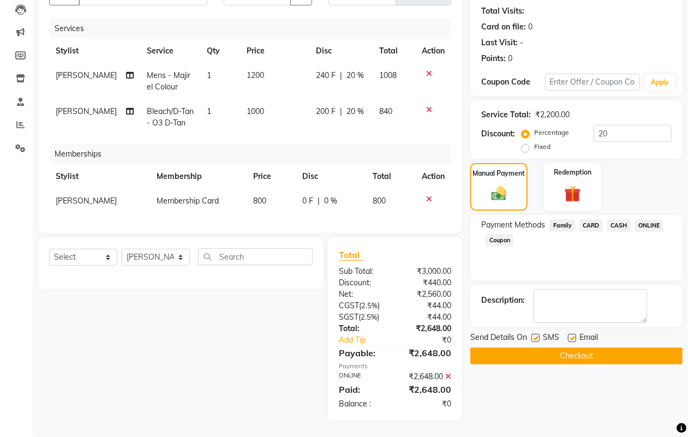
scroll to position [127, 0]
click at [597, 348] on button "Checkout" at bounding box center [577, 356] width 212 height 17
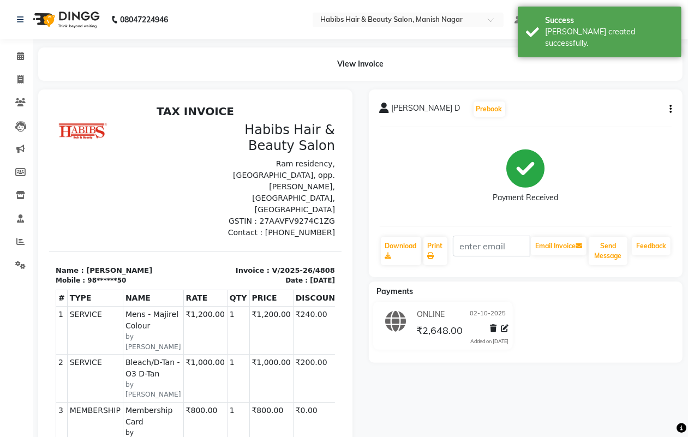
select select "service"
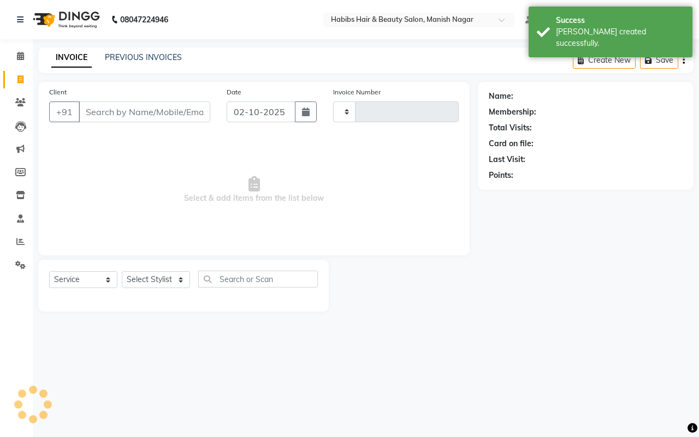
type input "4809"
select select "3804"
click at [90, 112] on input "Client" at bounding box center [145, 112] width 132 height 21
type input "81******81"
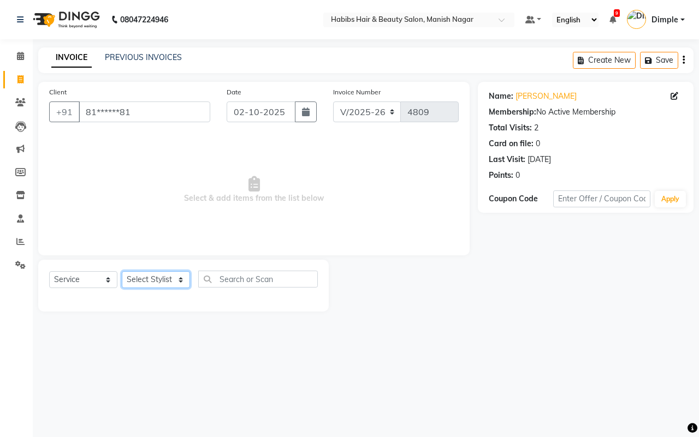
click at [157, 276] on select "Select Stylist Abhijeet Amol Apurva Dimple Harshal Mrunali Sachin Sarika Shanta…" at bounding box center [156, 279] width 68 height 17
select select "34633"
click at [122, 271] on select "Select Stylist Abhijeet Amol Apurva Dimple Harshal Mrunali Sachin Sarika Shanta…" at bounding box center [156, 279] width 68 height 17
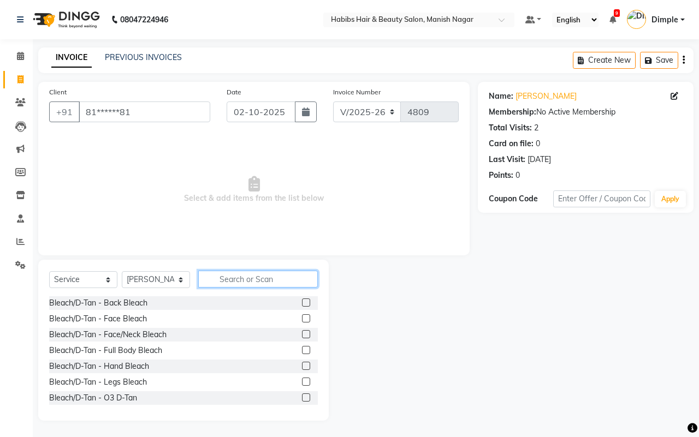
click at [242, 277] on input "text" at bounding box center [258, 279] width 120 height 17
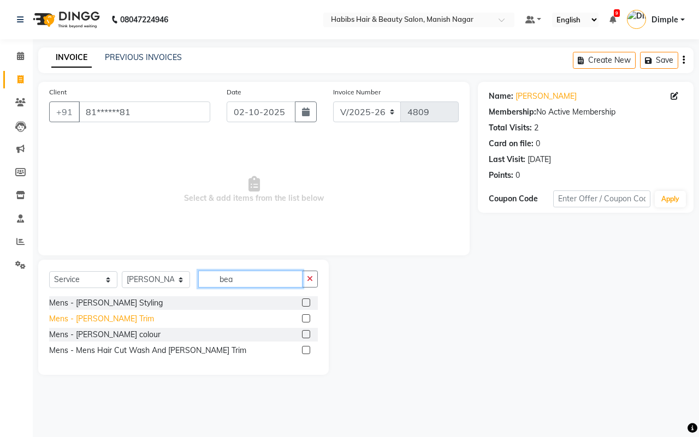
type input "bea"
click at [102, 317] on div "Mens - Beard Trim" at bounding box center [101, 318] width 105 height 11
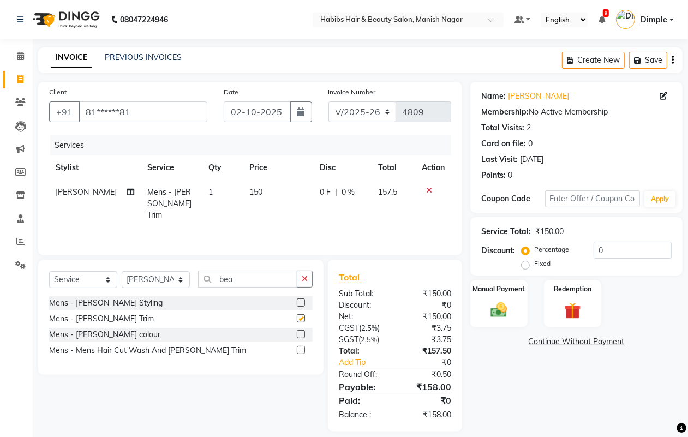
checkbox input "false"
click at [673, 60] on icon "button" at bounding box center [673, 60] width 2 height 1
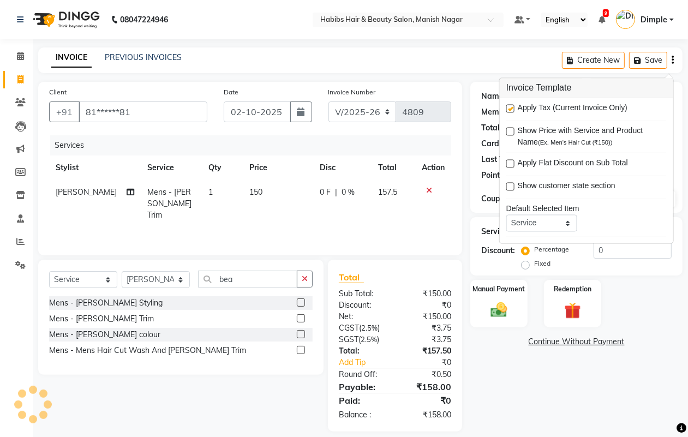
click at [511, 112] on label at bounding box center [511, 109] width 8 height 8
click at [511, 112] on input "checkbox" at bounding box center [510, 109] width 7 height 7
checkbox input "false"
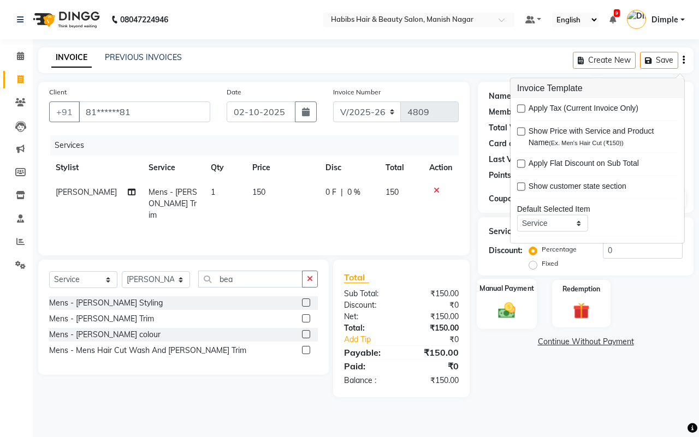
click at [508, 323] on div "Manual Payment" at bounding box center [507, 304] width 61 height 50
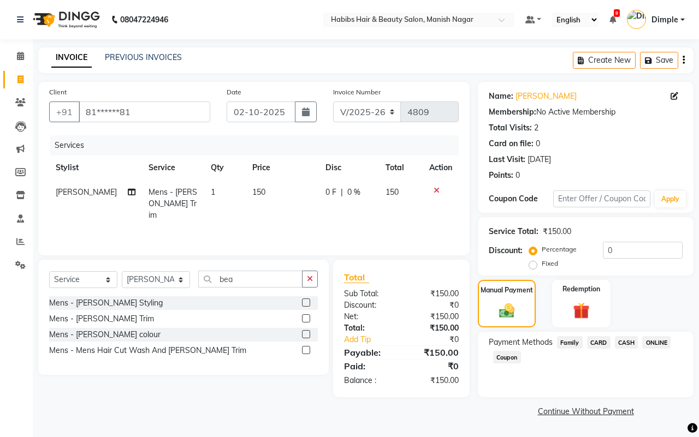
click at [656, 341] on span "ONLINE" at bounding box center [656, 342] width 28 height 13
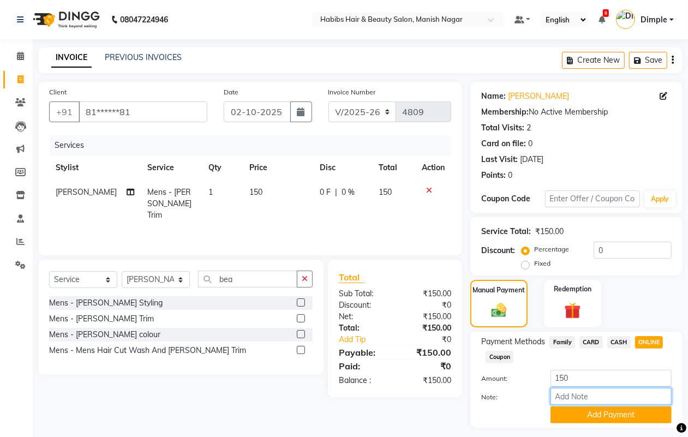
click at [615, 404] on input "Note:" at bounding box center [611, 396] width 121 height 17
click at [616, 415] on button "Add Payment" at bounding box center [611, 415] width 121 height 17
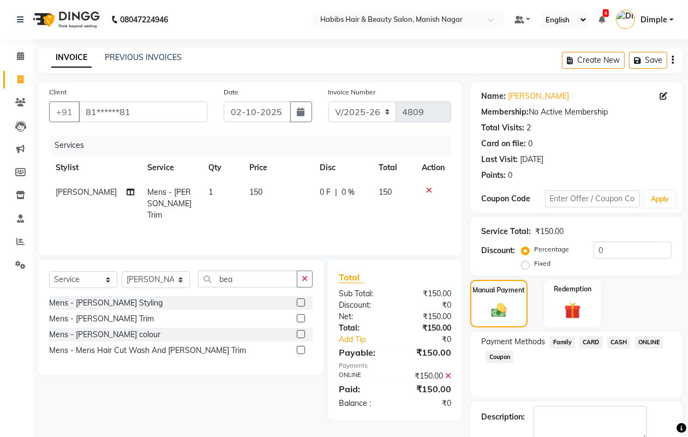
scroll to position [61, 0]
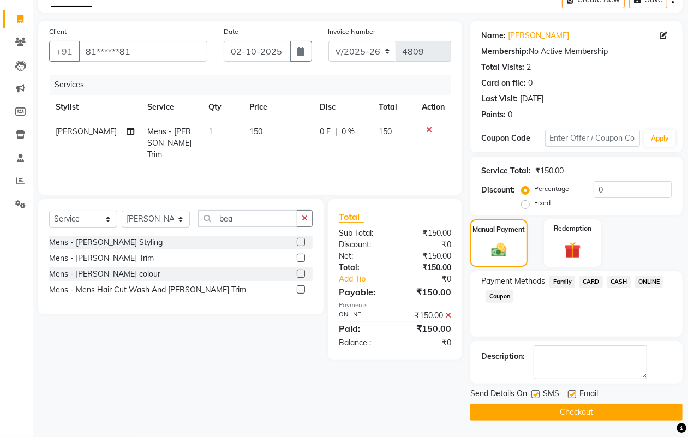
click at [601, 416] on button "Checkout" at bounding box center [577, 412] width 212 height 17
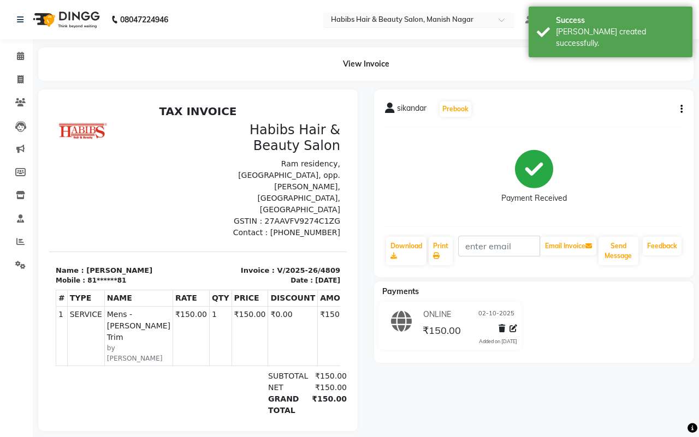
select select "3804"
select select "service"
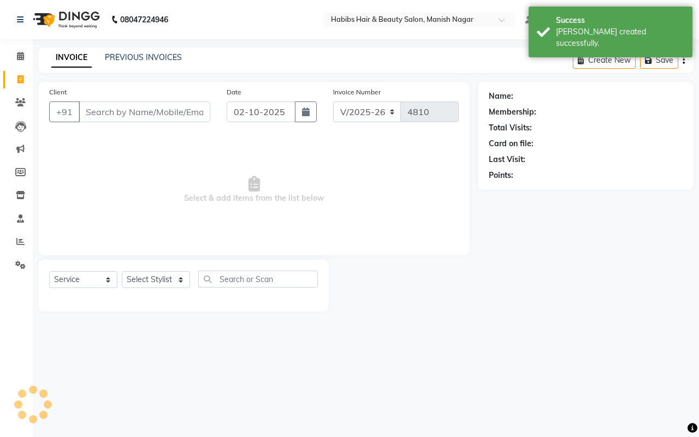
click at [99, 110] on input "Client" at bounding box center [145, 112] width 132 height 21
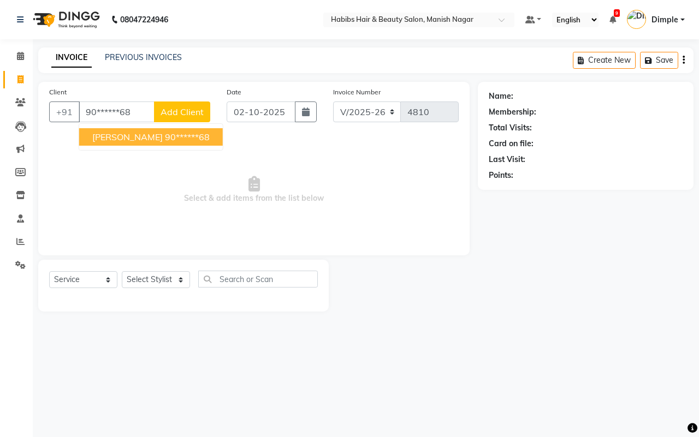
type input "90******68"
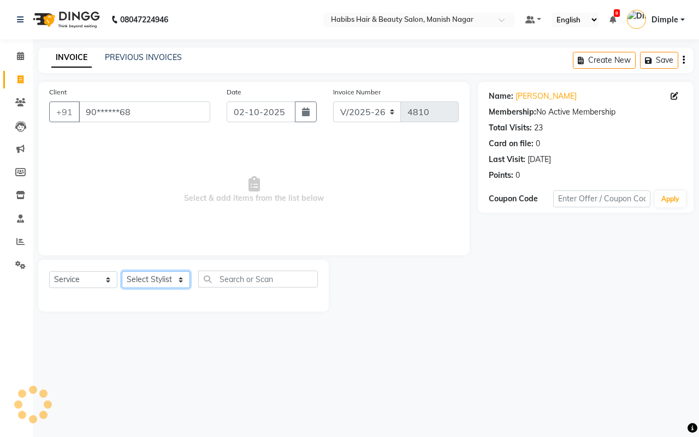
click at [142, 271] on select "Select Stylist Abhijeet Amol Apurva Dimple Harshal Mrunali Sachin Sarika Shanta…" at bounding box center [156, 279] width 68 height 17
click at [122, 271] on select "Select Stylist Abhijeet Amol Apurva Dimple Harshal Mrunali Sachin Sarika Shanta…" at bounding box center [156, 279] width 68 height 17
select select "18779"
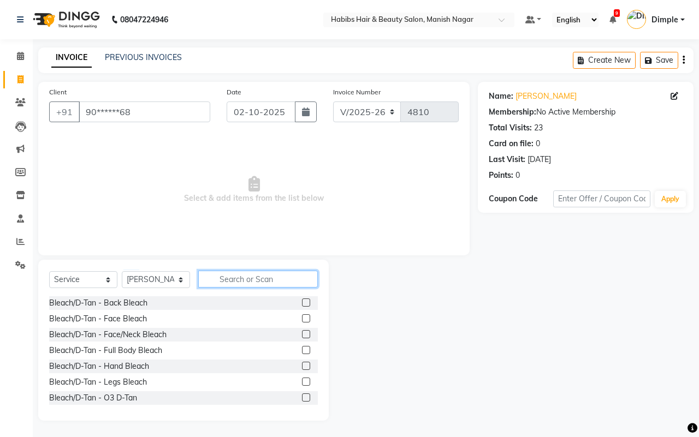
click at [270, 277] on input "text" at bounding box center [258, 279] width 120 height 17
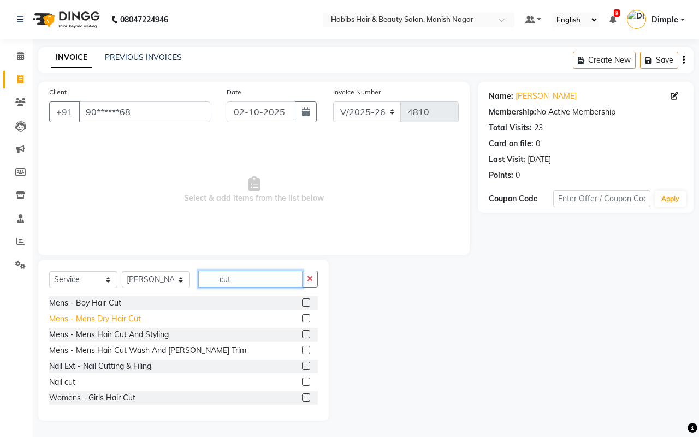
type input "cut"
click at [92, 320] on div "Mens - Mens Dry Hair Cut" at bounding box center [95, 318] width 92 height 11
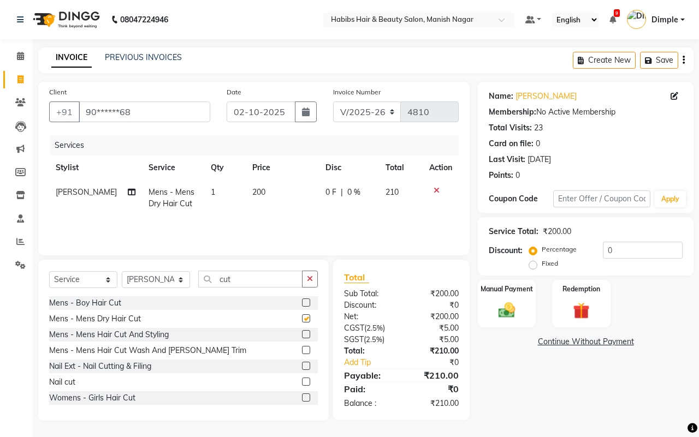
checkbox input "false"
click at [307, 280] on icon "button" at bounding box center [310, 279] width 6 height 8
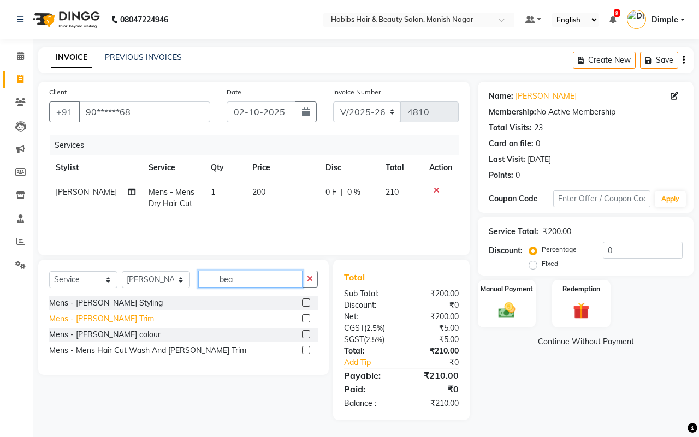
type input "bea"
click at [97, 315] on div "Mens - Beard Trim" at bounding box center [101, 318] width 105 height 11
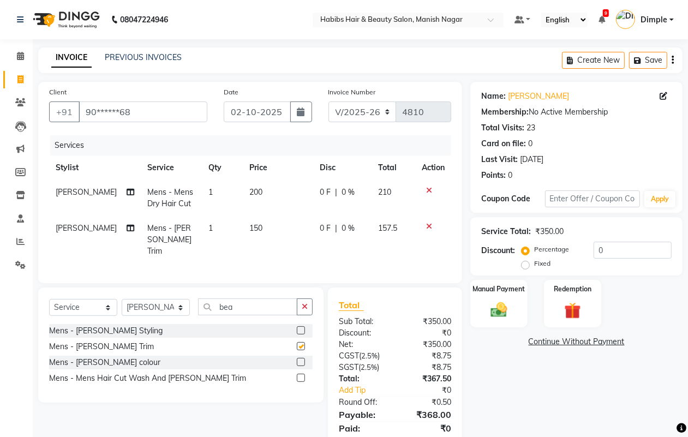
checkbox input "false"
click at [672, 61] on icon "button" at bounding box center [673, 60] width 2 height 1
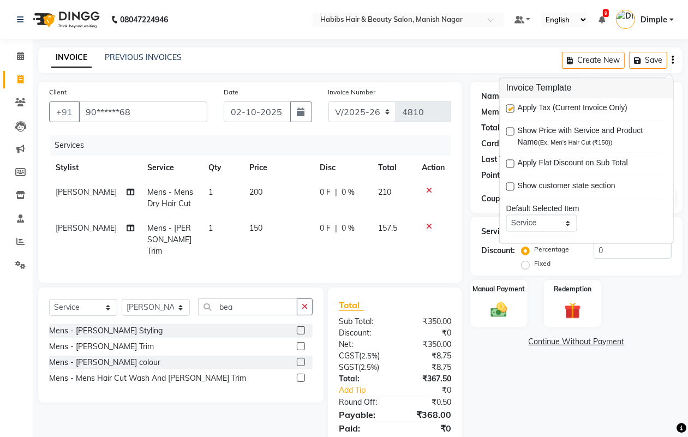
click at [512, 105] on label at bounding box center [511, 109] width 8 height 8
click at [512, 106] on input "checkbox" at bounding box center [510, 109] width 7 height 7
checkbox input "false"
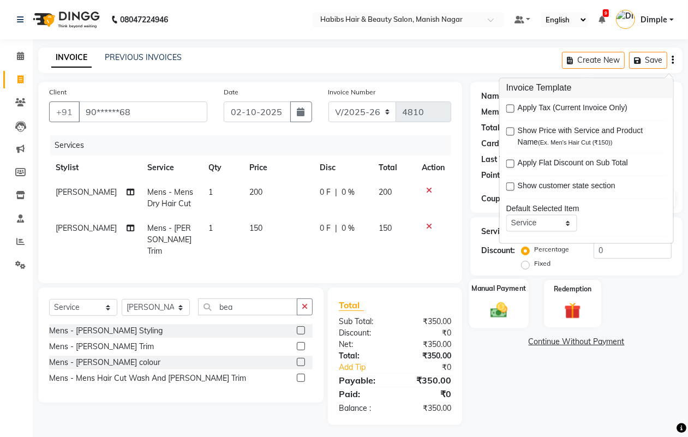
click at [513, 310] on img at bounding box center [498, 310] width 27 height 20
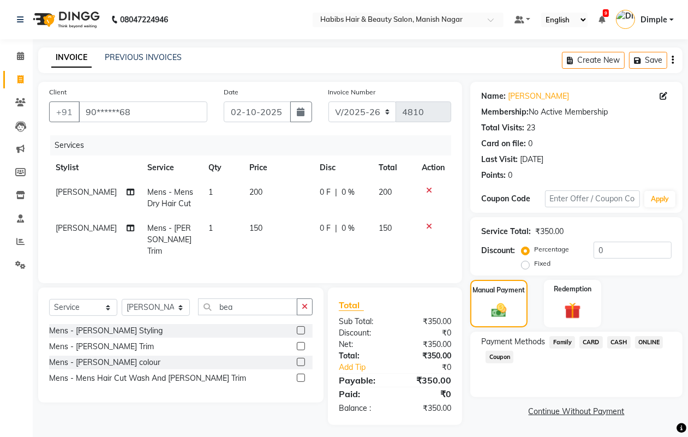
click at [645, 339] on span "ONLINE" at bounding box center [649, 342] width 28 height 13
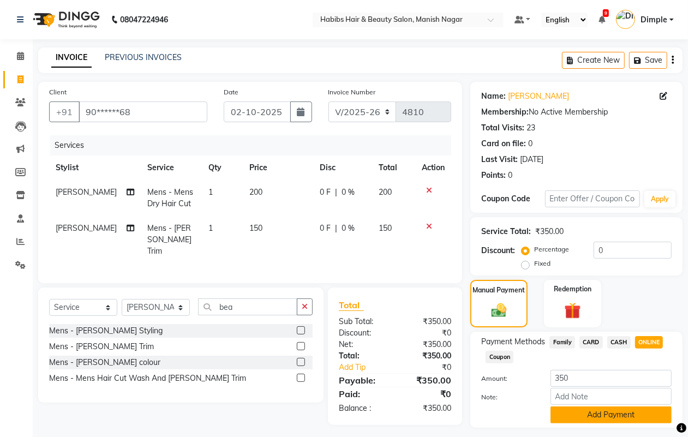
click at [624, 415] on button "Add Payment" at bounding box center [611, 415] width 121 height 17
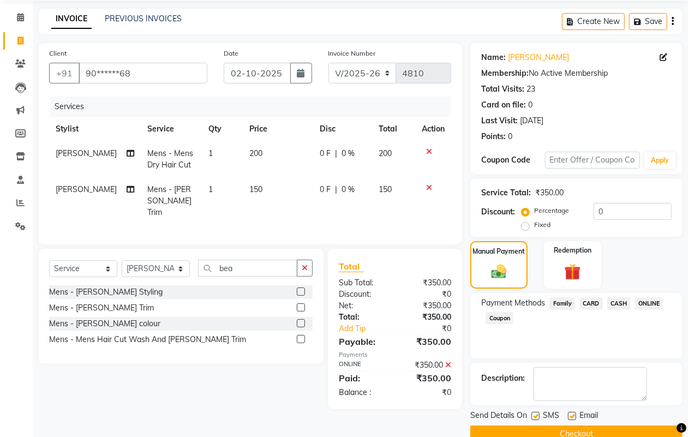
scroll to position [61, 0]
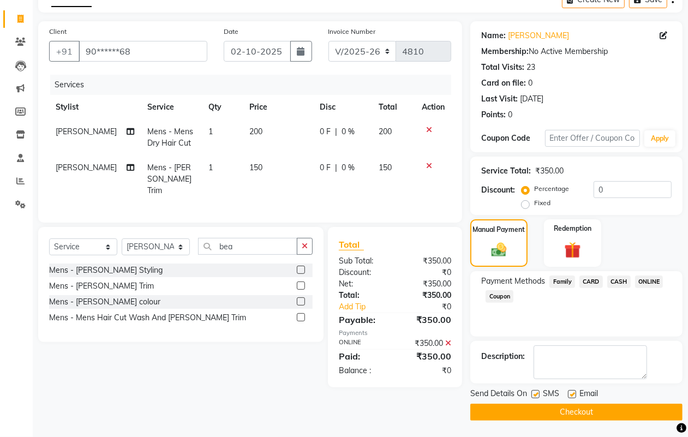
click at [621, 418] on button "Checkout" at bounding box center [577, 412] width 212 height 17
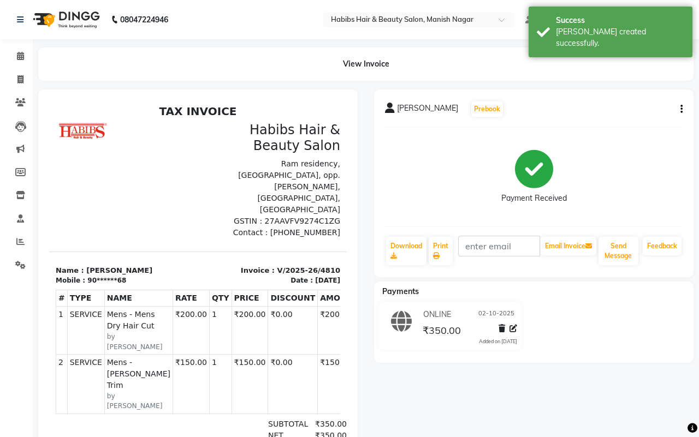
select select "3804"
select select "service"
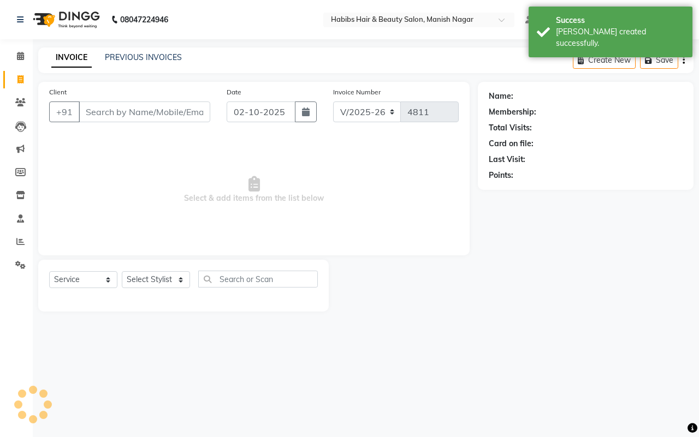
click at [96, 111] on input "Client" at bounding box center [145, 112] width 132 height 21
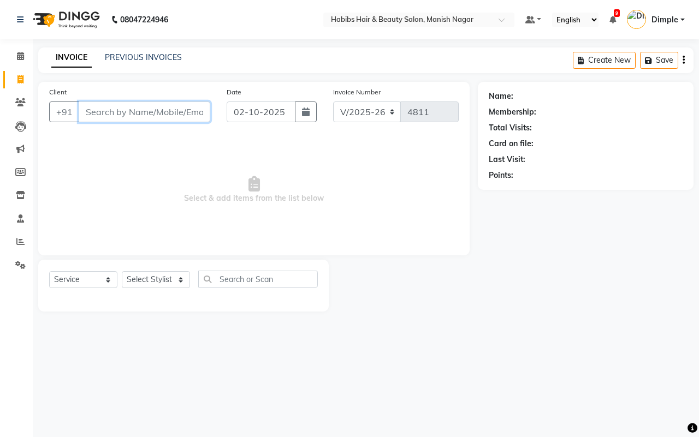
click at [159, 112] on input "Client" at bounding box center [145, 112] width 132 height 21
paste input "7448072547"
type input "7448072547"
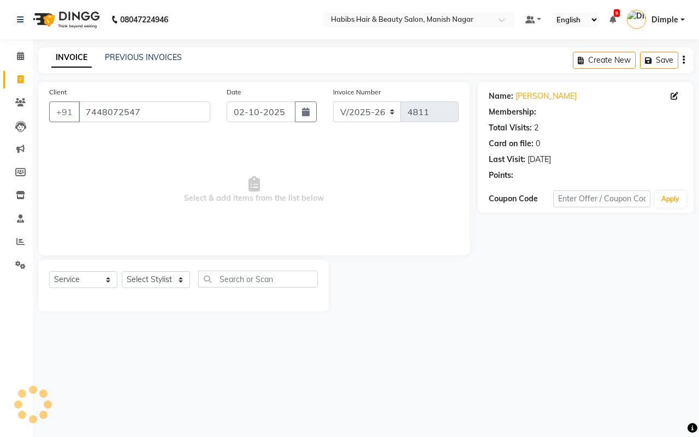
select select "1: Object"
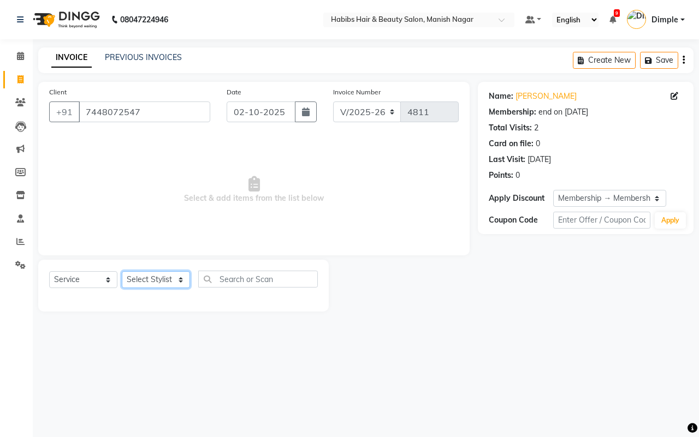
click at [142, 275] on select "Select Stylist Abhijeet Amol Apurva Dimple Harshal Mrunali Sachin Sarika Shanta…" at bounding box center [156, 279] width 68 height 17
select select "86647"
click at [122, 271] on select "Select Stylist Abhijeet Amol Apurva Dimple Harshal Mrunali Sachin Sarika Shanta…" at bounding box center [156, 279] width 68 height 17
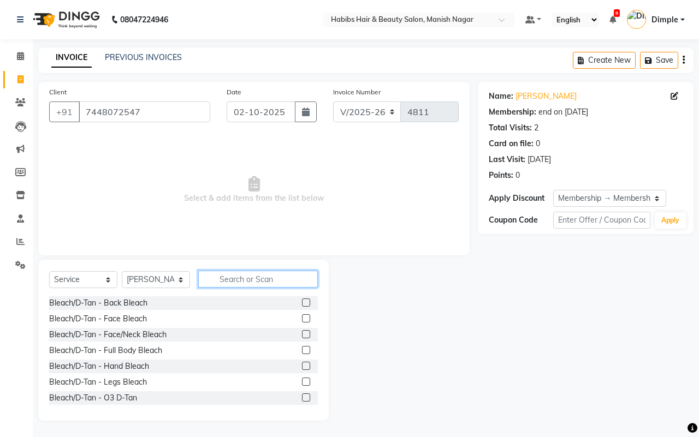
click at [236, 283] on input "text" at bounding box center [258, 279] width 120 height 17
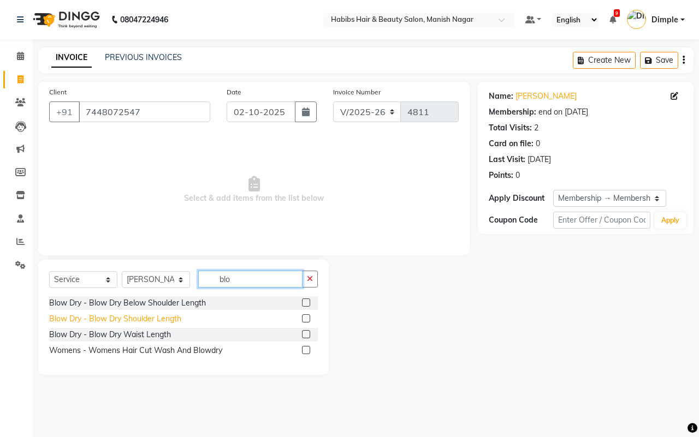
type input "blo"
click at [168, 319] on div "Blow Dry - Blow Dry Shoulder Length" at bounding box center [115, 318] width 132 height 11
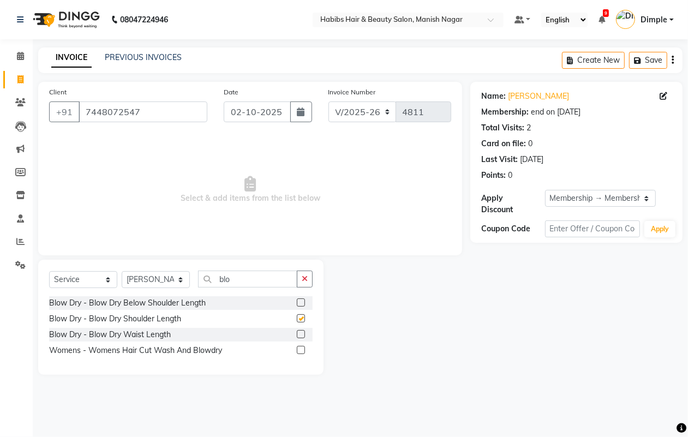
checkbox input "false"
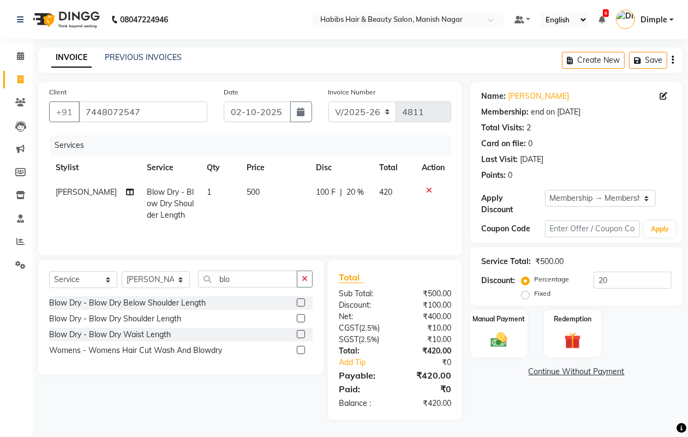
click at [672, 61] on icon "button" at bounding box center [673, 60] width 2 height 1
click at [673, 61] on icon "button" at bounding box center [673, 60] width 2 height 1
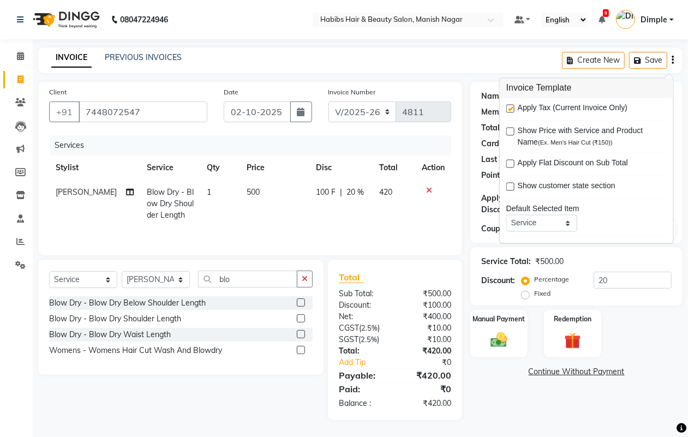
click at [513, 108] on label at bounding box center [511, 109] width 8 height 8
click at [513, 108] on input "checkbox" at bounding box center [510, 109] width 7 height 7
checkbox input "false"
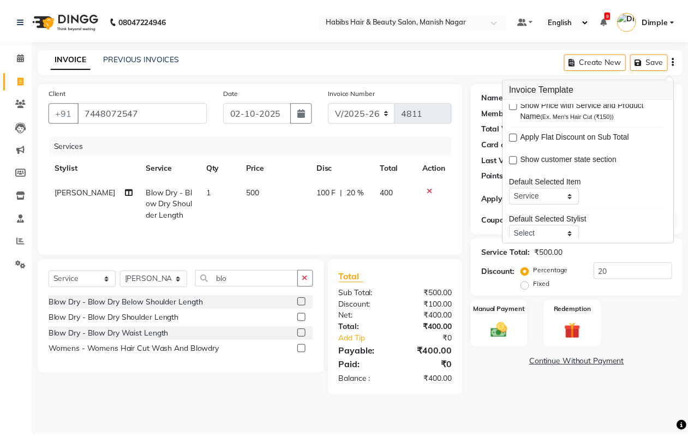
scroll to position [53, 0]
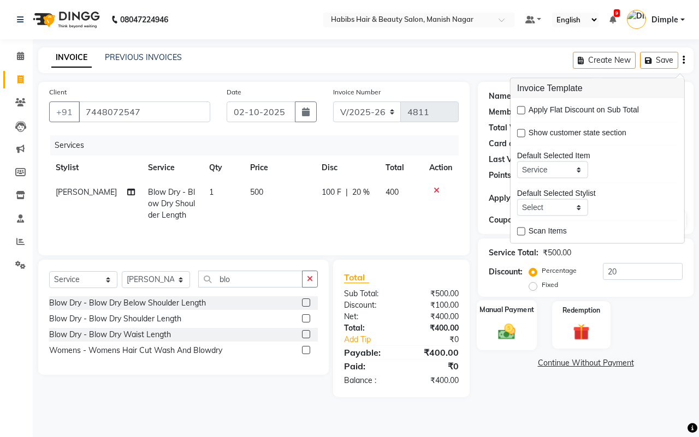
click at [508, 319] on div "Manual Payment" at bounding box center [507, 325] width 61 height 50
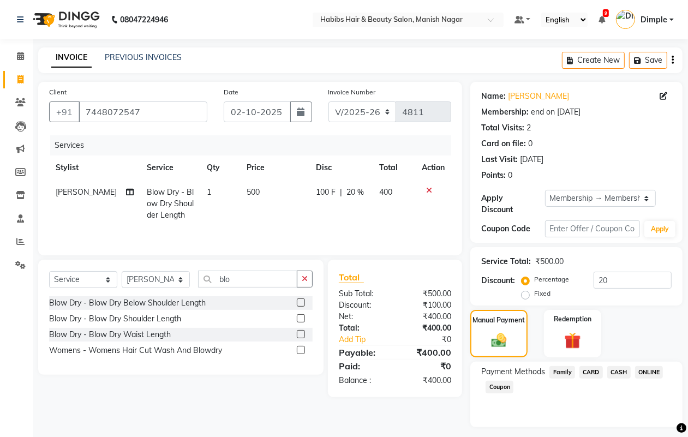
drag, startPoint x: 636, startPoint y: 366, endPoint x: 620, endPoint y: 370, distance: 17.3
click at [635, 366] on div "Payment Methods Family CARD CASH ONLINE Coupon" at bounding box center [577, 395] width 212 height 66
click at [626, 370] on span "CASH" at bounding box center [619, 372] width 23 height 13
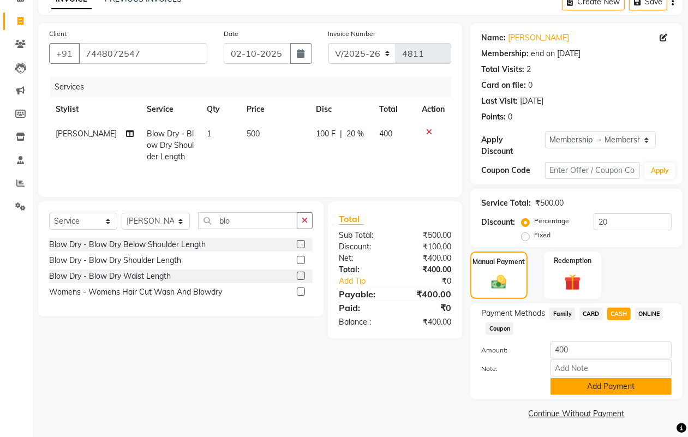
click at [609, 378] on button "Add Payment" at bounding box center [611, 386] width 121 height 17
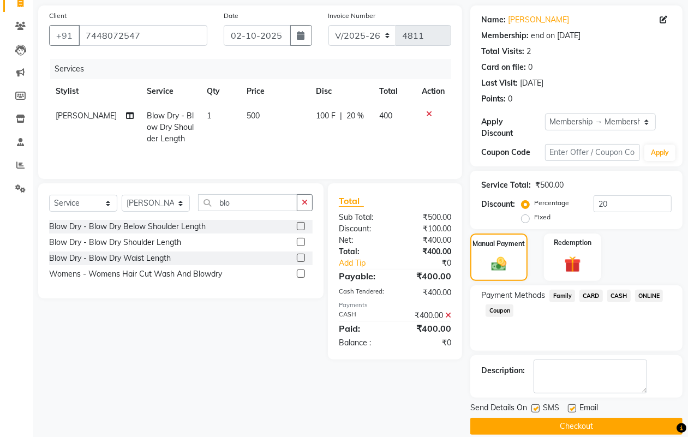
scroll to position [91, 0]
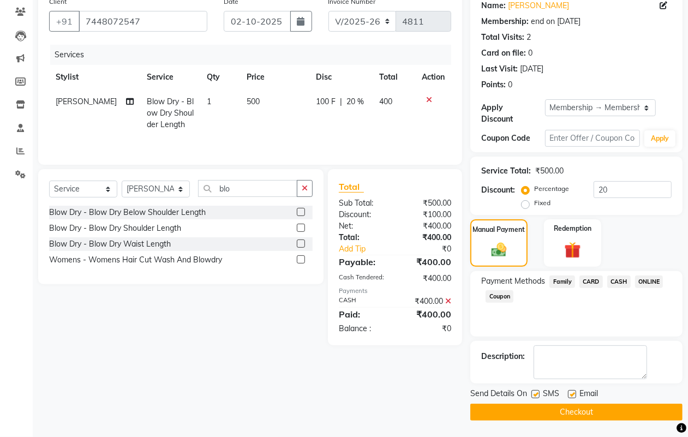
click at [618, 416] on button "Checkout" at bounding box center [577, 412] width 212 height 17
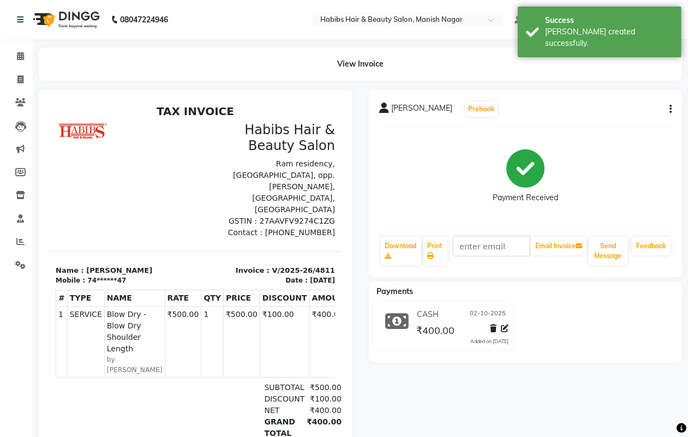
select select "3804"
select select "service"
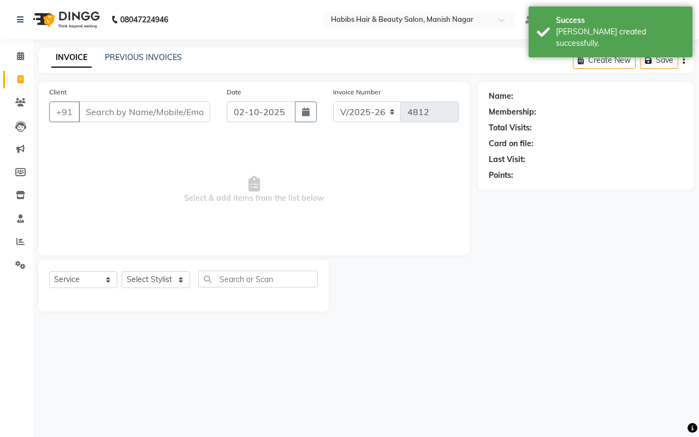
click at [118, 110] on input "Client" at bounding box center [145, 112] width 132 height 21
click at [118, 108] on input "Client" at bounding box center [145, 112] width 132 height 21
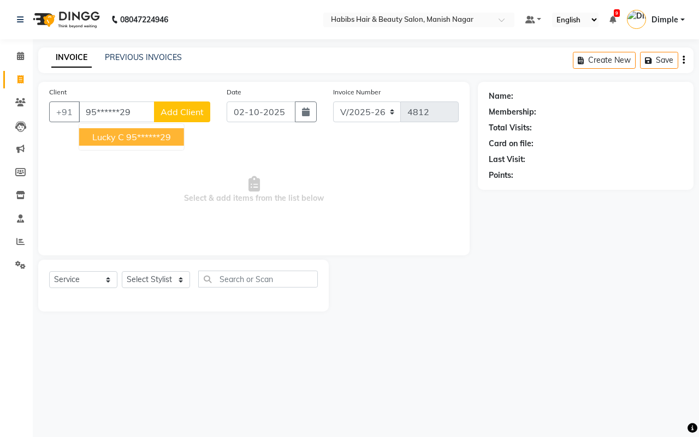
type input "95******29"
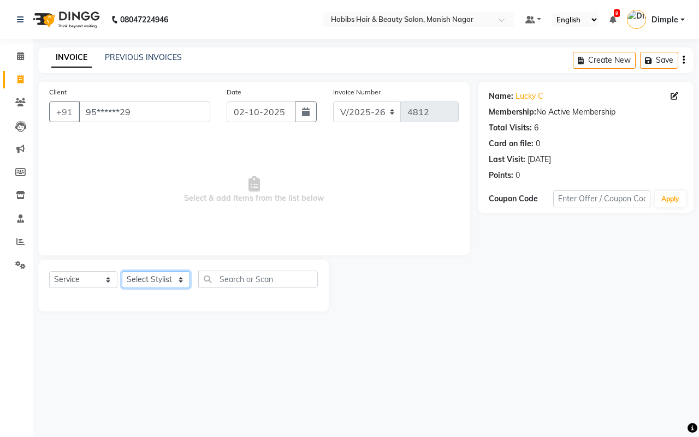
click at [184, 276] on select "Select Stylist Abhijeet Amol Apurva Dimple Harshal Mrunali Sachin Sarika Shanta…" at bounding box center [156, 279] width 68 height 17
select select "62737"
click at [122, 271] on select "Select Stylist Abhijeet Amol Apurva Dimple Harshal Mrunali Sachin Sarika Shanta…" at bounding box center [156, 279] width 68 height 17
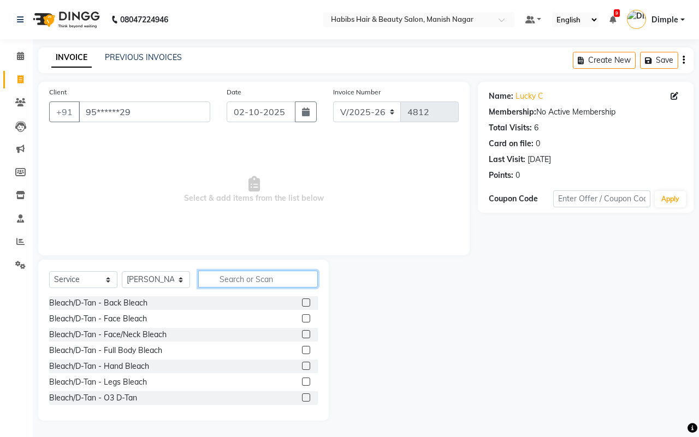
click at [233, 274] on input "text" at bounding box center [258, 279] width 120 height 17
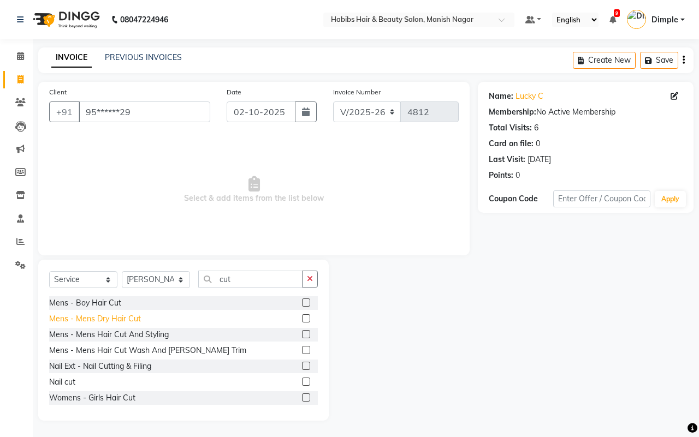
click at [124, 318] on div "Mens - Mens Dry Hair Cut" at bounding box center [95, 318] width 92 height 11
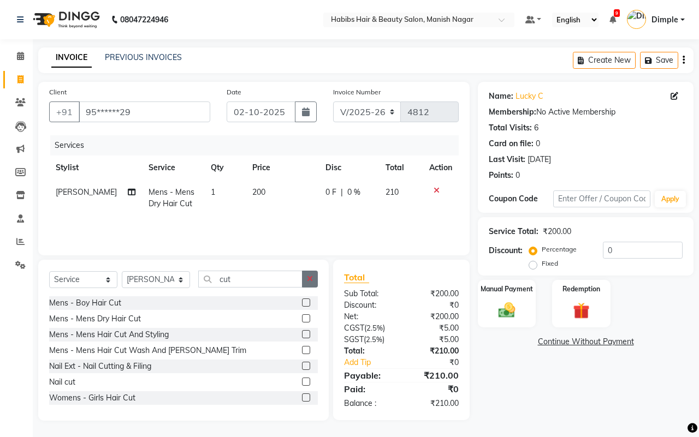
click at [312, 278] on icon "button" at bounding box center [310, 279] width 6 height 8
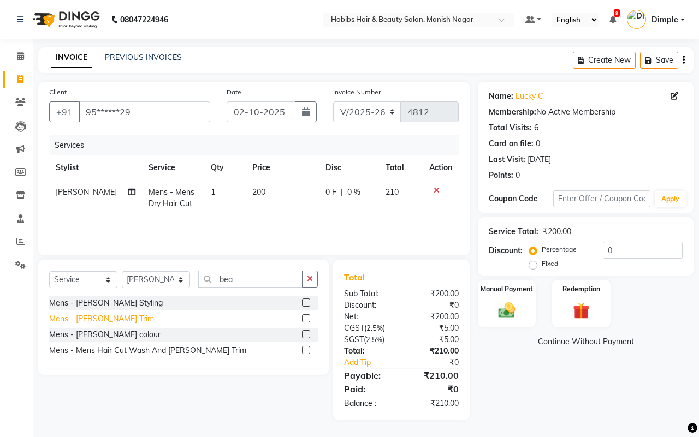
click at [80, 317] on div "Mens - Beard Trim" at bounding box center [101, 318] width 105 height 11
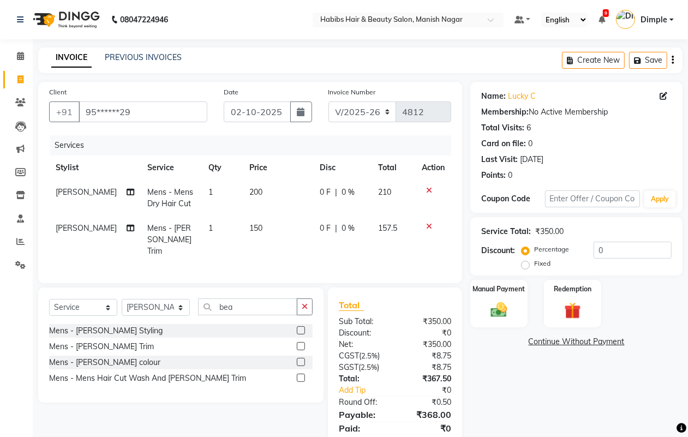
click at [672, 58] on button "button" at bounding box center [673, 60] width 2 height 26
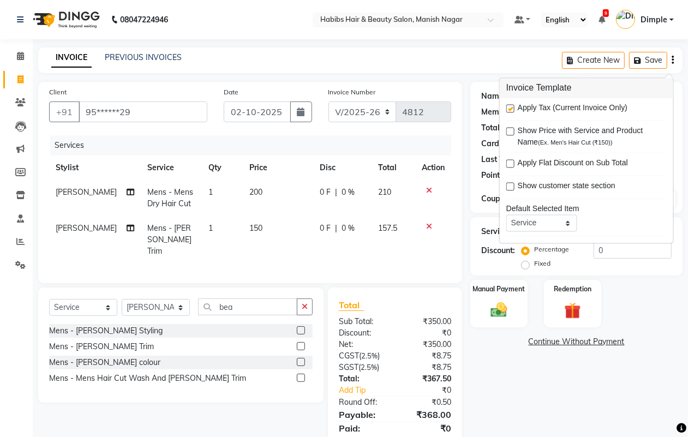
click at [510, 109] on label at bounding box center [511, 109] width 8 height 8
click at [510, 109] on input "checkbox" at bounding box center [510, 109] width 7 height 7
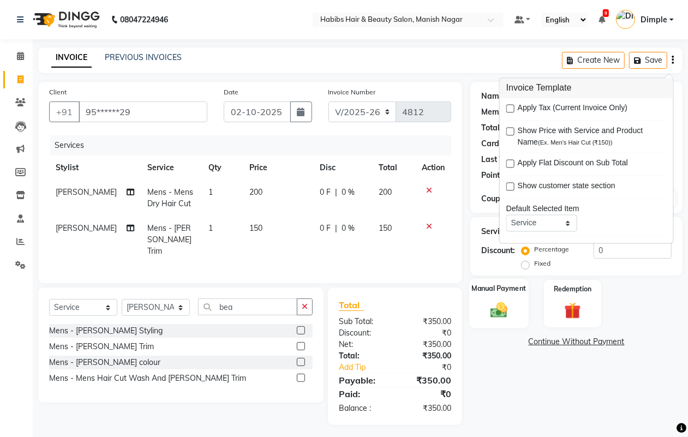
click at [509, 309] on img at bounding box center [498, 310] width 27 height 20
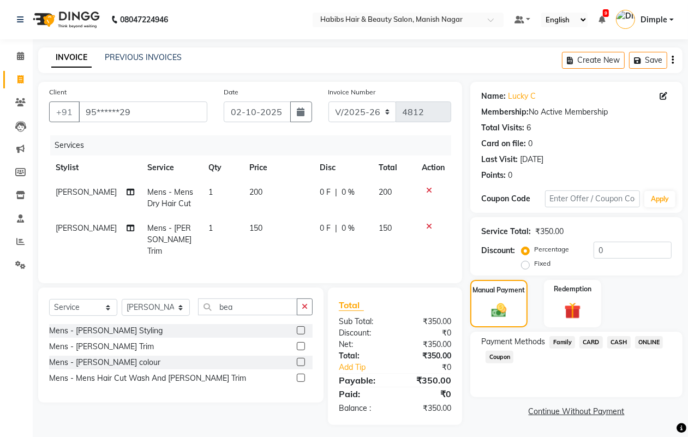
click at [615, 341] on span "CASH" at bounding box center [619, 342] width 23 height 13
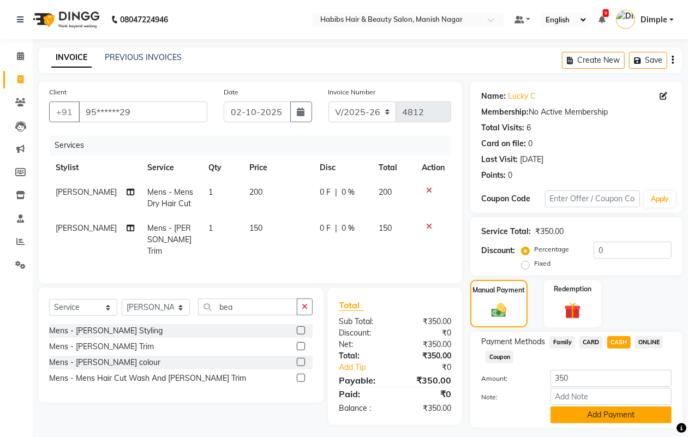
click at [588, 408] on button "Add Payment" at bounding box center [611, 415] width 121 height 17
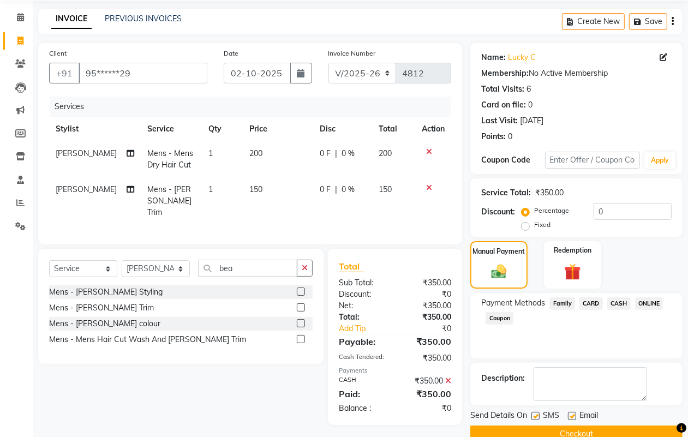
scroll to position [61, 0]
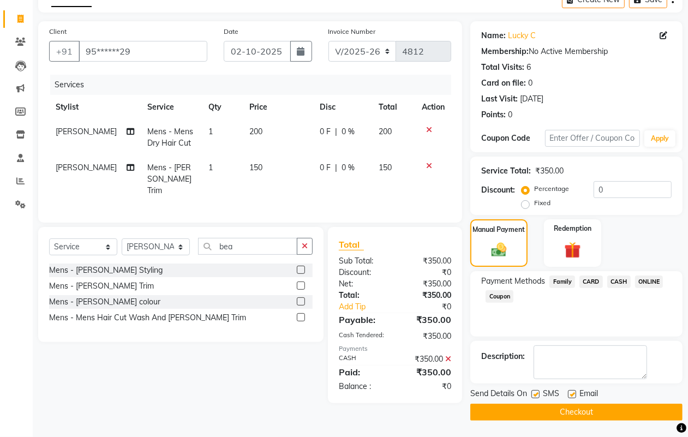
click at [588, 414] on button "Checkout" at bounding box center [577, 412] width 212 height 17
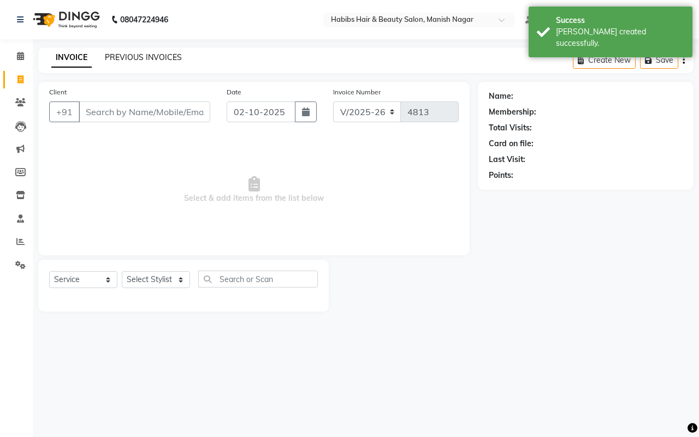
click at [159, 61] on link "PREVIOUS INVOICES" at bounding box center [143, 57] width 77 height 10
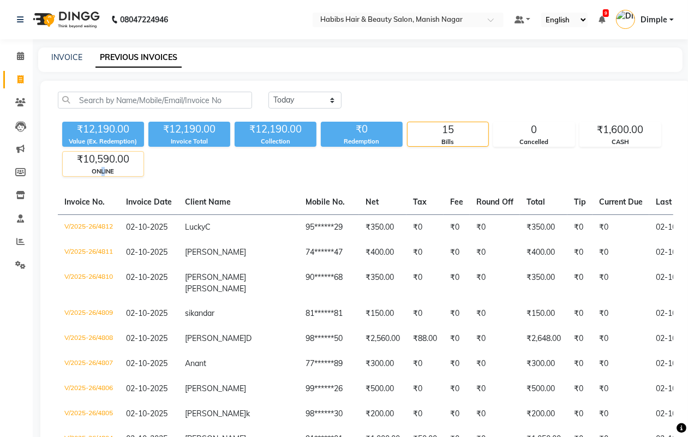
click at [103, 168] on div "ONLINE" at bounding box center [103, 171] width 81 height 9
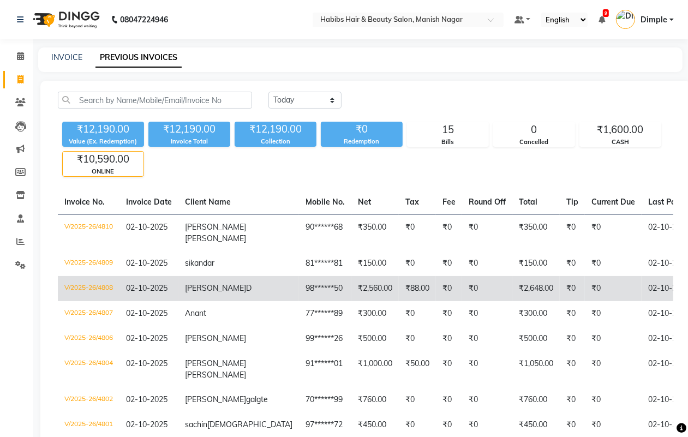
click at [239, 285] on td "kishor D" at bounding box center [238, 288] width 121 height 25
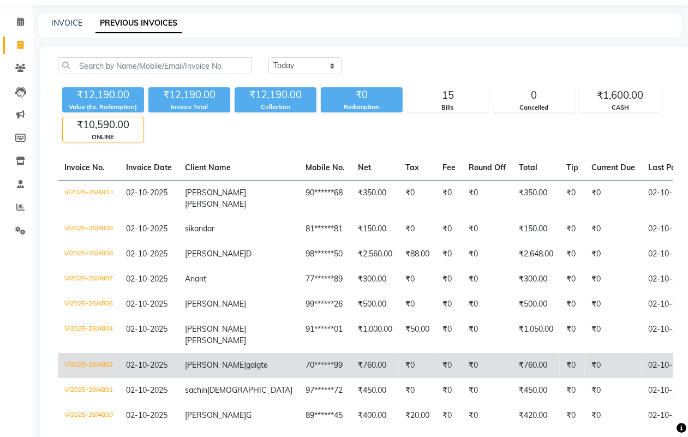
scroll to position [68, 0]
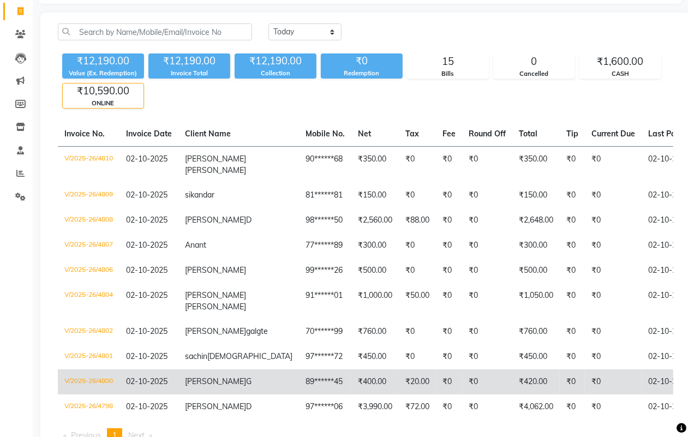
click at [642, 384] on td "02-10-2025" at bounding box center [684, 382] width 84 height 25
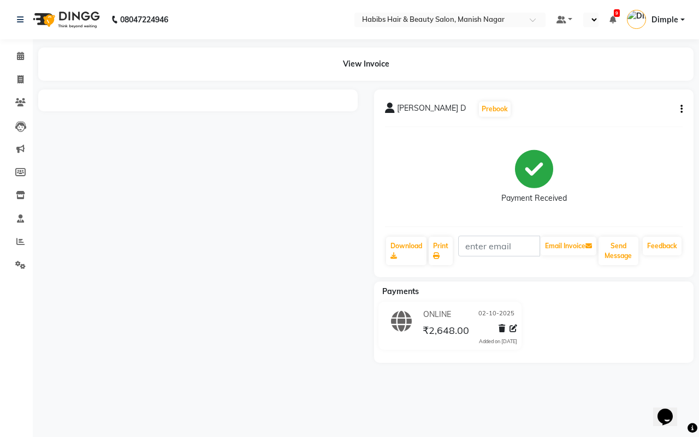
select select "en"
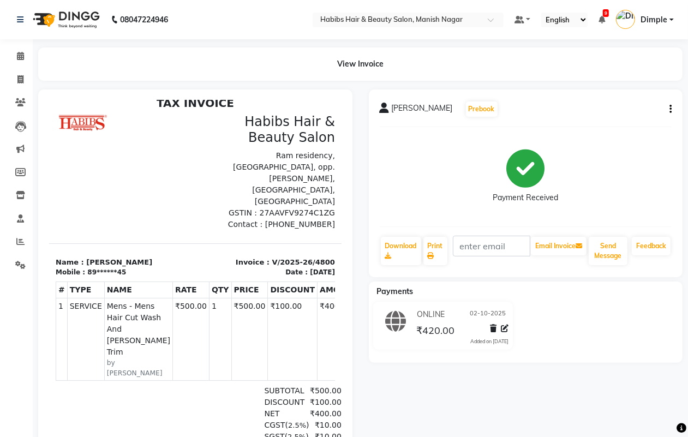
click at [669, 112] on button "button" at bounding box center [668, 109] width 7 height 11
click at [609, 123] on div "Edit Invoice" at bounding box center [616, 123] width 75 height 14
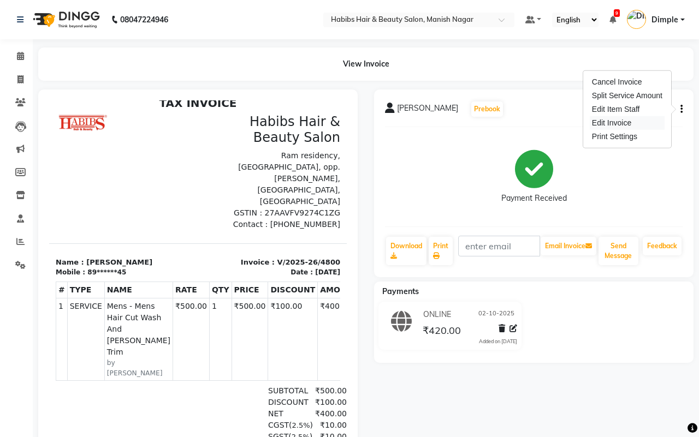
select select "service"
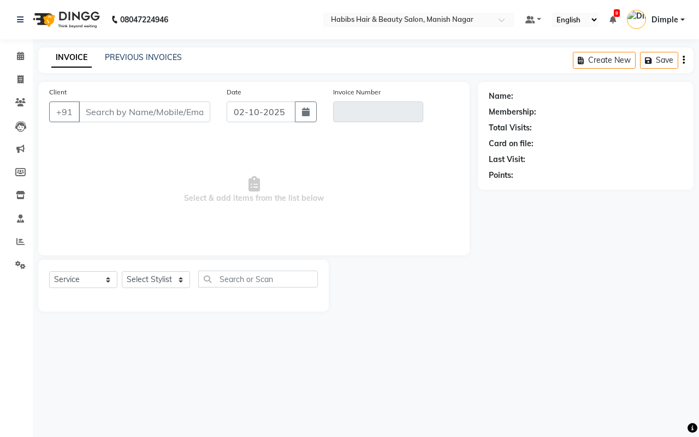
type input "89******45"
type input "V/2025-26/4800"
select select "1: Object"
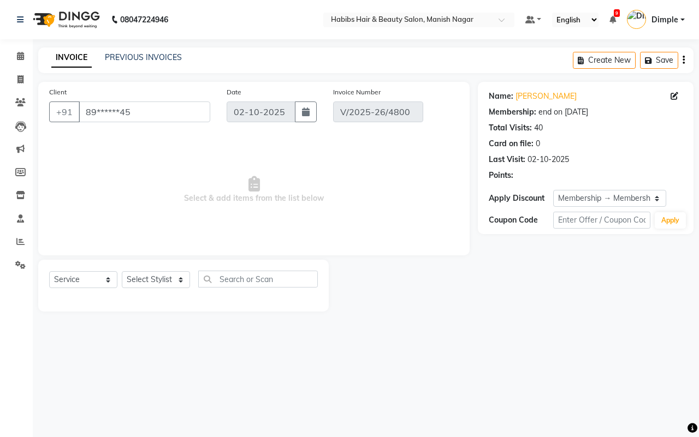
select select "select"
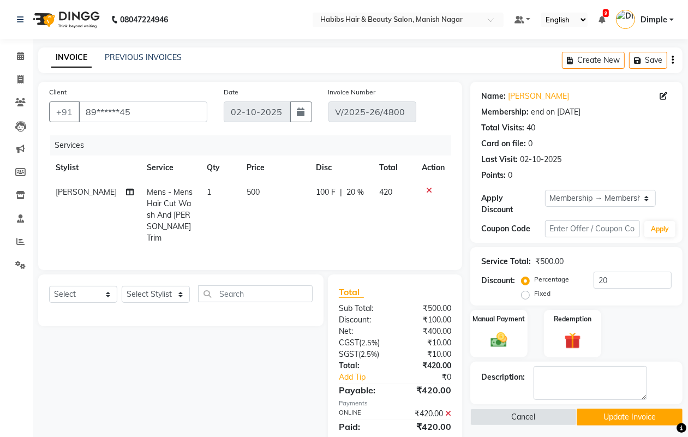
click at [683, 61] on main "INVOICE PREVIOUS INVOICES Create New Save Client +91 89******45 Date 02-10-2025…" at bounding box center [361, 260] width 656 height 427
click at [667, 61] on button "Save" at bounding box center [648, 60] width 38 height 17
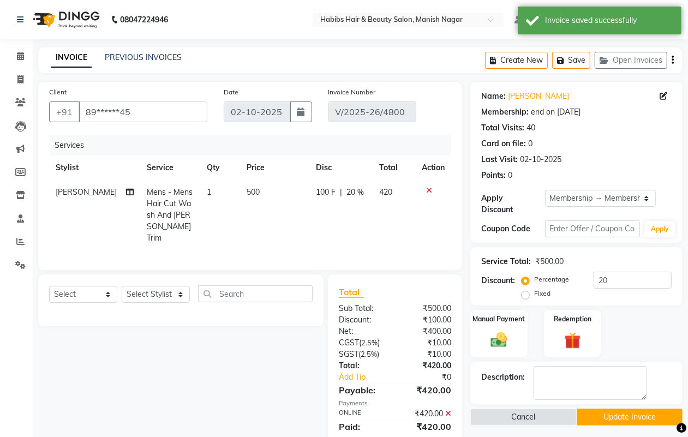
click at [672, 61] on button "button" at bounding box center [673, 60] width 2 height 26
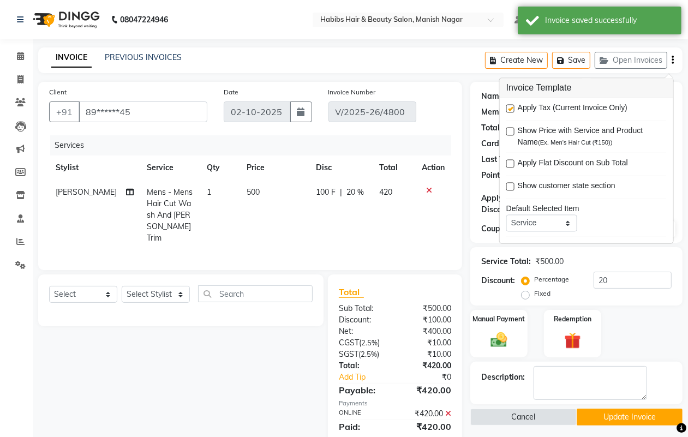
click at [510, 110] on label at bounding box center [511, 109] width 8 height 8
click at [510, 110] on input "checkbox" at bounding box center [510, 109] width 7 height 7
checkbox input "false"
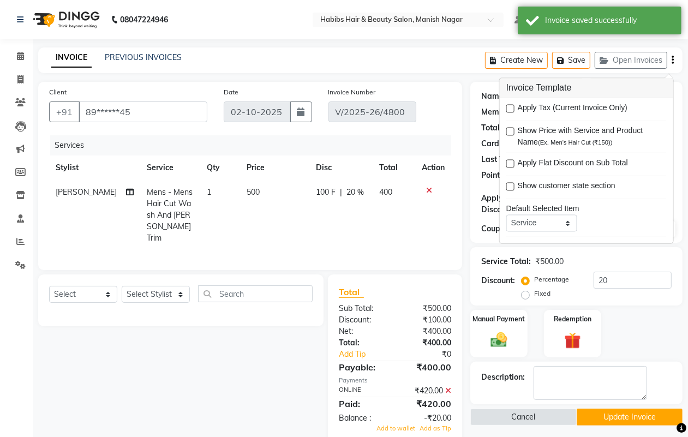
scroll to position [22, 0]
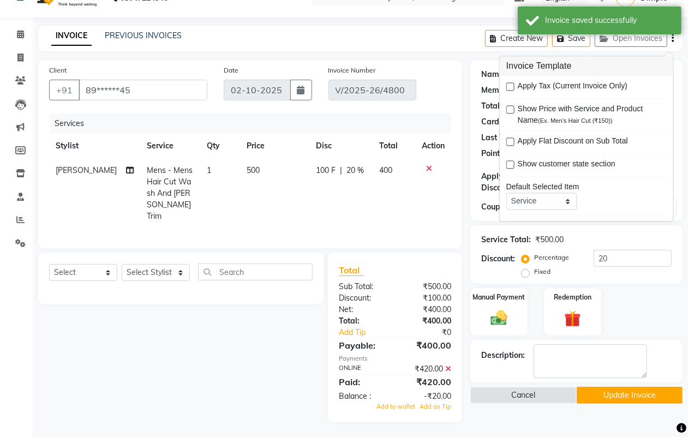
click at [450, 366] on icon at bounding box center [448, 369] width 6 height 8
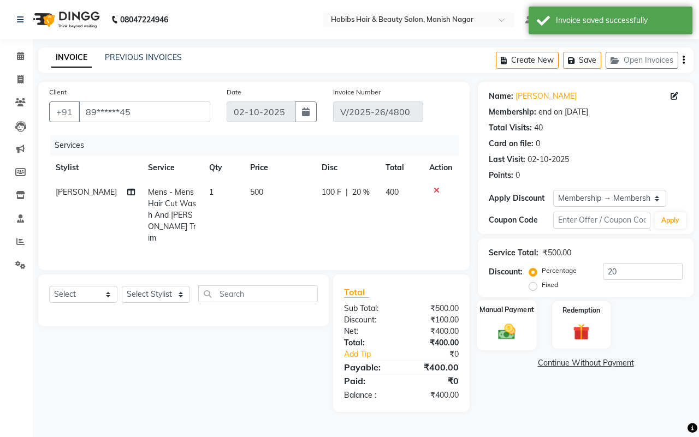
click at [513, 318] on div "Manual Payment" at bounding box center [507, 325] width 61 height 50
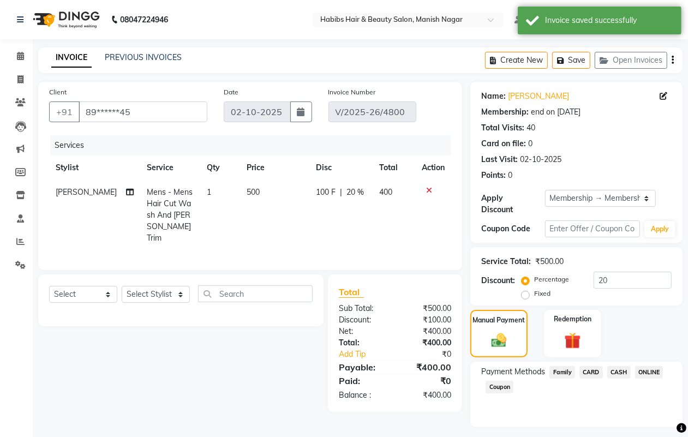
click at [645, 367] on span "ONLINE" at bounding box center [649, 372] width 28 height 13
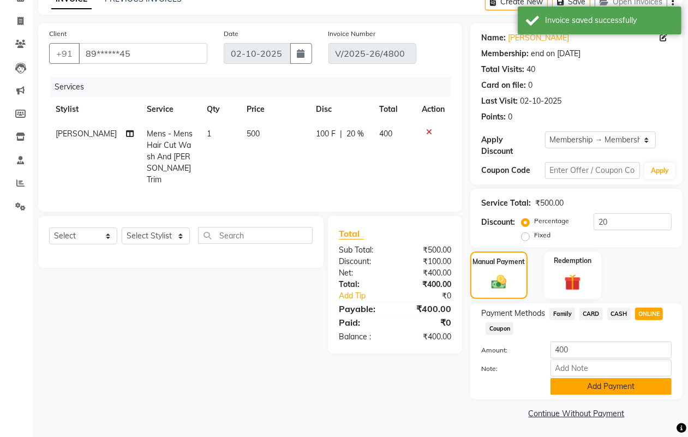
click at [590, 384] on button "Add Payment" at bounding box center [611, 386] width 121 height 17
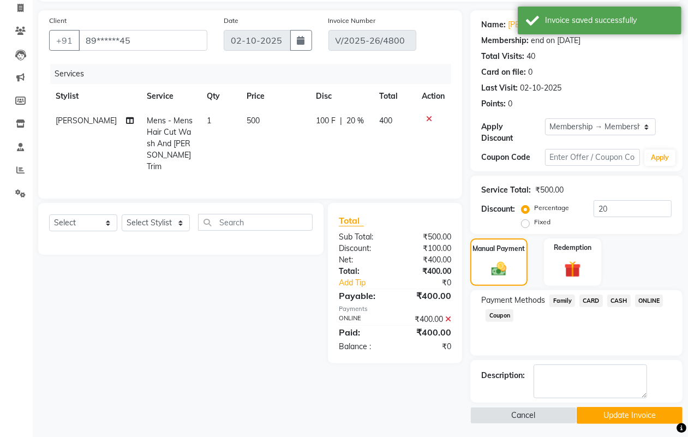
scroll to position [75, 0]
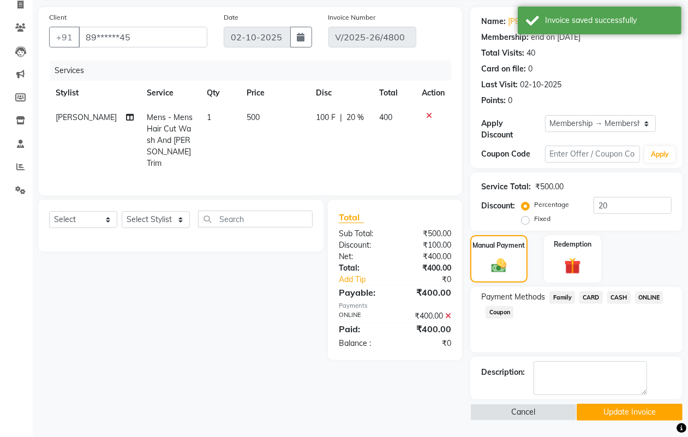
click at [601, 408] on button "Update Invoice" at bounding box center [630, 412] width 106 height 17
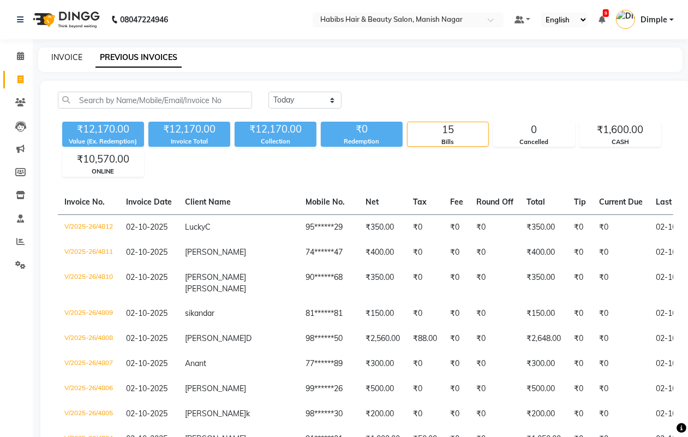
click at [74, 56] on link "INVOICE" at bounding box center [66, 57] width 31 height 10
select select "3804"
select select "service"
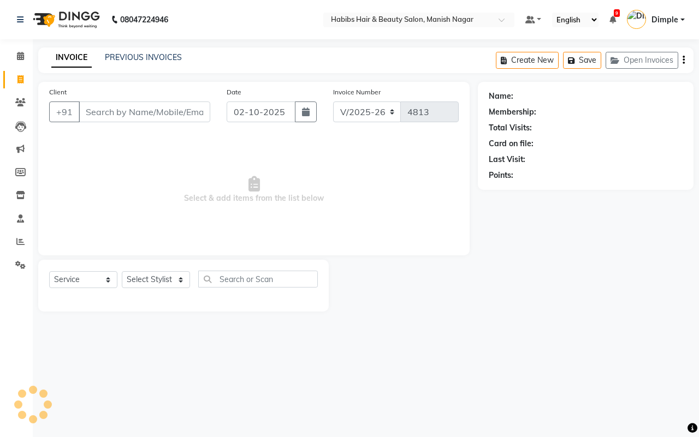
click at [111, 108] on input "Client" at bounding box center [145, 112] width 132 height 21
click at [107, 111] on input "Client" at bounding box center [145, 112] width 132 height 21
type input "90******45"
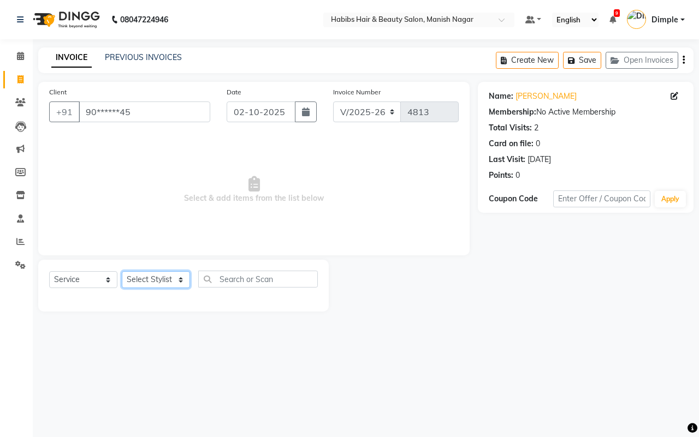
click at [150, 279] on select "Select Stylist Abhijeet Amol Apurva Dimple Harshal Mrunali Sachin Sarika Shanta…" at bounding box center [156, 279] width 68 height 17
select select "18781"
click at [122, 271] on select "Select Stylist Abhijeet Amol Apurva Dimple Harshal Mrunali Sachin Sarika Shanta…" at bounding box center [156, 279] width 68 height 17
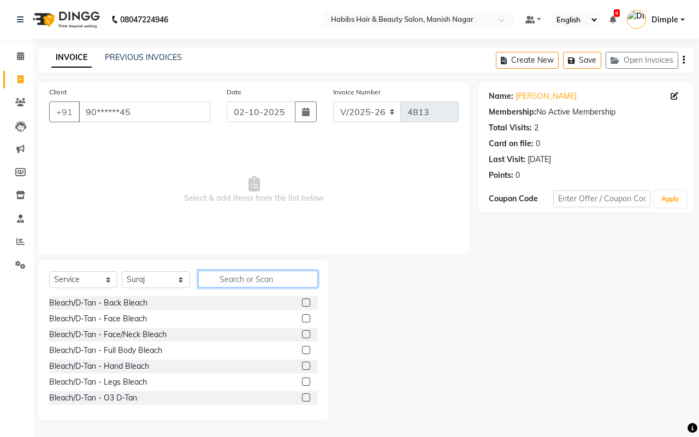
click at [250, 277] on input "text" at bounding box center [258, 279] width 120 height 17
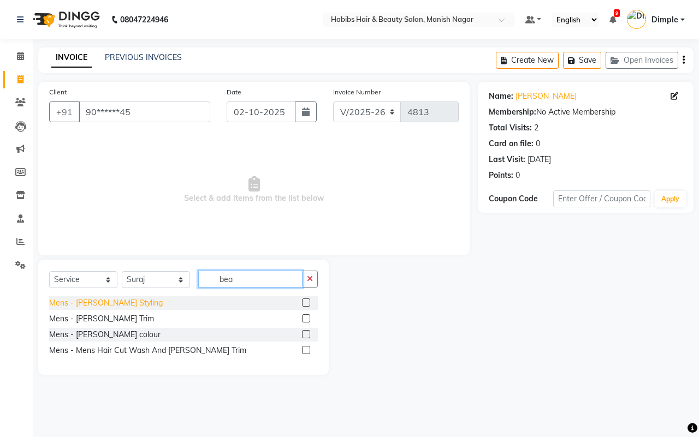
type input "bea"
click at [79, 301] on div "Mens - Beard Styling" at bounding box center [106, 302] width 114 height 11
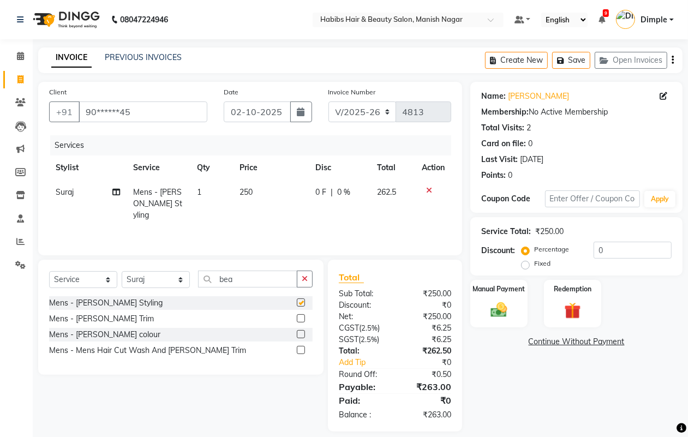
checkbox input "false"
click at [254, 193] on td "250" at bounding box center [271, 203] width 76 height 47
select select "18781"
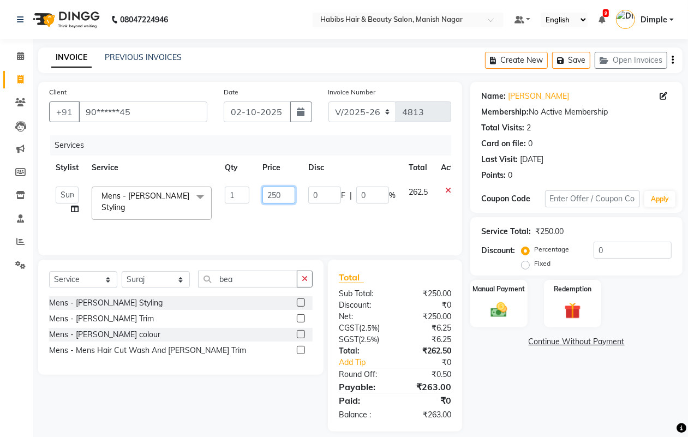
click at [273, 197] on input "250" at bounding box center [279, 195] width 33 height 17
type input "200"
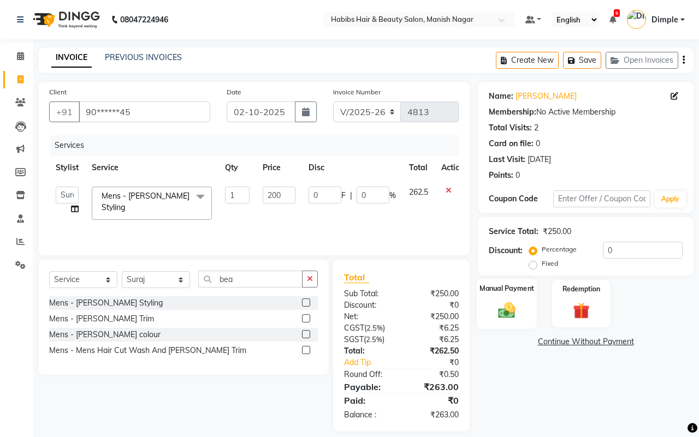
click at [498, 312] on img at bounding box center [506, 310] width 28 height 20
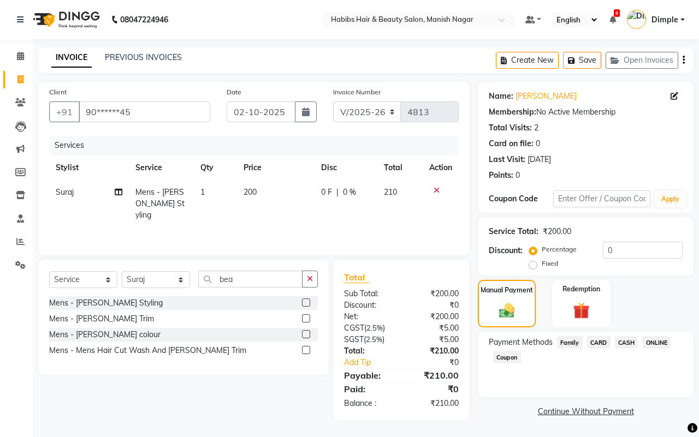
click at [558, 383] on div "Payment Methods Family CARD CASH ONLINE Coupon" at bounding box center [586, 365] width 216 height 66
click at [682, 61] on button "button" at bounding box center [683, 60] width 2 height 26
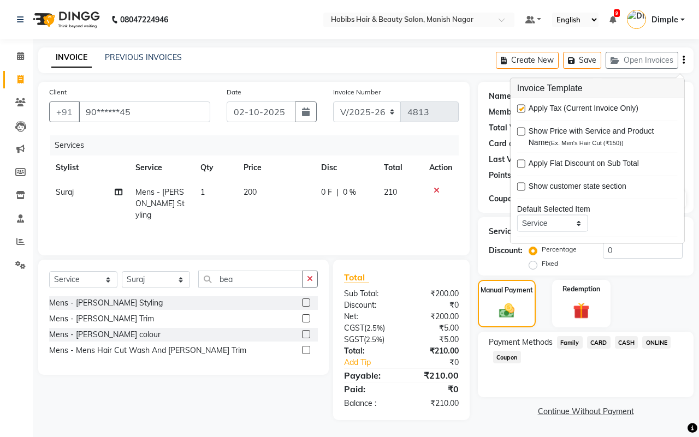
click at [522, 110] on label at bounding box center [521, 109] width 8 height 8
click at [522, 110] on input "checkbox" at bounding box center [520, 109] width 7 height 7
checkbox input "false"
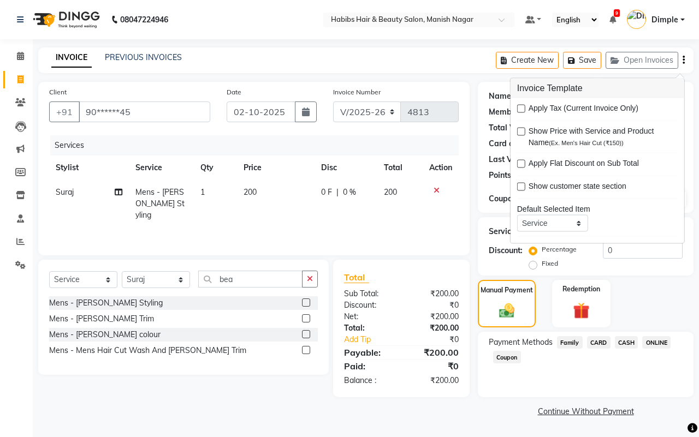
click at [632, 340] on span "CASH" at bounding box center [626, 342] width 23 height 13
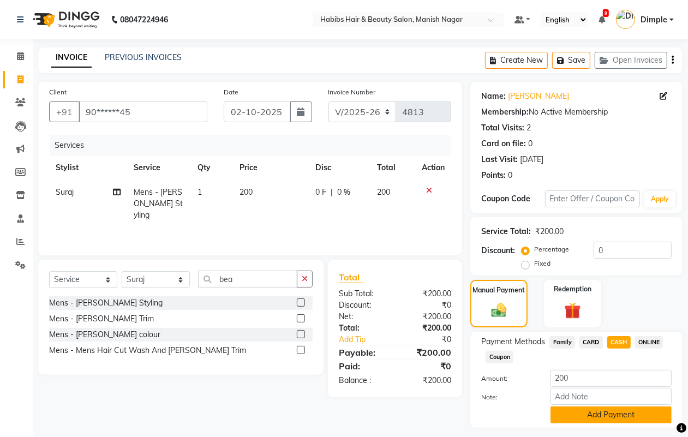
click at [610, 416] on button "Add Payment" at bounding box center [611, 415] width 121 height 17
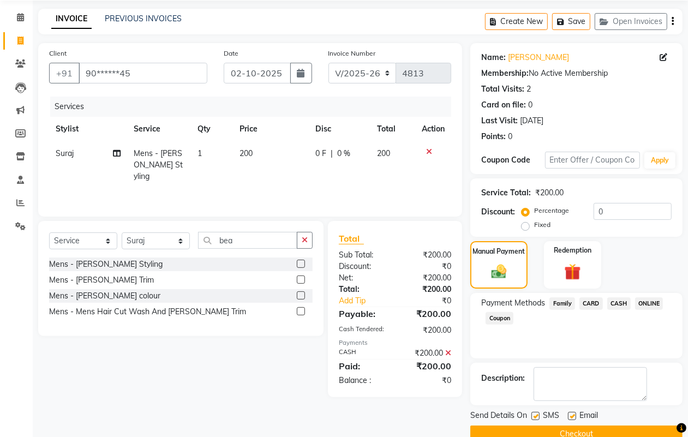
scroll to position [61, 0]
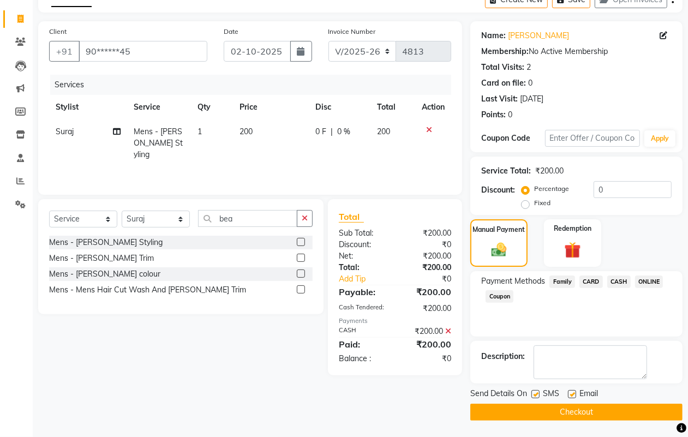
click at [608, 412] on button "Checkout" at bounding box center [577, 412] width 212 height 17
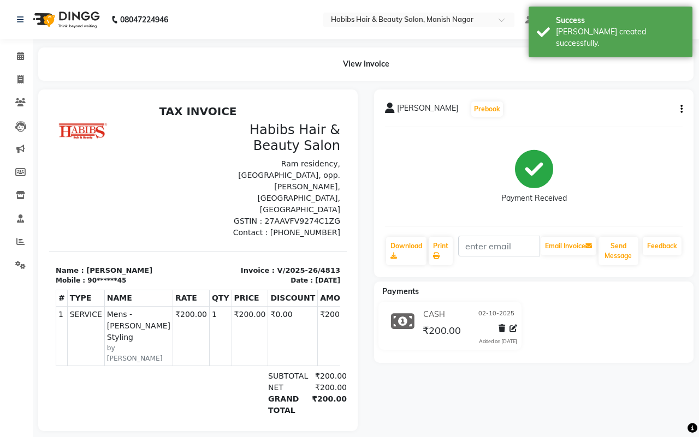
select select "3804"
select select "service"
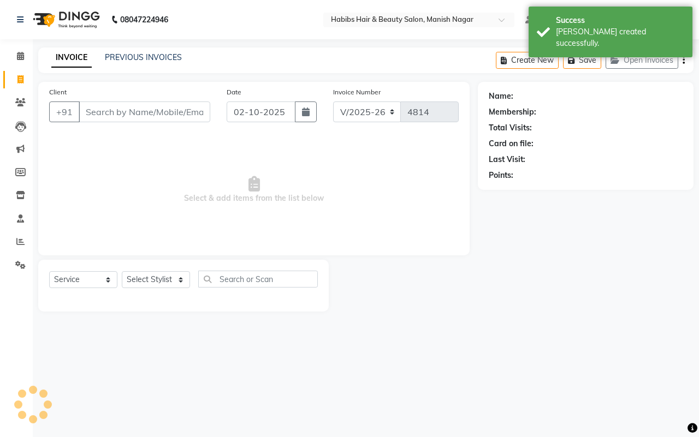
click at [159, 114] on input "Client" at bounding box center [145, 112] width 132 height 21
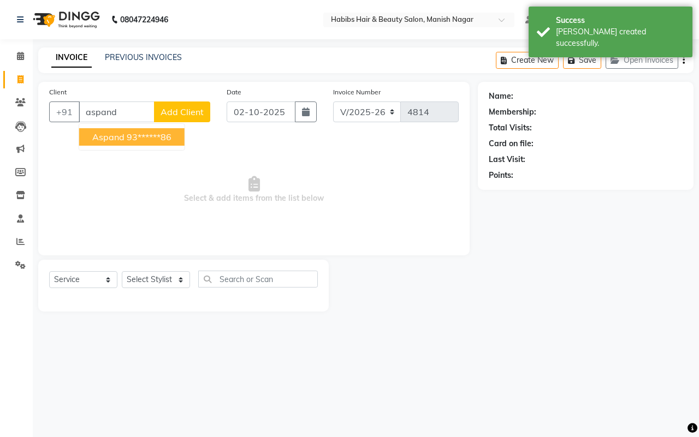
click at [138, 134] on ngb-highlight "93******86" at bounding box center [149, 137] width 45 height 11
type input "93******86"
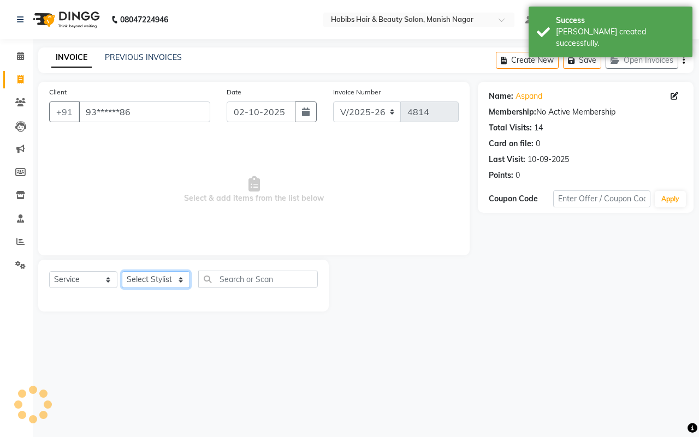
click at [147, 282] on select "Select Stylist Abhijeet Amol Apurva Dimple Harshal Mrunali Sachin Sarika Shanta…" at bounding box center [156, 279] width 68 height 17
select select "18781"
click at [122, 271] on select "Select Stylist Abhijeet Amol Apurva Dimple Harshal Mrunali Sachin Sarika Shanta…" at bounding box center [156, 279] width 68 height 17
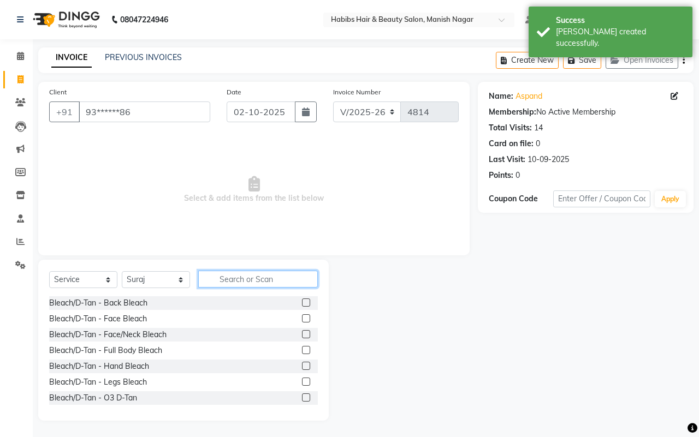
click at [225, 273] on input "text" at bounding box center [258, 279] width 120 height 17
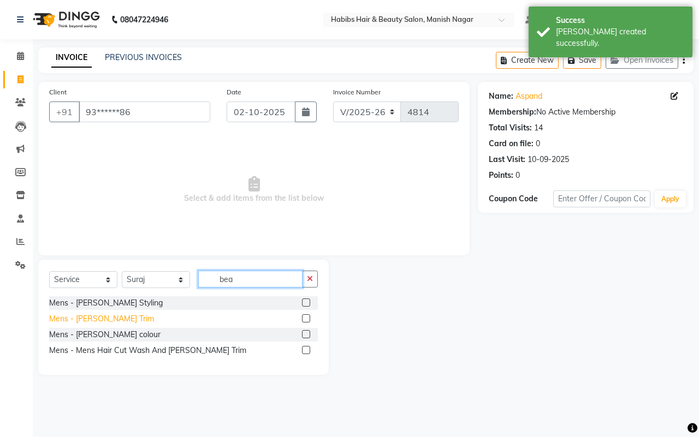
type input "bea"
click at [81, 320] on div "Mens - Beard Trim" at bounding box center [101, 318] width 105 height 11
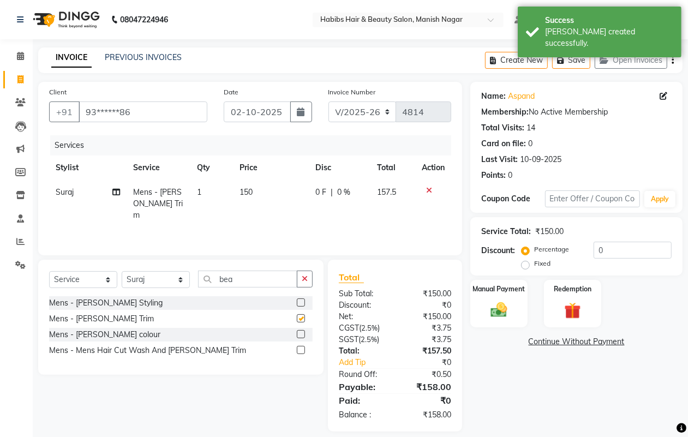
checkbox input "false"
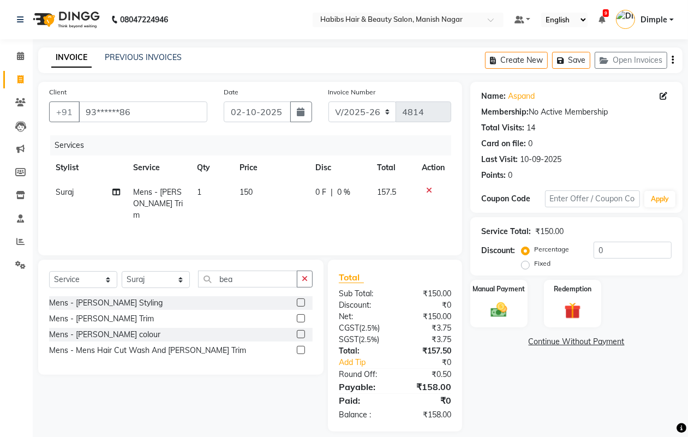
click at [672, 59] on button "button" at bounding box center [673, 60] width 2 height 26
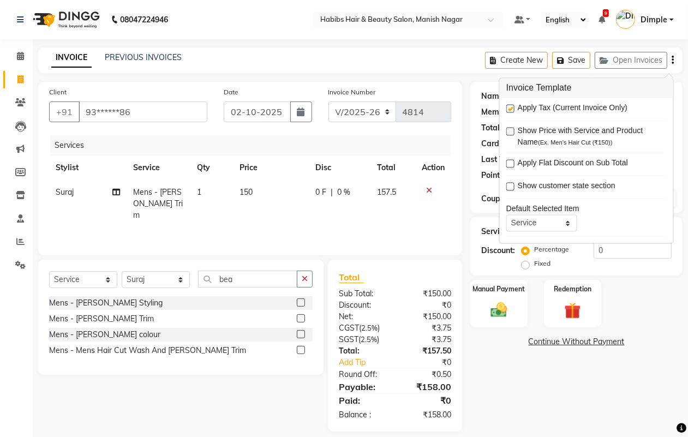
click at [513, 109] on label at bounding box center [511, 109] width 8 height 8
click at [513, 109] on input "checkbox" at bounding box center [510, 109] width 7 height 7
checkbox input "false"
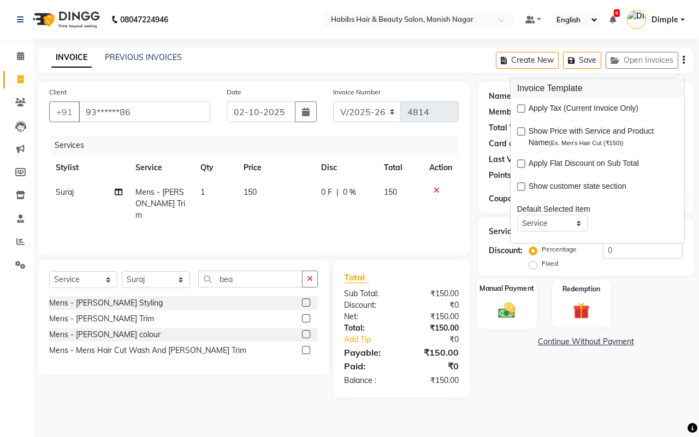
click at [500, 317] on img at bounding box center [506, 310] width 28 height 20
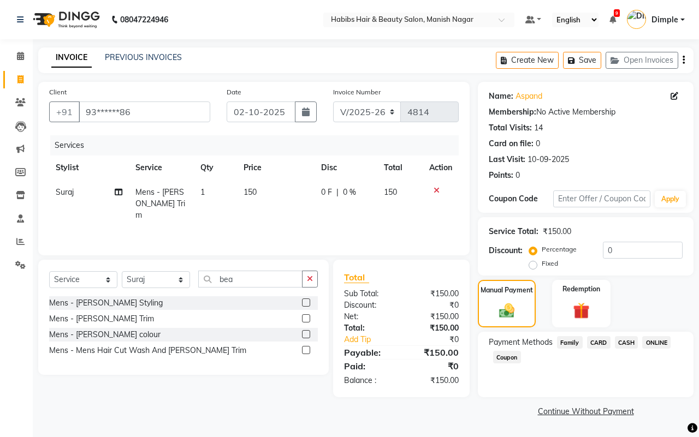
click at [628, 337] on span "CASH" at bounding box center [626, 342] width 23 height 13
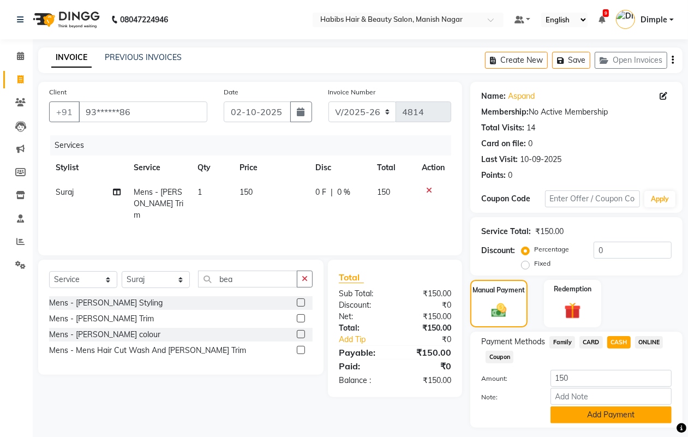
click at [594, 413] on button "Add Payment" at bounding box center [611, 415] width 121 height 17
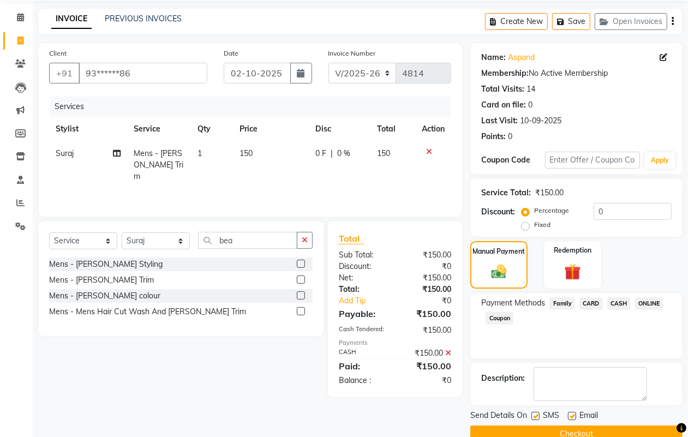
scroll to position [61, 0]
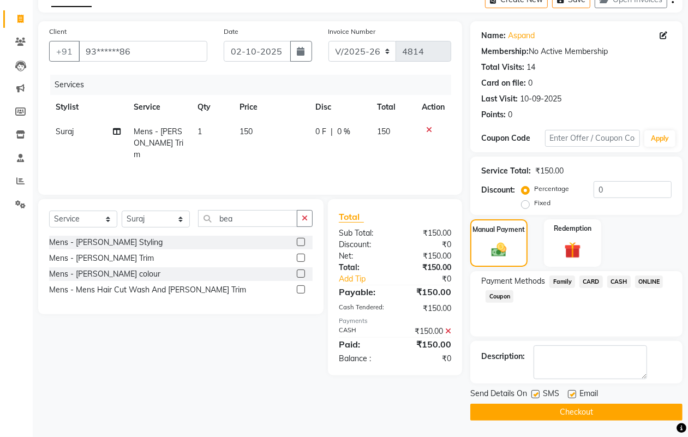
click at [596, 414] on button "Checkout" at bounding box center [577, 412] width 212 height 17
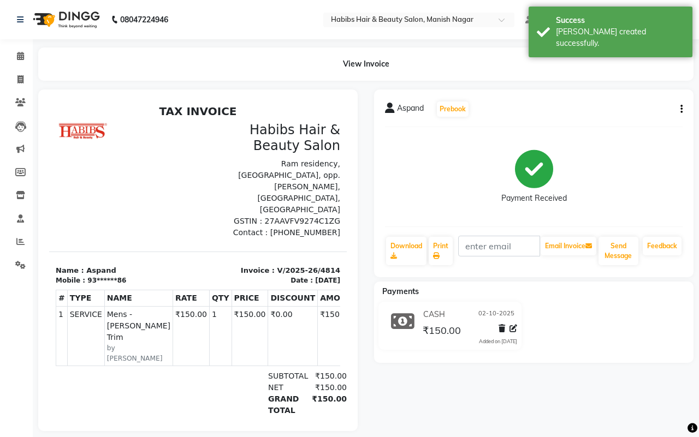
select select "3804"
select select "service"
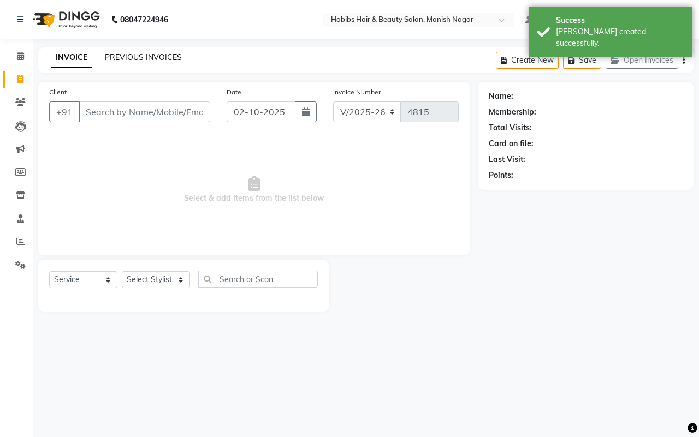
click at [114, 53] on link "PREVIOUS INVOICES" at bounding box center [143, 57] width 77 height 10
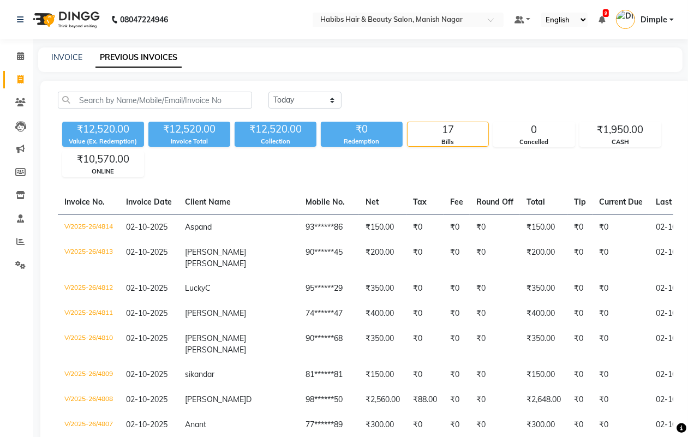
click at [342, 169] on div "₹12,520.00 Value (Ex. Redemption) ₹12,520.00 Invoice Total ₹12,520.00 Collectio…" at bounding box center [366, 146] width 616 height 59
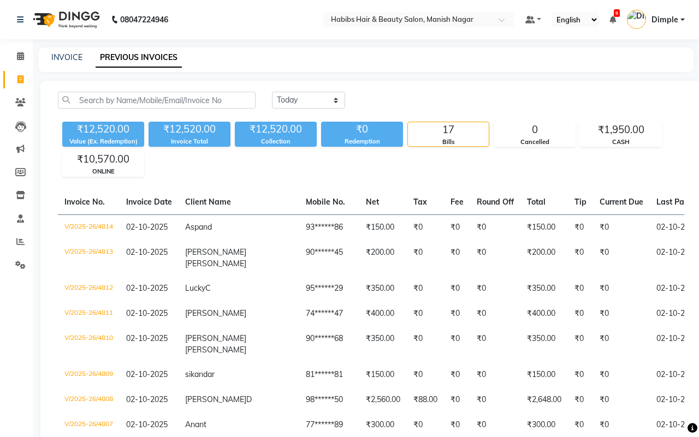
select select "3804"
select select "service"
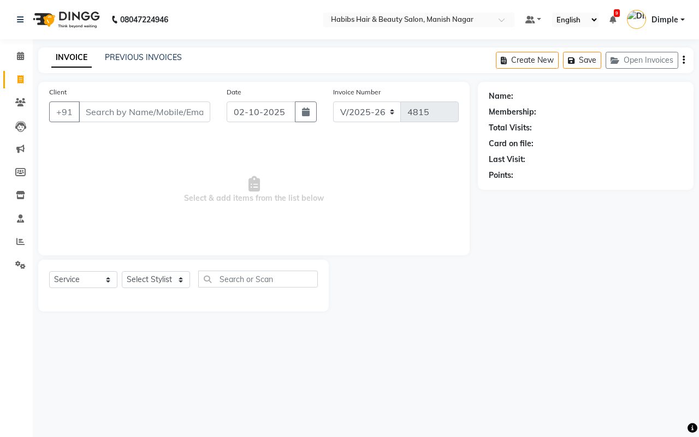
click at [81, 110] on input "Client" at bounding box center [145, 112] width 132 height 21
click at [89, 112] on input "Client" at bounding box center [145, 112] width 132 height 21
click at [82, 109] on input "Client" at bounding box center [145, 112] width 132 height 21
drag, startPoint x: 86, startPoint y: 120, endPoint x: 104, endPoint y: 464, distance: 344.3
click at [104, 437] on html "08047224946 Select Location × Habibs Hair & Beauty Salon, Manish Nagar Default …" at bounding box center [349, 218] width 699 height 437
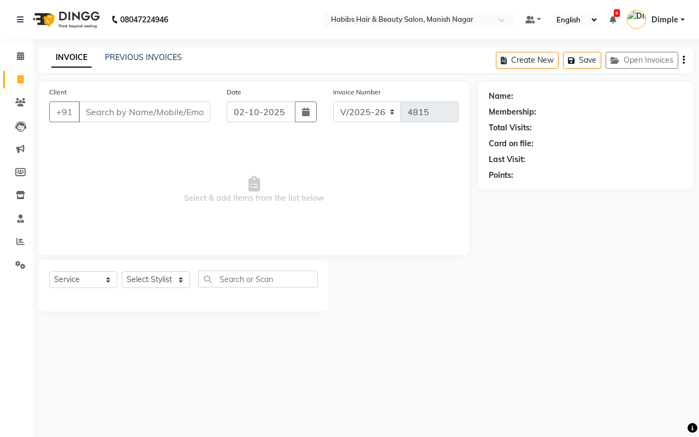
click at [91, 112] on input "Client" at bounding box center [145, 112] width 132 height 21
click at [98, 108] on input "Client" at bounding box center [145, 112] width 132 height 21
click at [85, 110] on input "Client" at bounding box center [145, 112] width 132 height 21
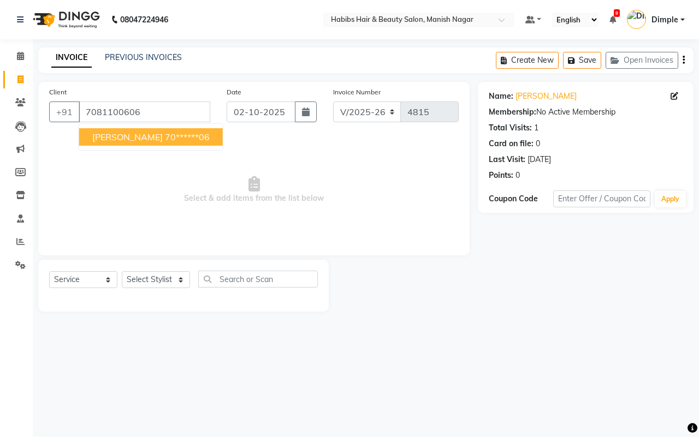
click at [167, 136] on ngb-highlight "70******06" at bounding box center [187, 137] width 45 height 11
type input "70******06"
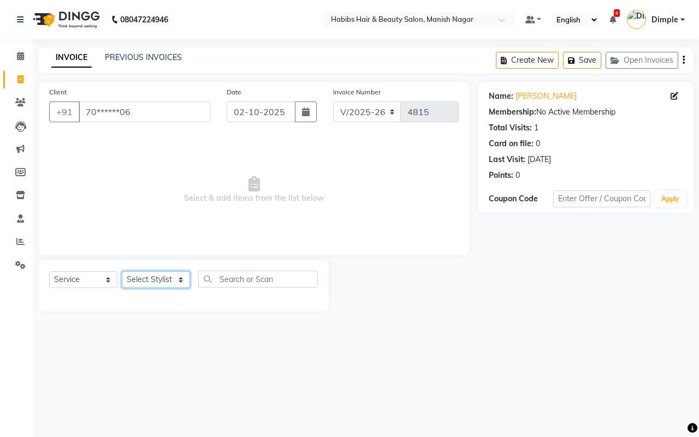
click at [149, 276] on select "Select Stylist Abhijeet Amol Apurva Dimple Harshal Mrunali Sachin Sarika Shanta…" at bounding box center [156, 279] width 68 height 17
select select "34633"
click at [122, 271] on select "Select Stylist Abhijeet Amol Apurva Dimple Harshal Mrunali Sachin Sarika Shanta…" at bounding box center [156, 279] width 68 height 17
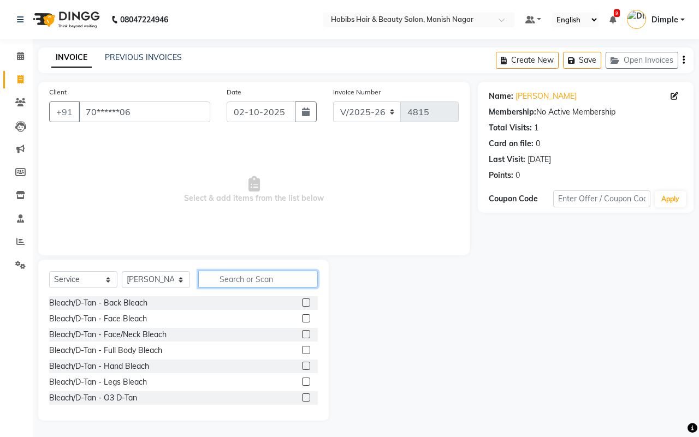
click at [230, 271] on input "text" at bounding box center [258, 279] width 120 height 17
click at [220, 276] on input "text" at bounding box center [258, 279] width 120 height 17
click at [224, 276] on input "text" at bounding box center [258, 279] width 120 height 17
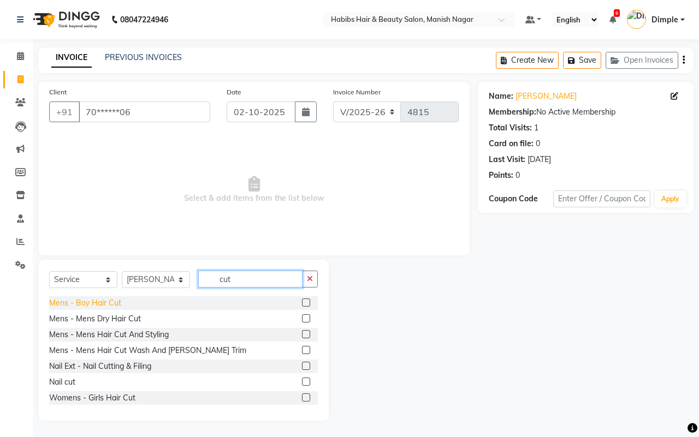
type input "cut"
click at [105, 304] on div "Mens - Boy Hair Cut" at bounding box center [85, 302] width 72 height 11
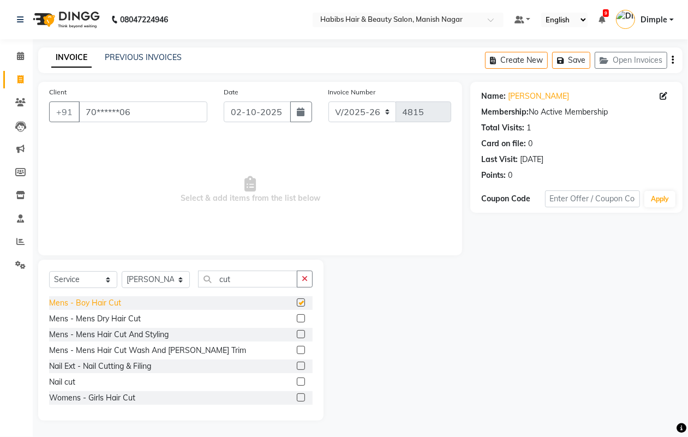
checkbox input "false"
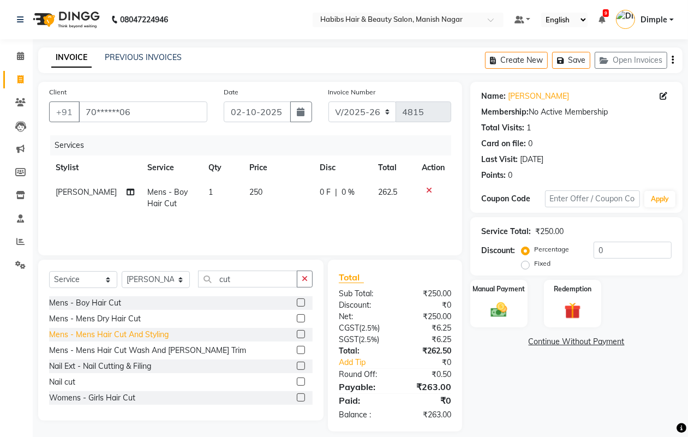
click at [121, 337] on div "Mens - Mens Hair Cut And Styling" at bounding box center [109, 334] width 120 height 11
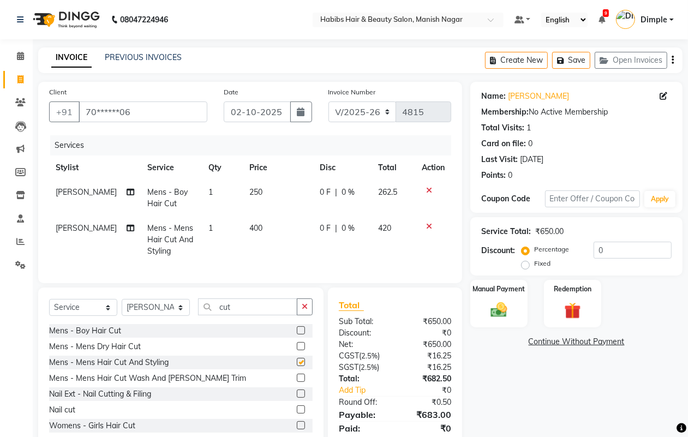
checkbox input "false"
click at [252, 236] on td "400" at bounding box center [278, 239] width 70 height 47
select select "34633"
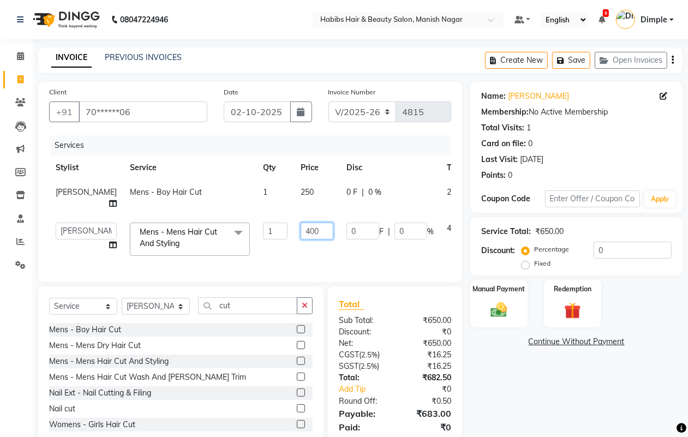
click at [301, 225] on input "400" at bounding box center [317, 231] width 33 height 17
type input "300"
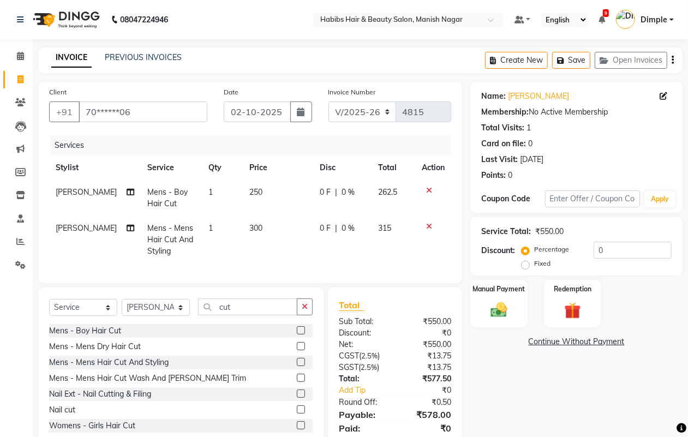
click at [273, 191] on td "250" at bounding box center [278, 198] width 70 height 36
select select "34633"
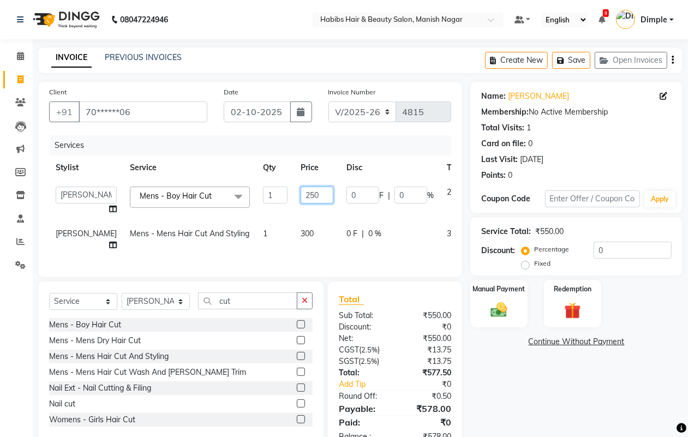
click at [301, 195] on input "250" at bounding box center [317, 195] width 33 height 17
type input "200"
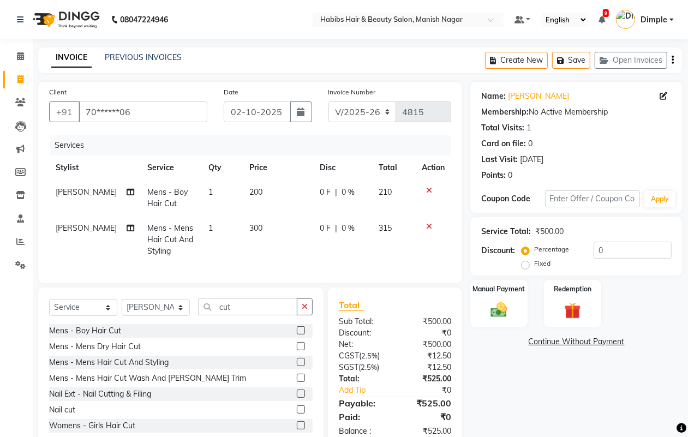
click at [64, 195] on span "Amol" at bounding box center [86, 192] width 61 height 10
select select "34633"
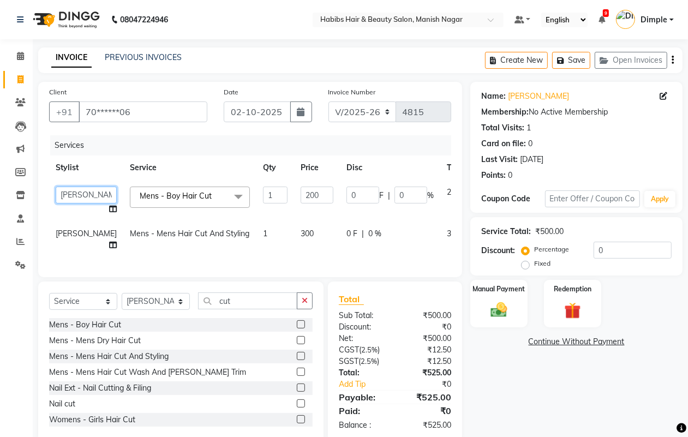
click at [64, 195] on select "Abhijeet Amol Apurva Dimple Harshal Mrunali Sachin Sarika Shantanu Suraj Vedant" at bounding box center [86, 195] width 61 height 17
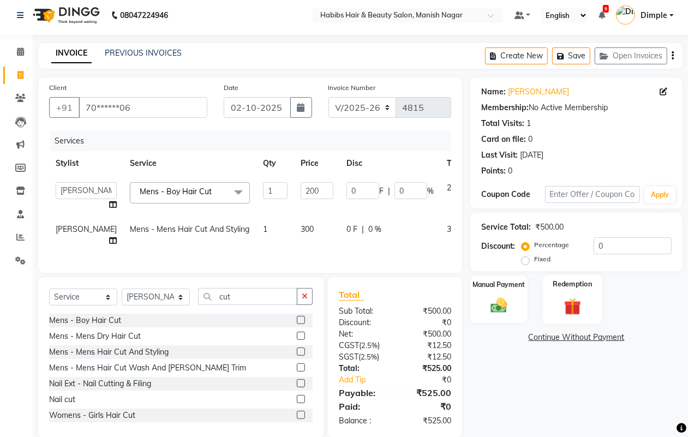
scroll to position [32, 0]
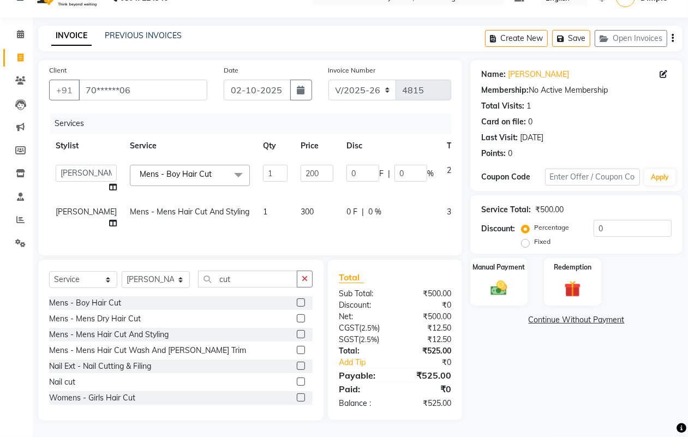
click at [672, 38] on icon "button" at bounding box center [673, 38] width 2 height 1
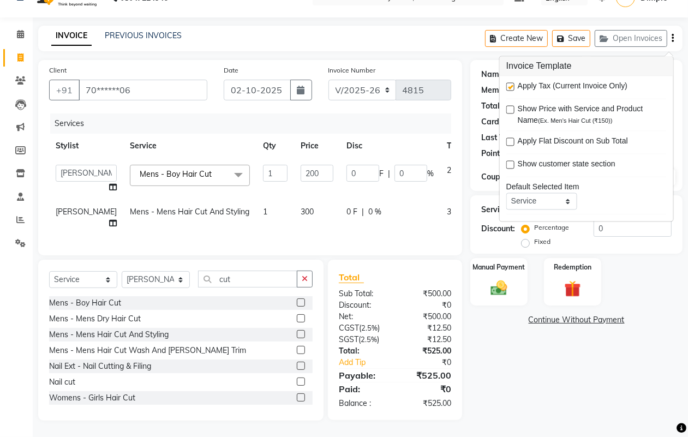
click at [511, 83] on label at bounding box center [511, 87] width 8 height 8
click at [511, 84] on input "checkbox" at bounding box center [510, 87] width 7 height 7
checkbox input "false"
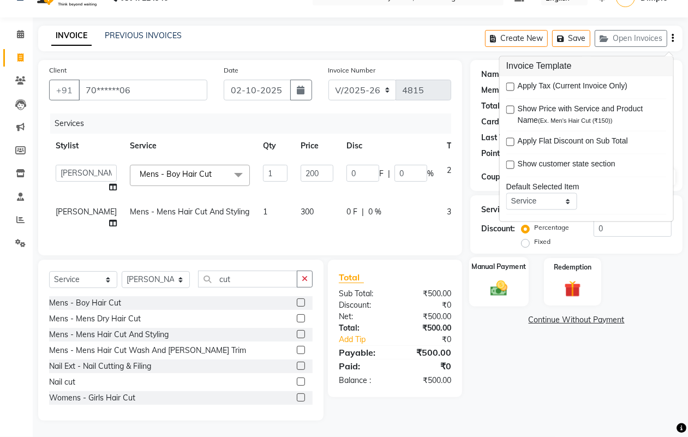
click at [498, 278] on img at bounding box center [498, 288] width 27 height 20
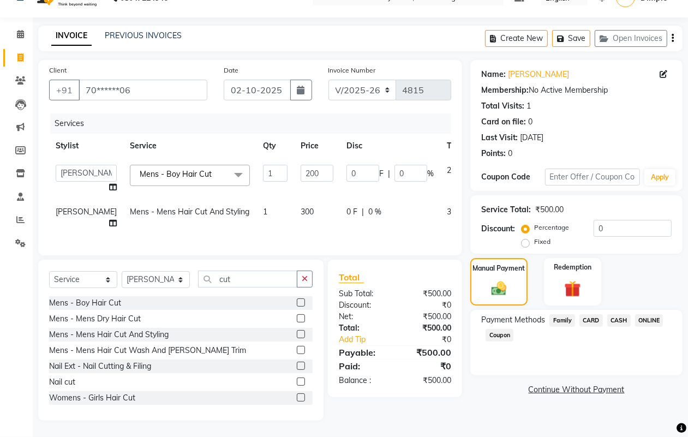
click at [620, 314] on span "CASH" at bounding box center [619, 320] width 23 height 13
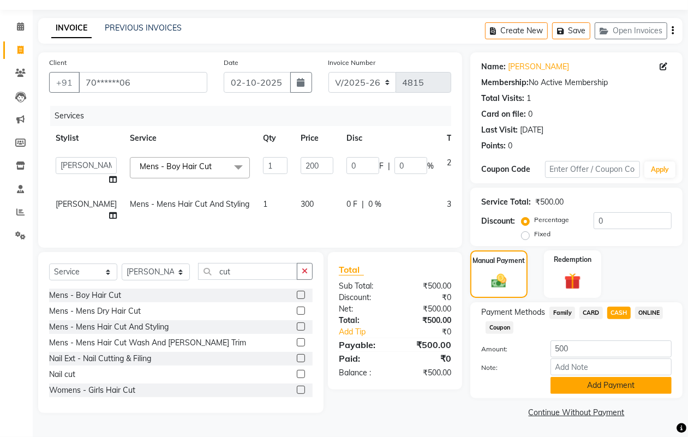
click at [596, 377] on button "Add Payment" at bounding box center [611, 385] width 121 height 17
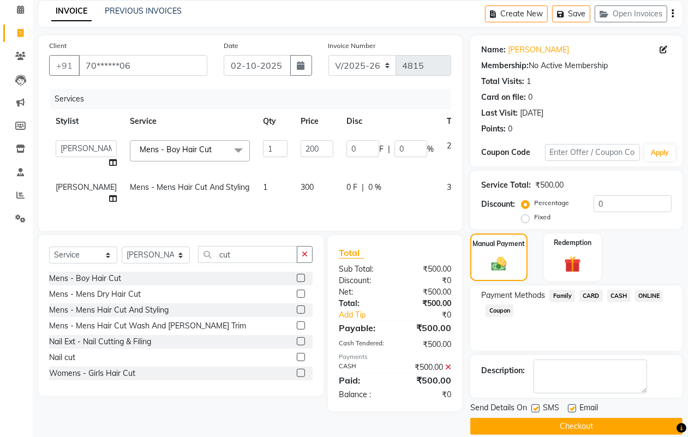
scroll to position [61, 0]
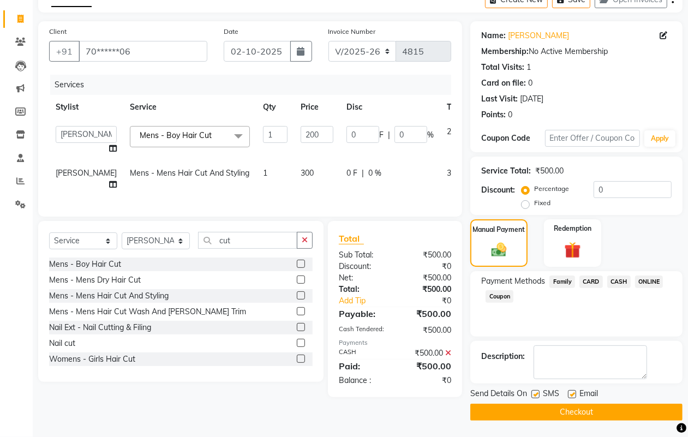
click at [600, 409] on button "Checkout" at bounding box center [577, 412] width 212 height 17
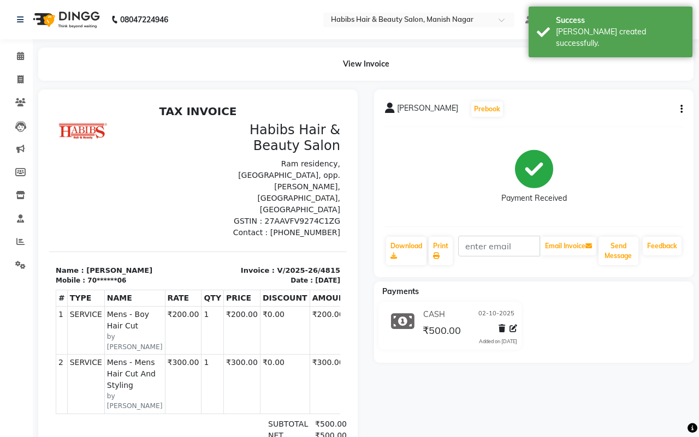
select select "3804"
select select "service"
